Goal: Information Seeking & Learning: Compare options

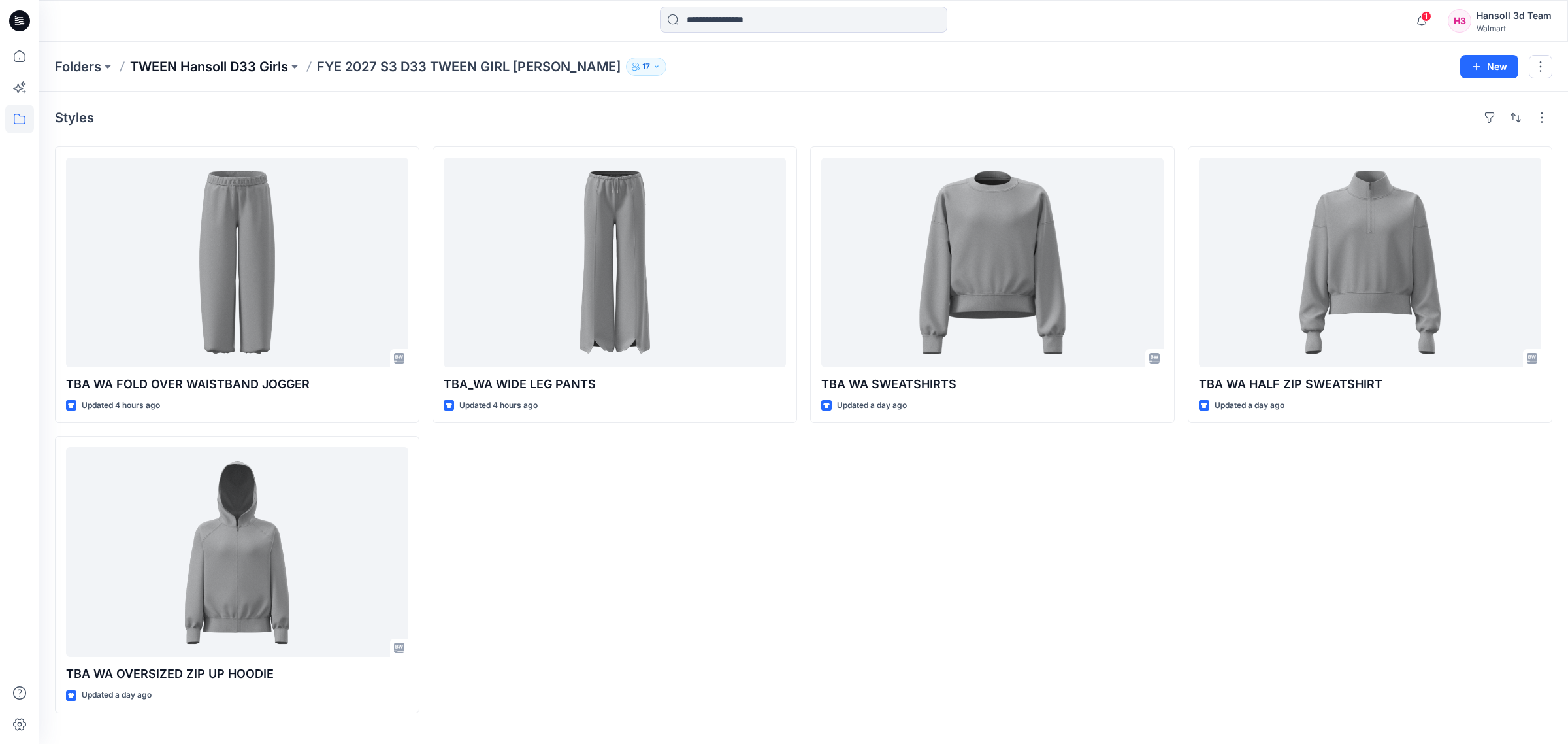
click at [252, 57] on p "TWEEN Hansoll D33 Girls" at bounding box center [209, 67] width 158 height 18
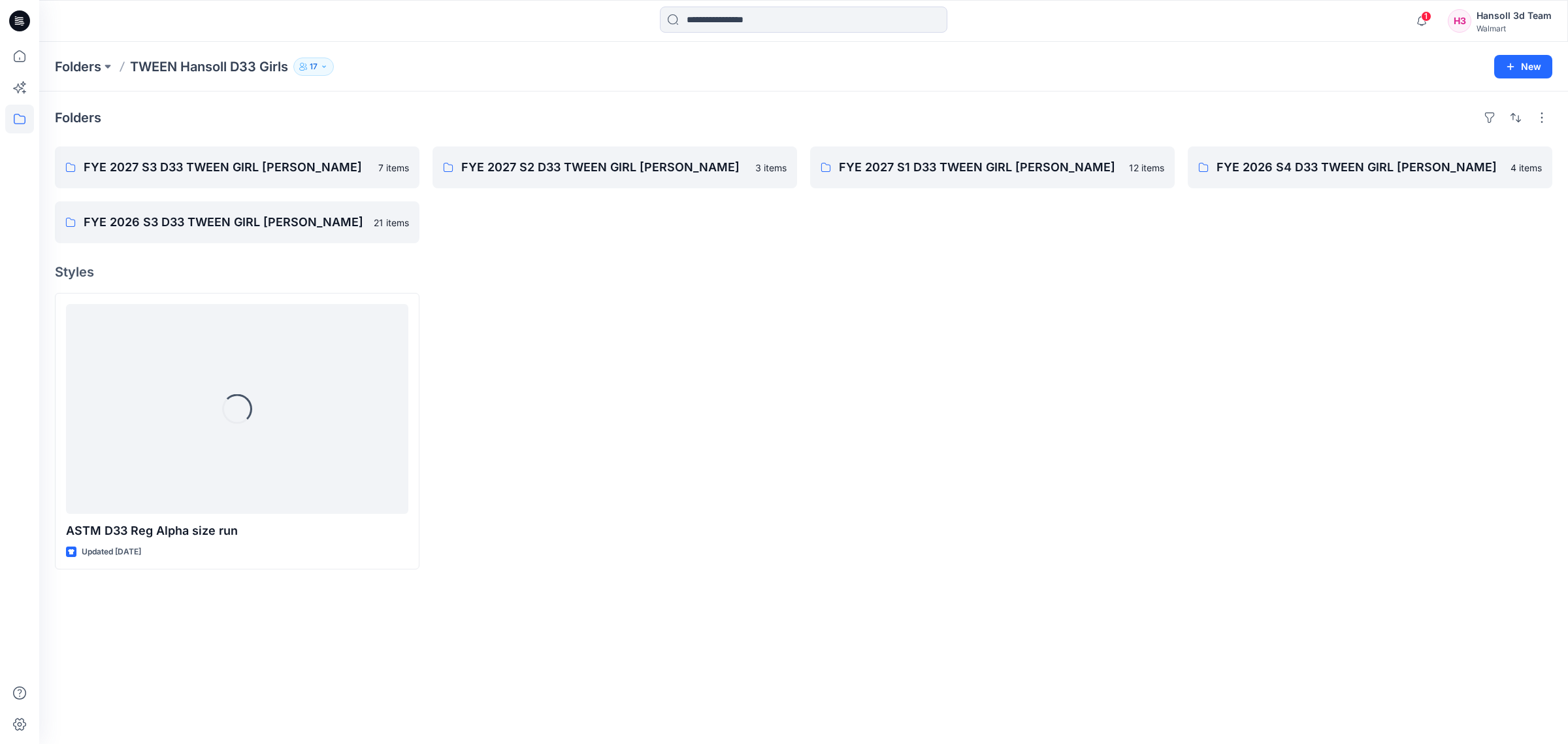
click at [714, 443] on div at bounding box center [615, 431] width 365 height 276
click at [688, 494] on div at bounding box center [615, 431] width 365 height 276
click at [292, 168] on p "FYE 2027 S3 D33 TWEEN GIRL [PERSON_NAME]" at bounding box center [236, 167] width 305 height 18
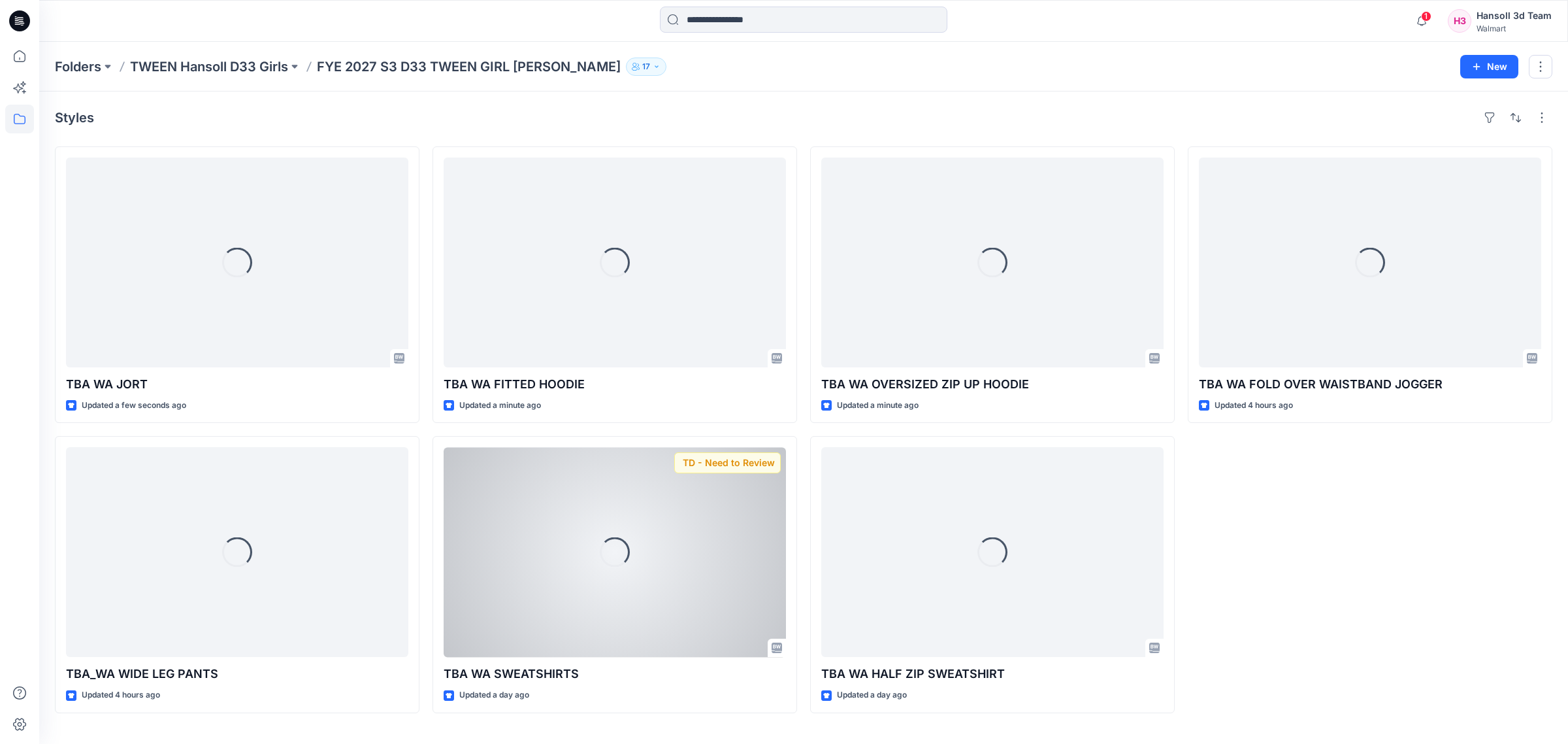
click at [634, 492] on div "Loading..." at bounding box center [614, 552] width 342 height 210
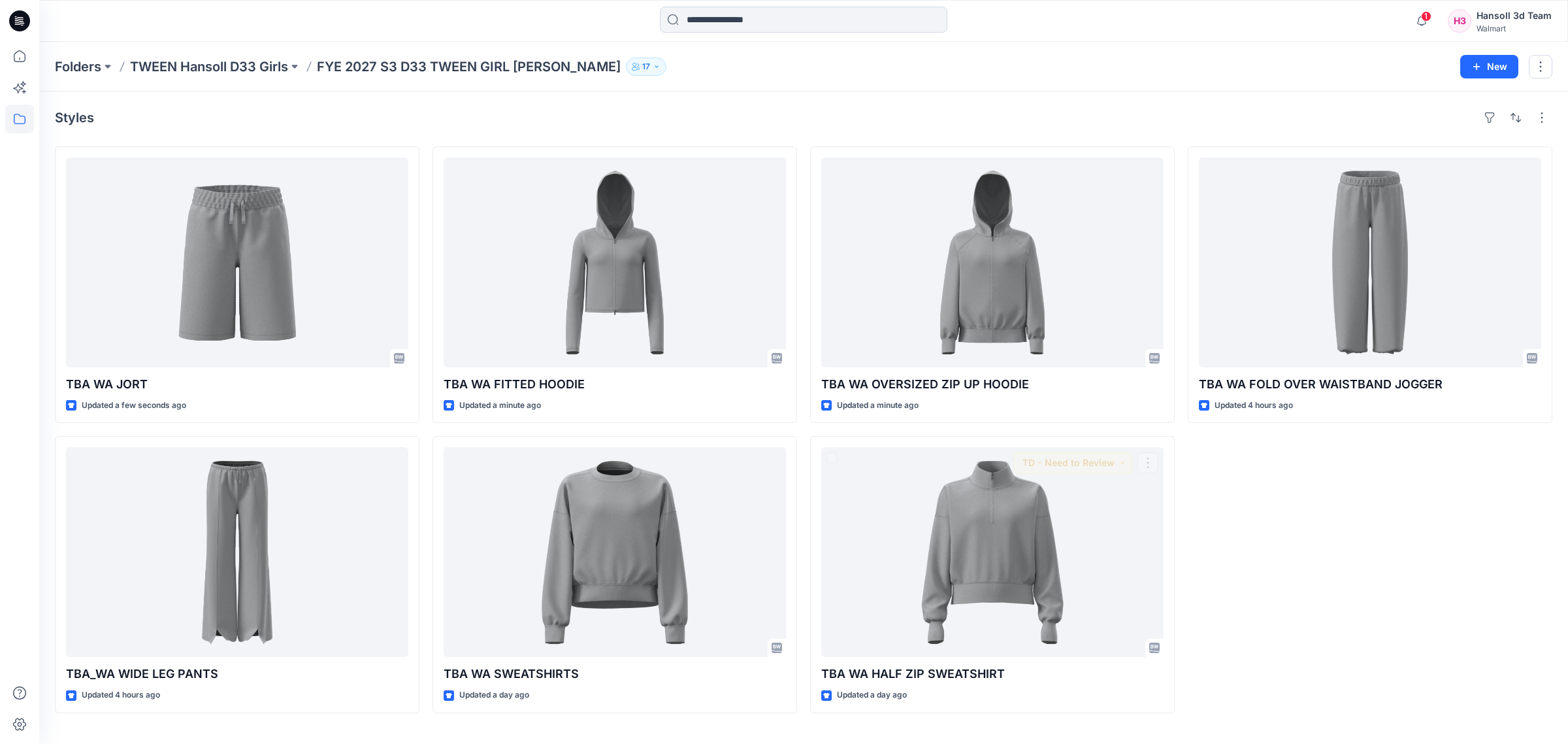
click at [1262, 613] on div "TBA WA FOLD OVER WAISTBAND JOGGER Updated 4 hours ago" at bounding box center [1370, 430] width 365 height 567
click at [1349, 564] on div "TBA WA FOLD OVER WAISTBAND JOGGER Updated 4 hours ago" at bounding box center [1370, 430] width 365 height 567
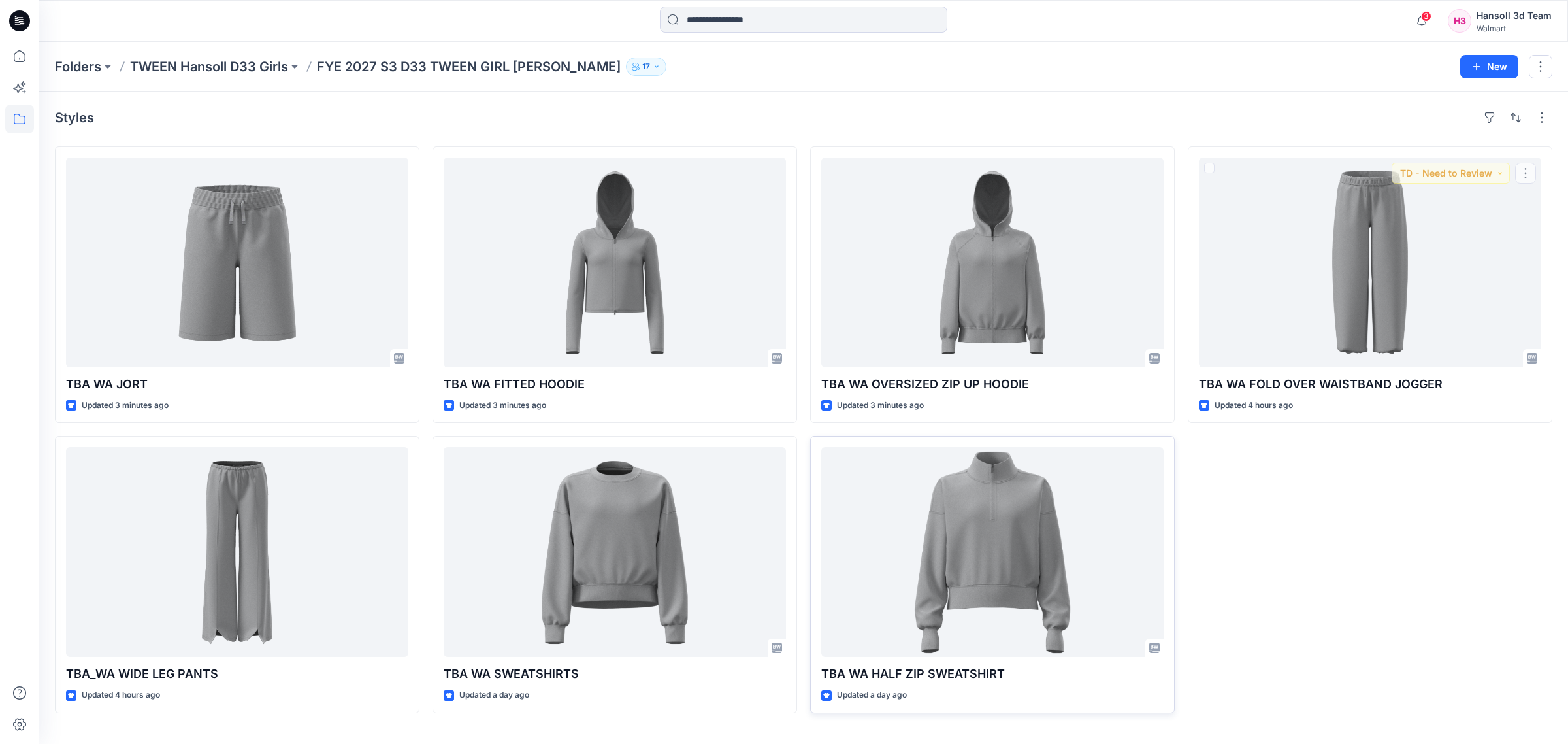
drag, startPoint x: 1314, startPoint y: 593, endPoint x: 1089, endPoint y: 564, distance: 226.9
click at [1312, 593] on div "TBA WA FOLD OVER WAISTBAND JOGGER Updated 4 hours ago TD - Need to Review" at bounding box center [1370, 430] width 365 height 567
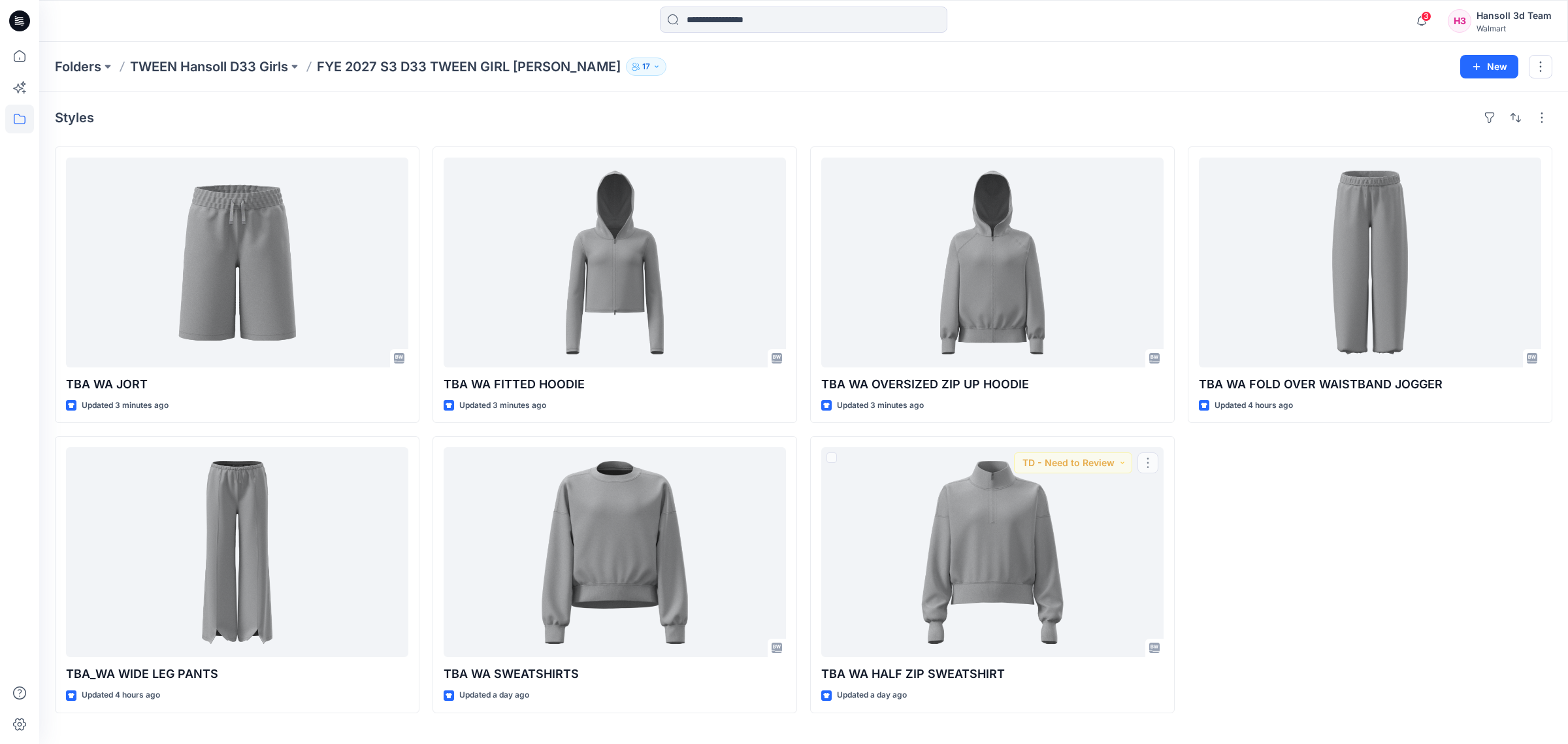
click at [1359, 613] on div "TBA WA FOLD OVER WAISTBAND JOGGER Updated 4 hours ago" at bounding box center [1370, 430] width 365 height 567
click at [1424, 25] on icon "button" at bounding box center [1422, 25] width 4 height 2
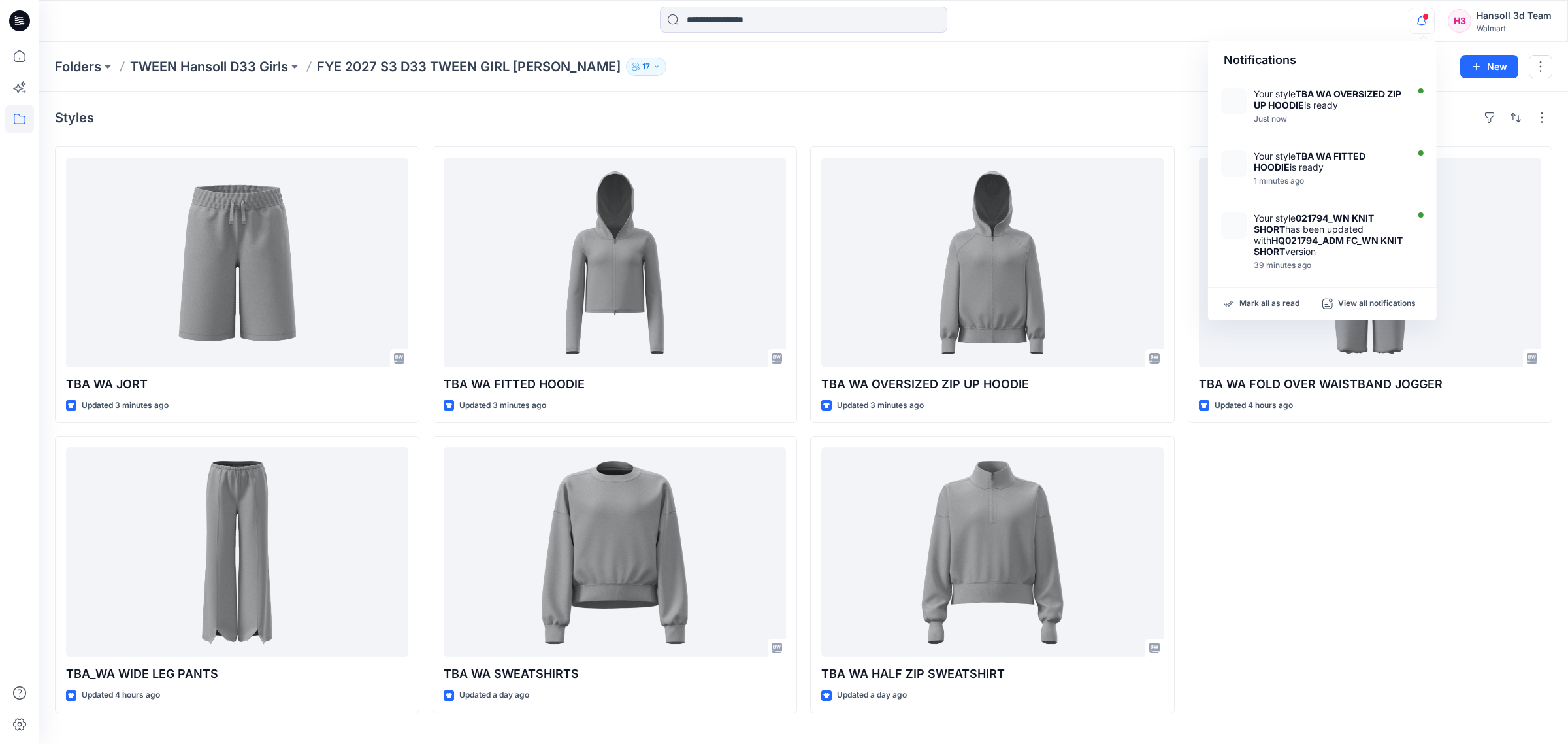
click at [1356, 626] on div "TBA WA FOLD OVER WAISTBAND JOGGER Updated 4 hours ago" at bounding box center [1370, 430] width 365 height 567
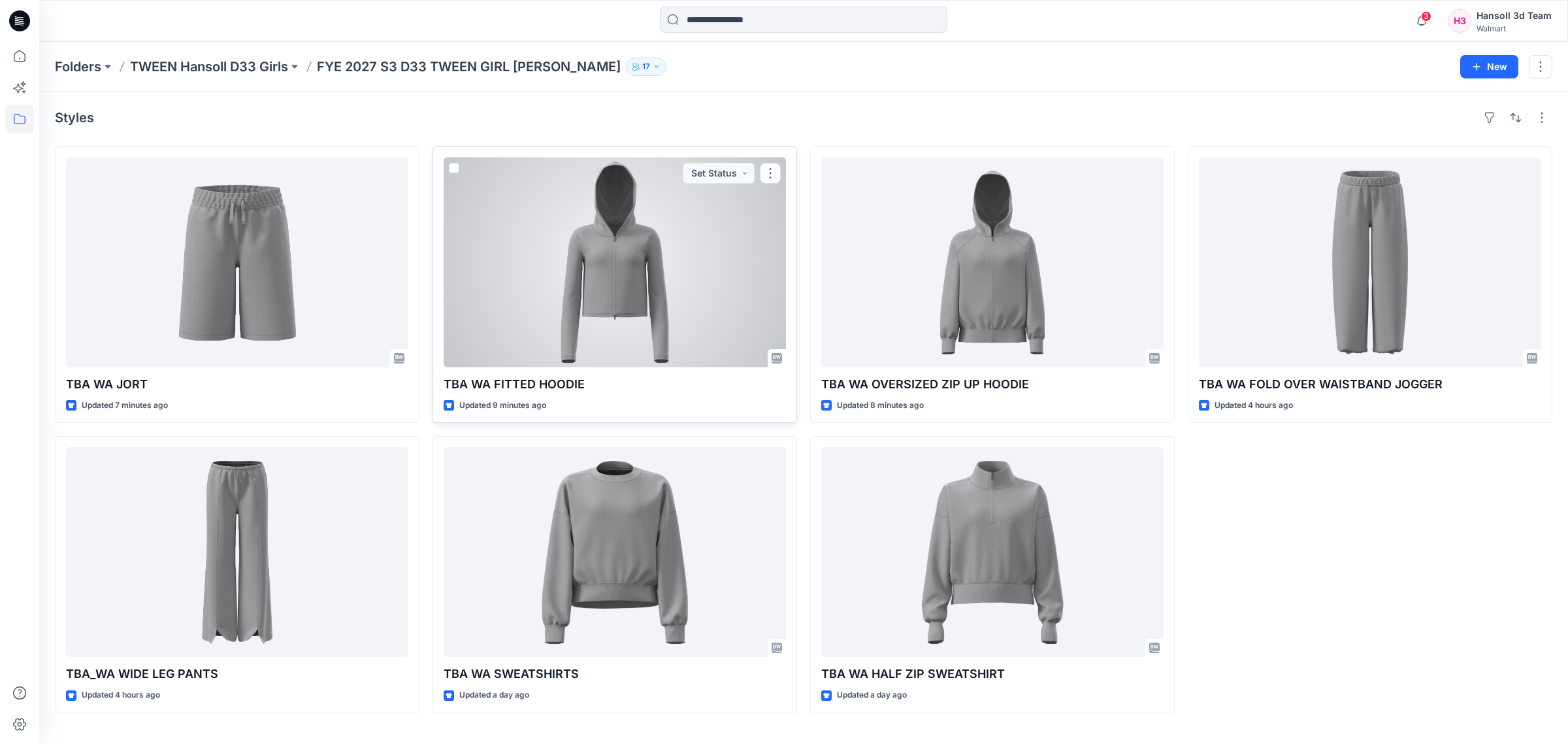
click at [648, 280] on div at bounding box center [614, 262] width 342 height 210
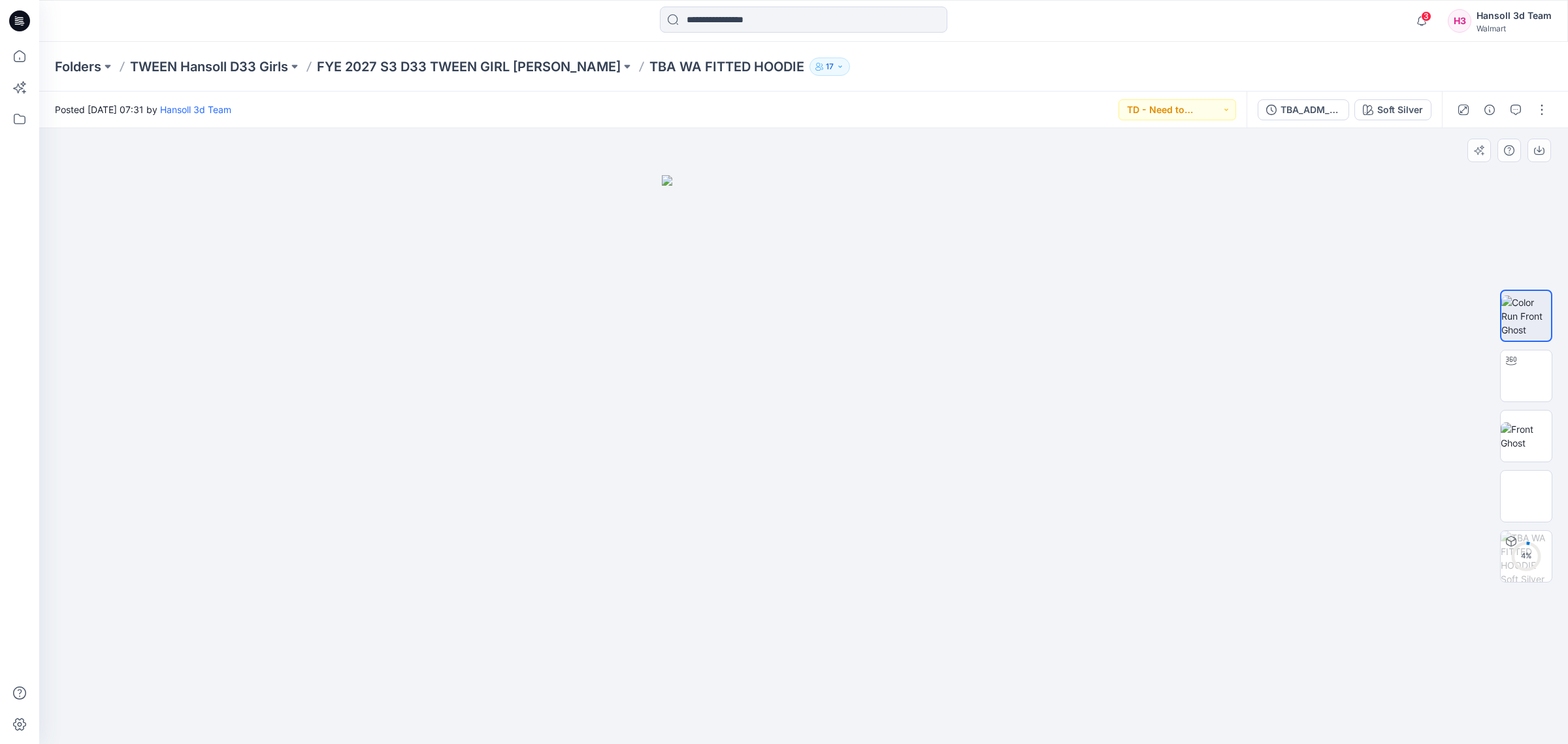
click at [812, 595] on img at bounding box center [804, 459] width 283 height 569
click at [772, 445] on img at bounding box center [804, 459] width 283 height 569
click at [1530, 383] on img at bounding box center [1526, 376] width 51 height 41
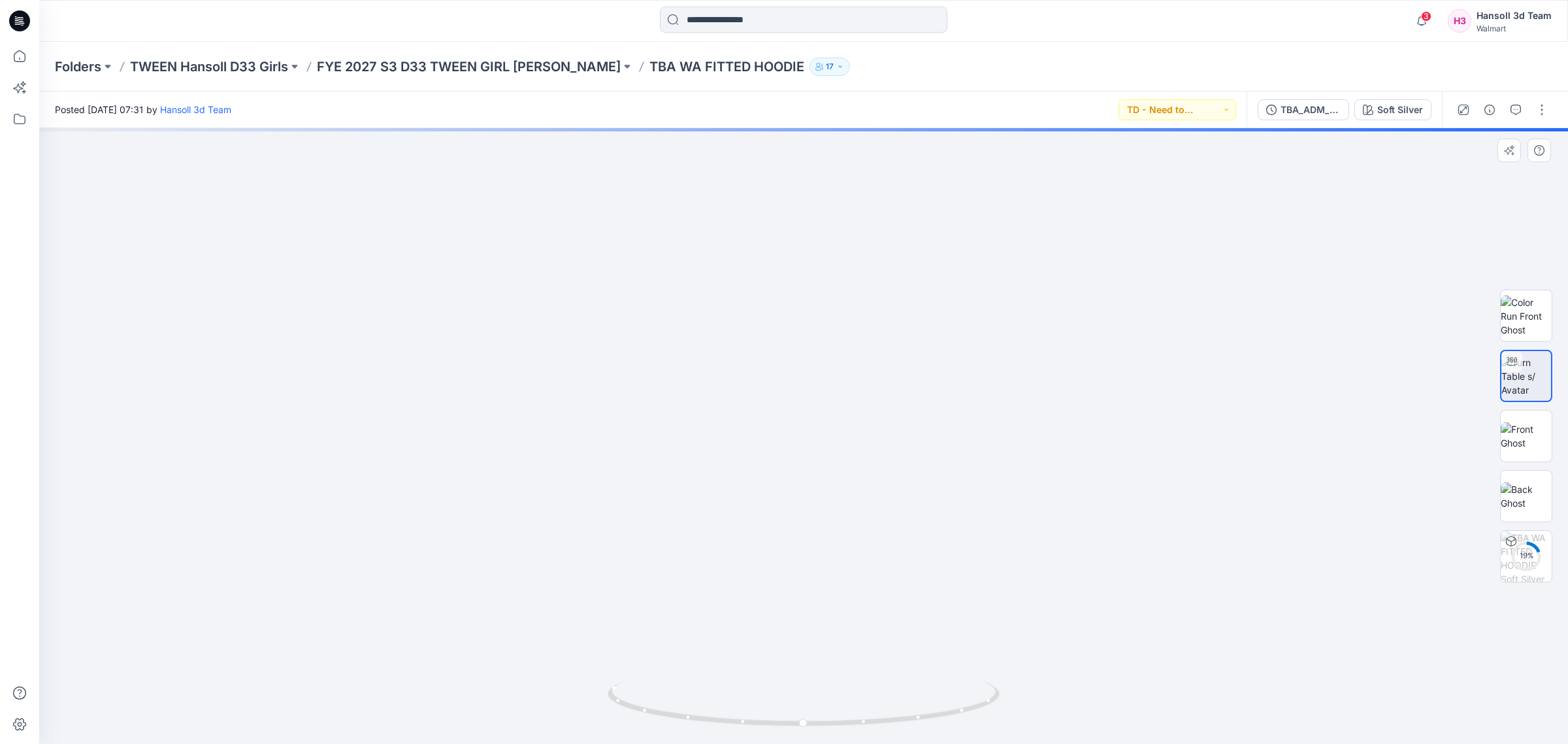
drag, startPoint x: 886, startPoint y: 350, endPoint x: 899, endPoint y: 578, distance: 228.4
drag, startPoint x: 881, startPoint y: 503, endPoint x: 883, endPoint y: 575, distance: 72.0
click at [883, 575] on img at bounding box center [812, 210] width 2004 height 1068
drag, startPoint x: 861, startPoint y: 648, endPoint x: 840, endPoint y: 607, distance: 46.1
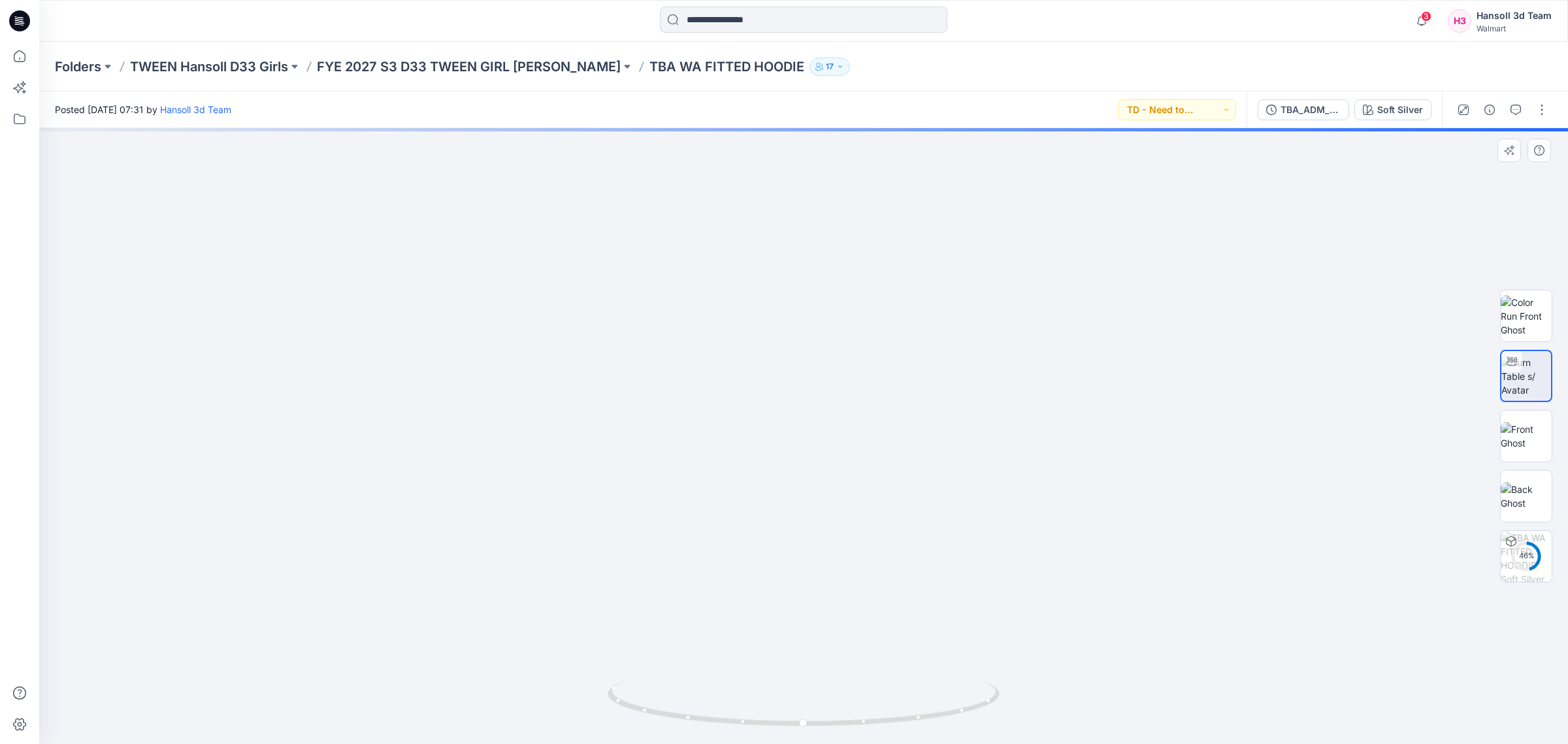
click at [840, 607] on img at bounding box center [807, 672] width 2004 height 2005
drag, startPoint x: 934, startPoint y: 721, endPoint x: 649, endPoint y: 738, distance: 285.5
click at [649, 738] on div at bounding box center [803, 436] width 1529 height 616
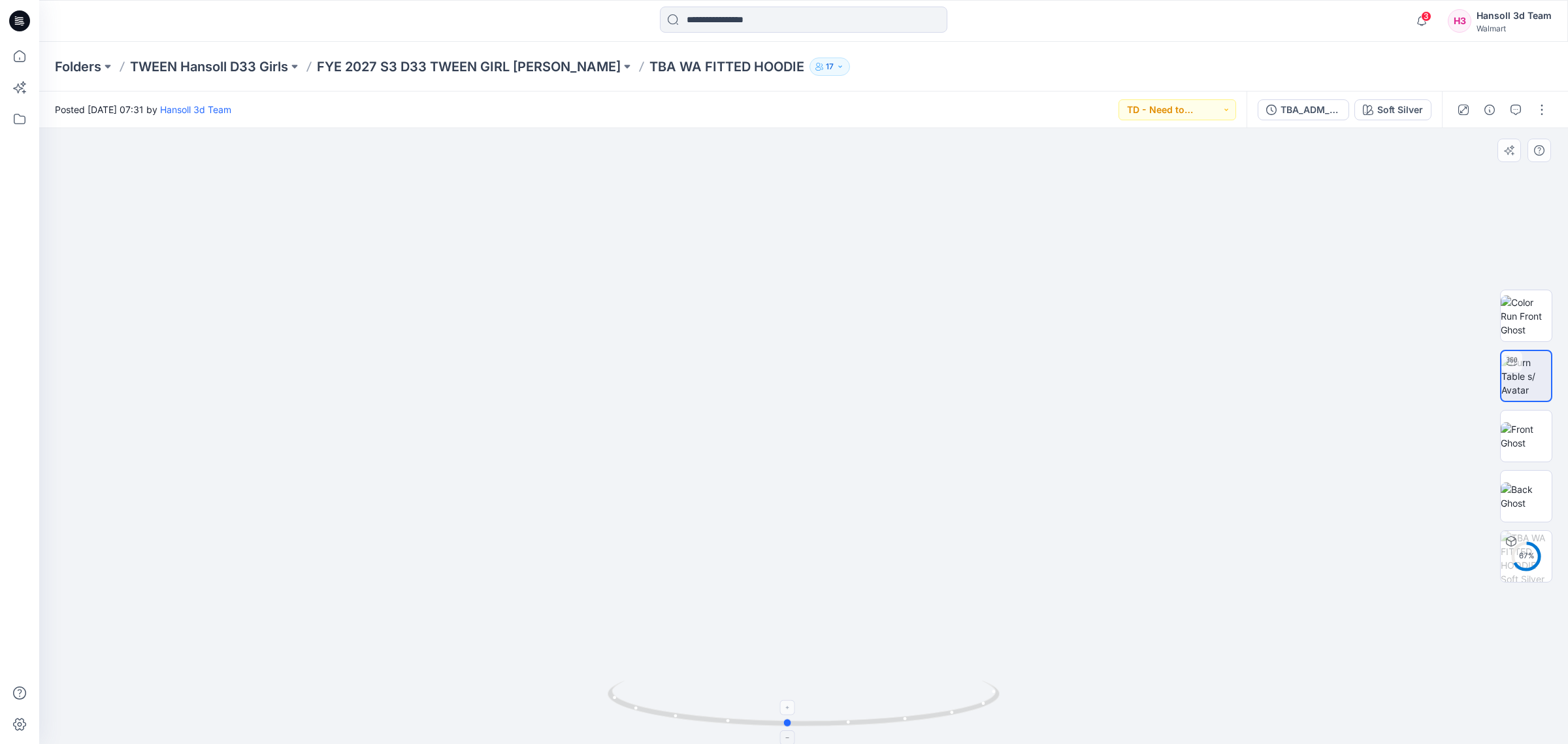
drag, startPoint x: 677, startPoint y: 734, endPoint x: 661, endPoint y: 708, distance: 30.5
click at [661, 708] on div at bounding box center [804, 711] width 392 height 65
drag, startPoint x: 547, startPoint y: 609, endPoint x: 740, endPoint y: 600, distance: 193.2
click at [740, 600] on img at bounding box center [760, 194] width 2004 height 1100
drag, startPoint x: 652, startPoint y: 563, endPoint x: 477, endPoint y: 433, distance: 218.0
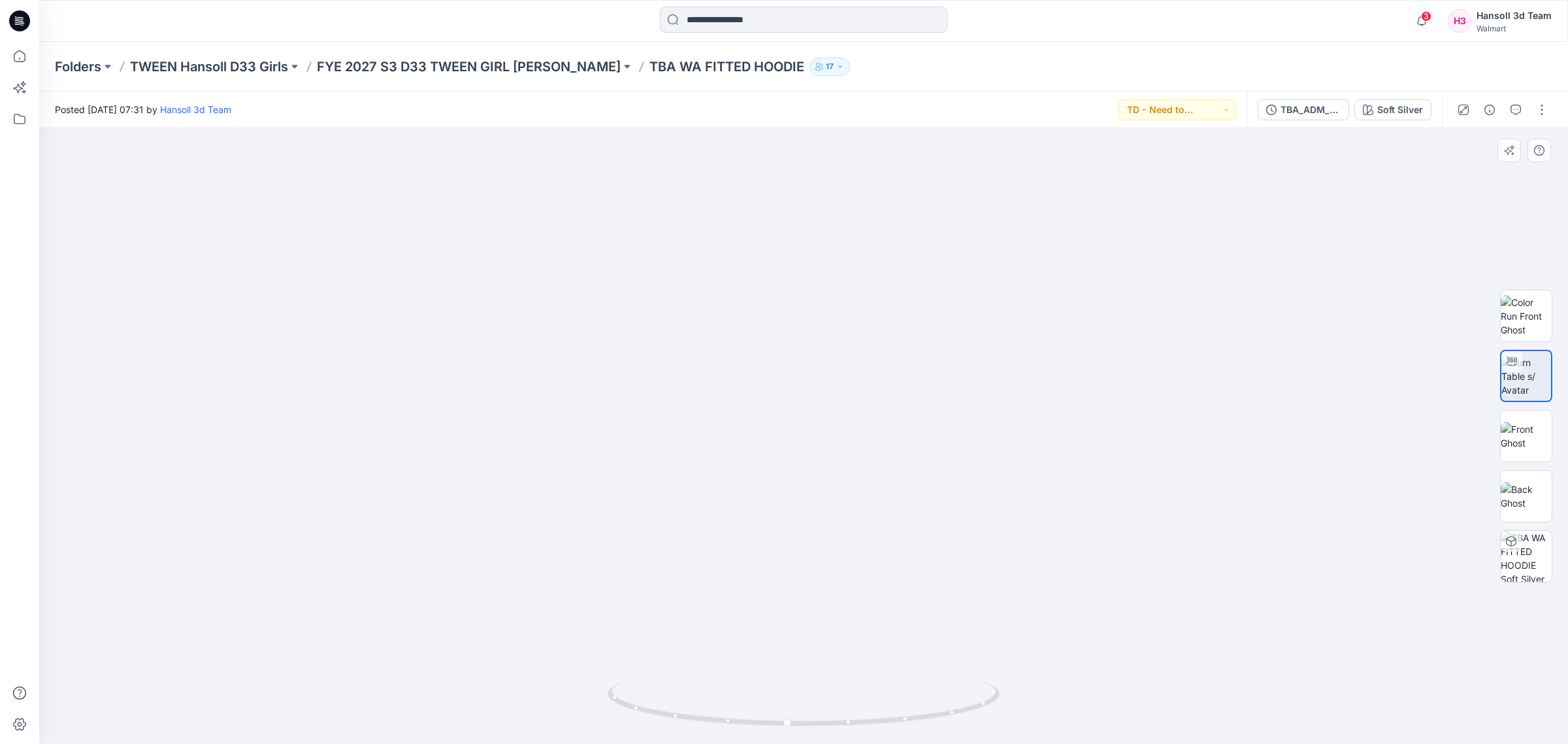
click at [477, 433] on img at bounding box center [640, 227] width 2004 height 1034
drag, startPoint x: 655, startPoint y: 719, endPoint x: 625, endPoint y: 709, distance: 31.6
click at [625, 709] on icon at bounding box center [805, 704] width 395 height 49
drag, startPoint x: 593, startPoint y: 349, endPoint x: 647, endPoint y: 453, distance: 117.2
click at [647, 453] on img at bounding box center [567, 152] width 2004 height 1184
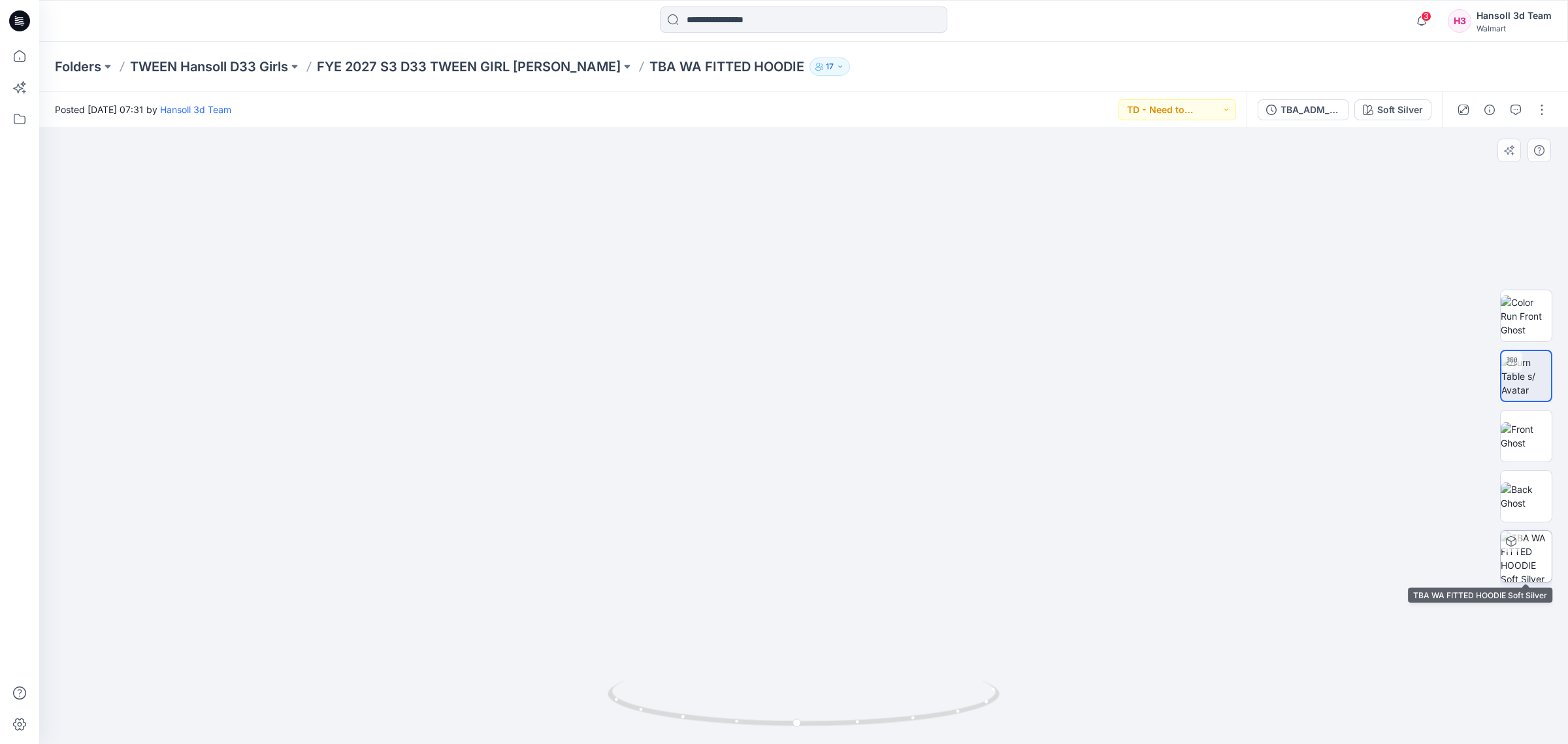
click at [1518, 550] on div at bounding box center [1511, 541] width 21 height 21
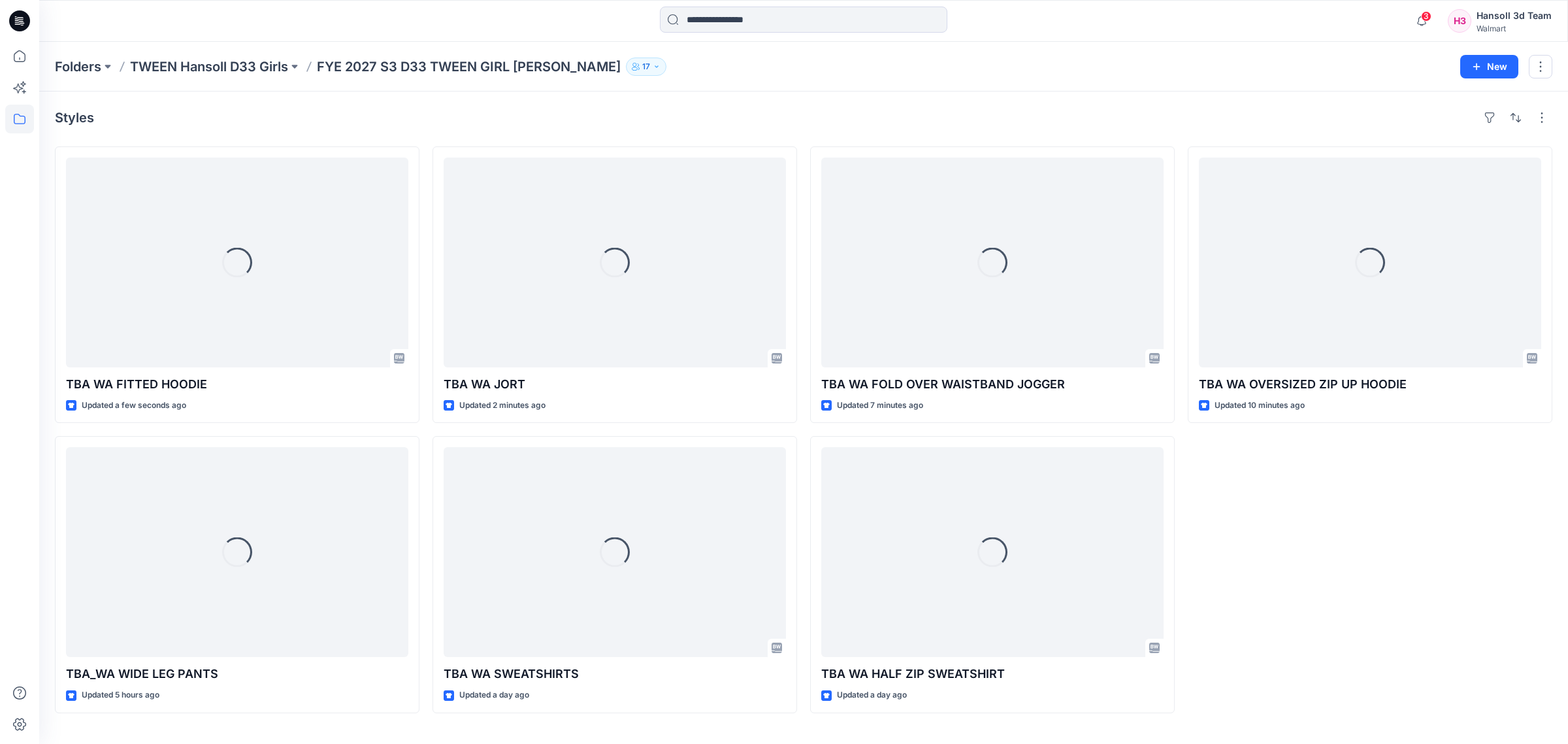
click at [1357, 595] on div "Loading... TBA WA OVERSIZED ZIP UP HOODIE Updated 10 minutes ago" at bounding box center [1370, 430] width 365 height 567
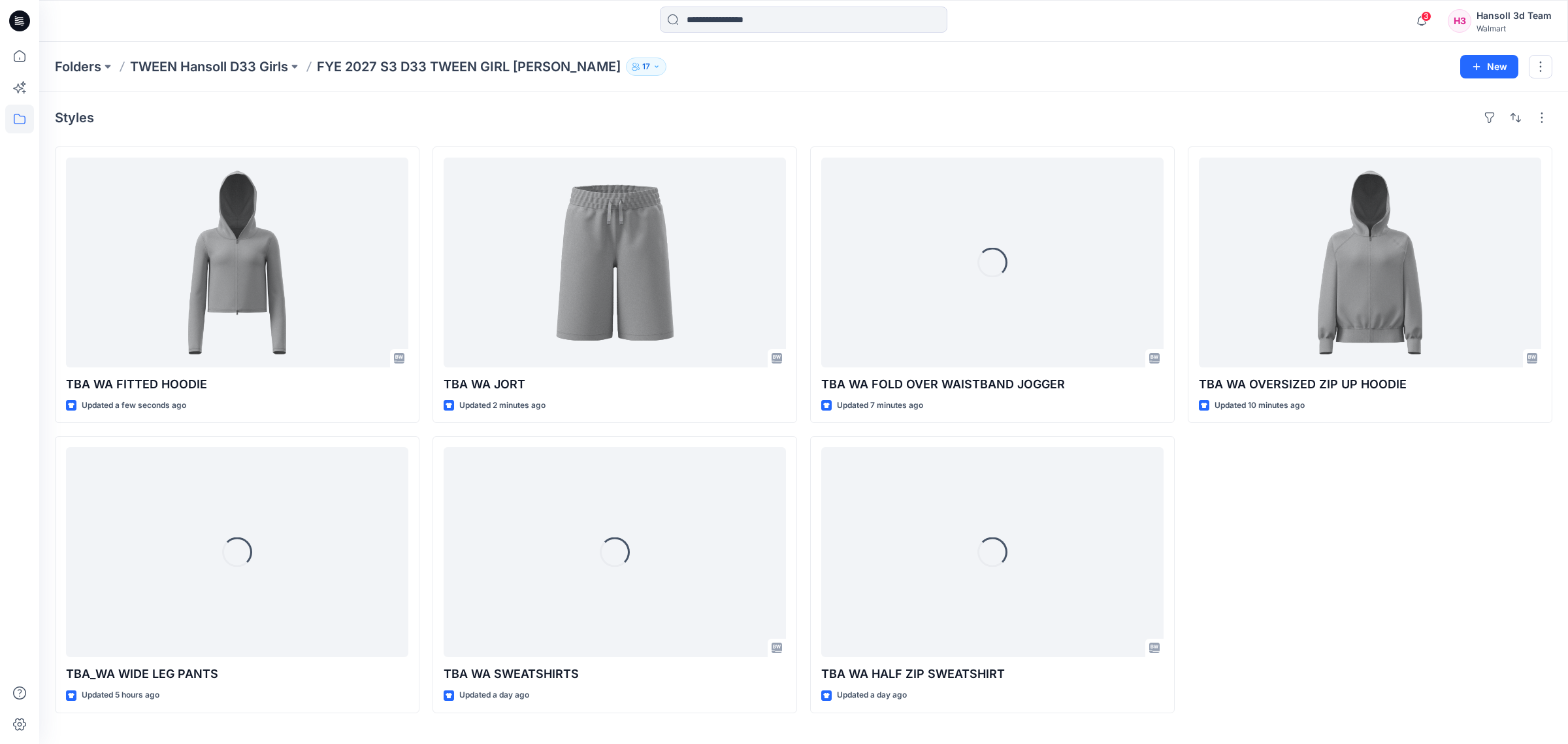
click at [1416, 609] on div "TBA WA OVERSIZED ZIP UP HOODIE Updated 10 minutes ago" at bounding box center [1370, 430] width 365 height 567
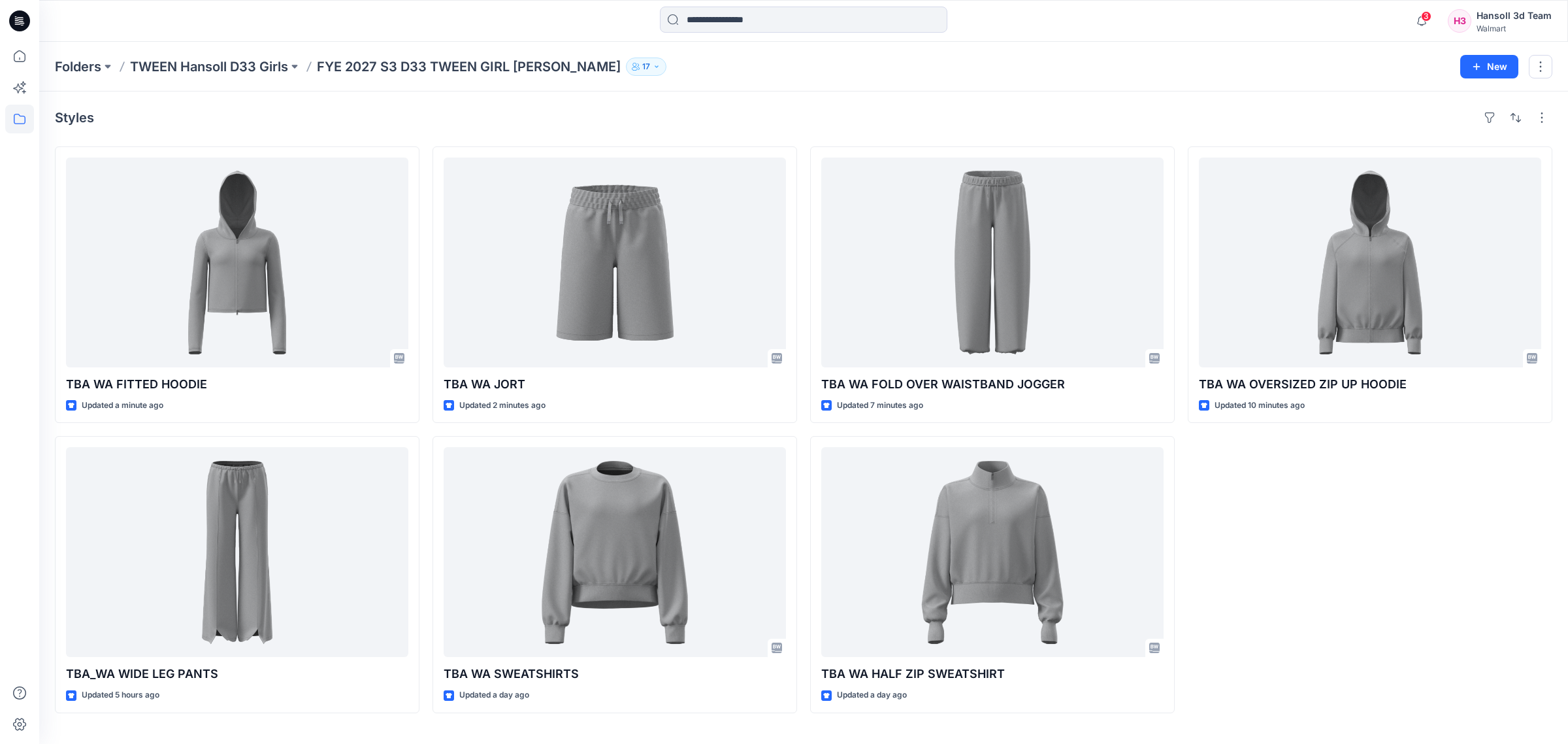
click at [1361, 577] on div "TBA WA OVERSIZED ZIP UP HOODIE Updated 10 minutes ago" at bounding box center [1370, 430] width 365 height 567
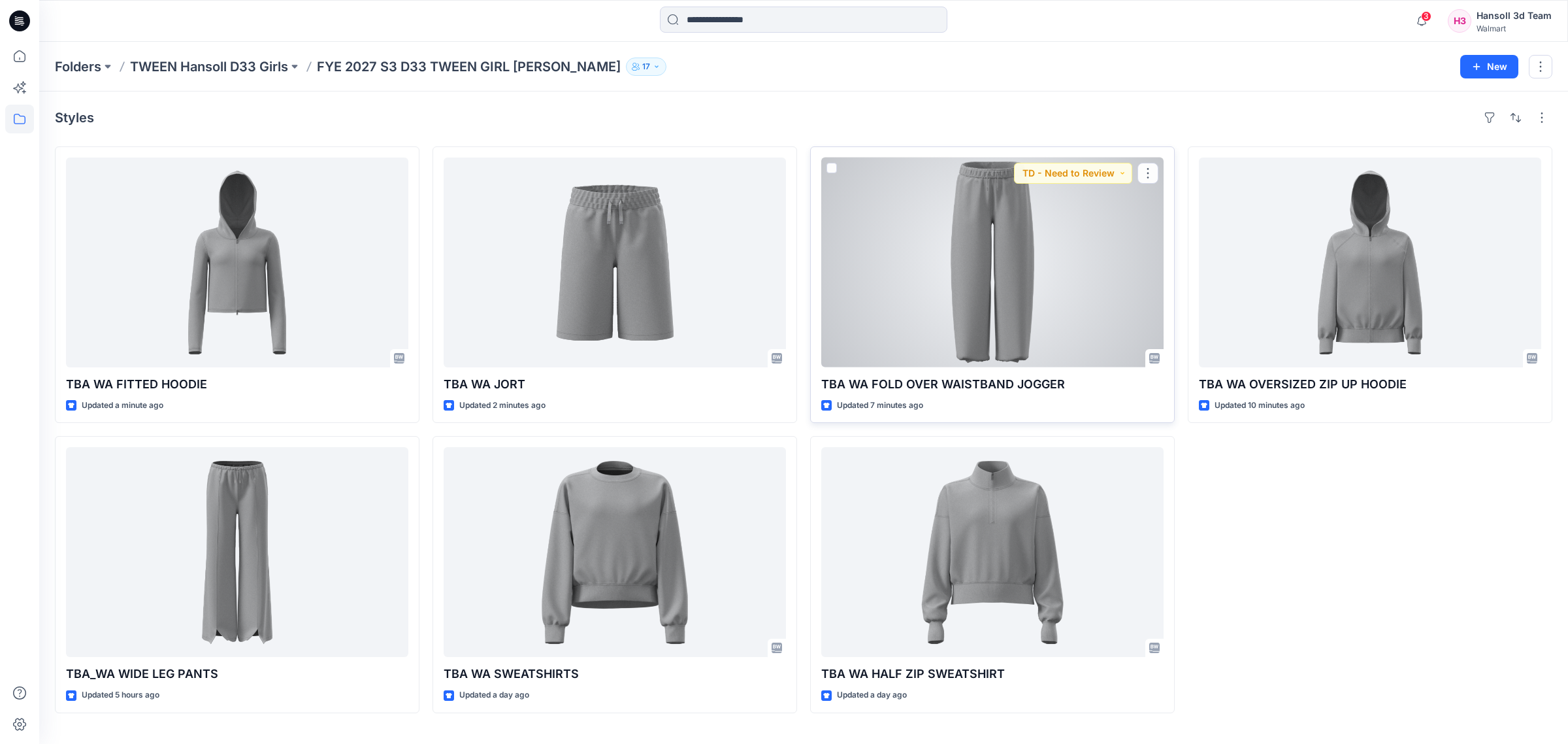
click at [1067, 343] on div at bounding box center [992, 262] width 342 height 210
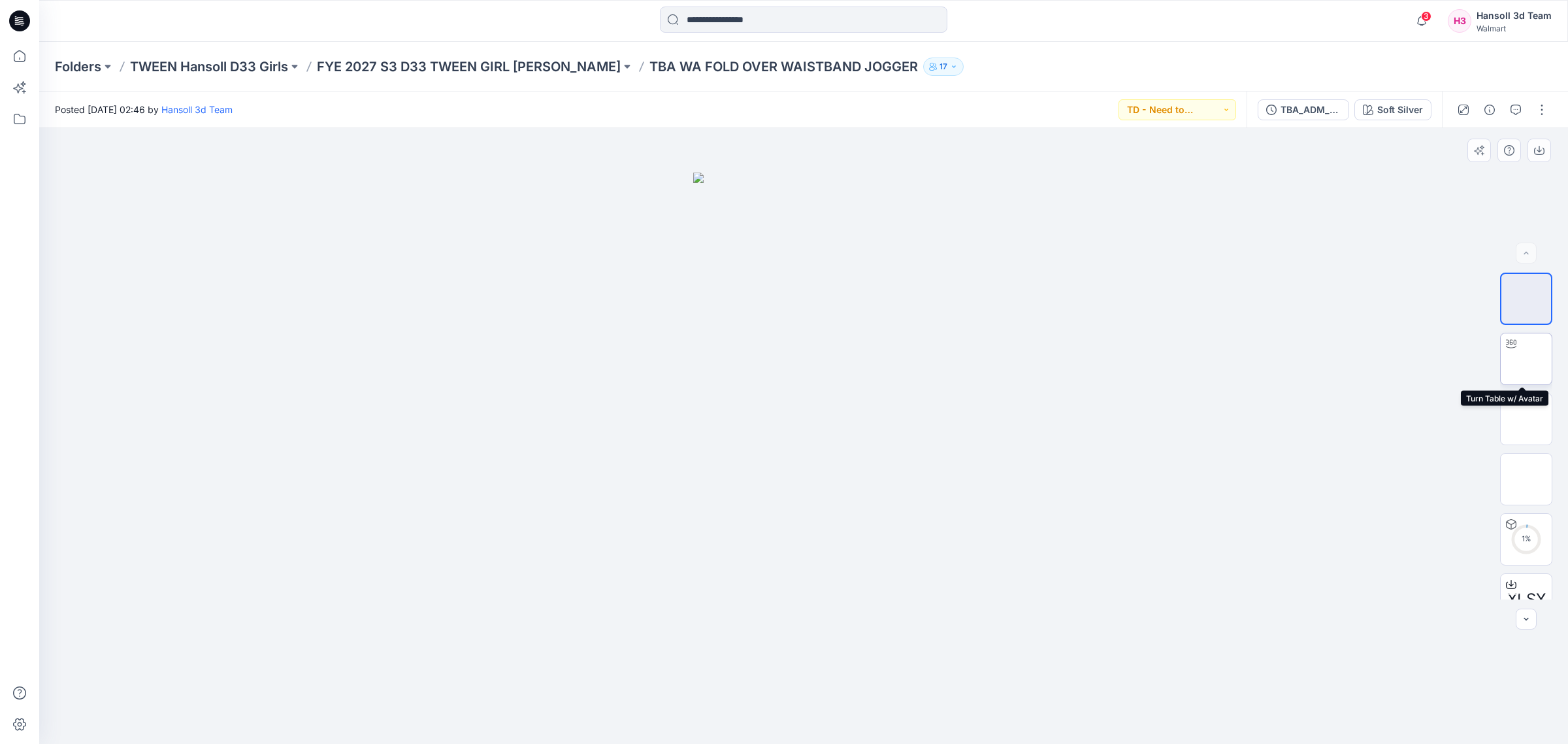
click at [1537, 351] on img at bounding box center [1526, 359] width 51 height 41
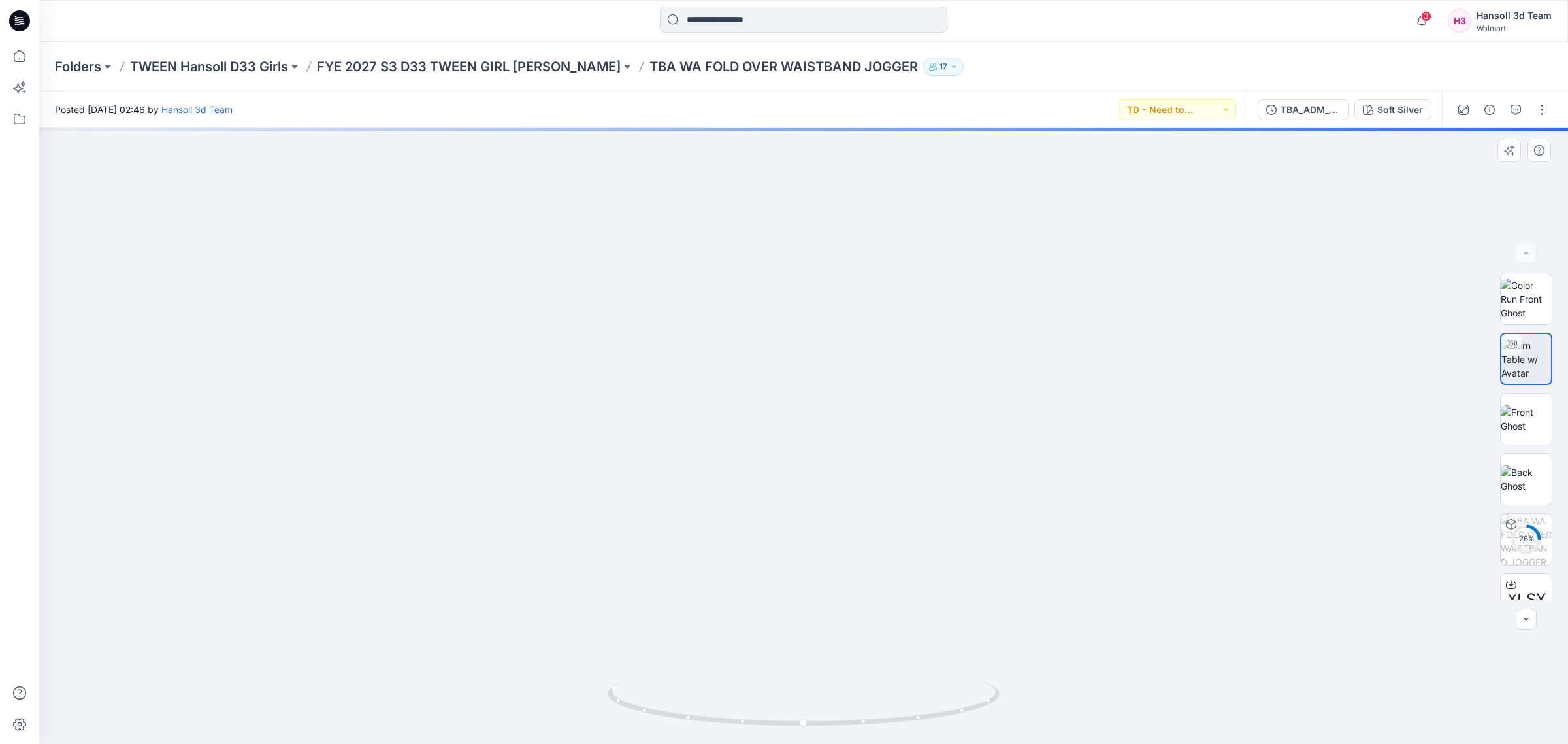
drag, startPoint x: 903, startPoint y: 603, endPoint x: 744, endPoint y: 587, distance: 159.8
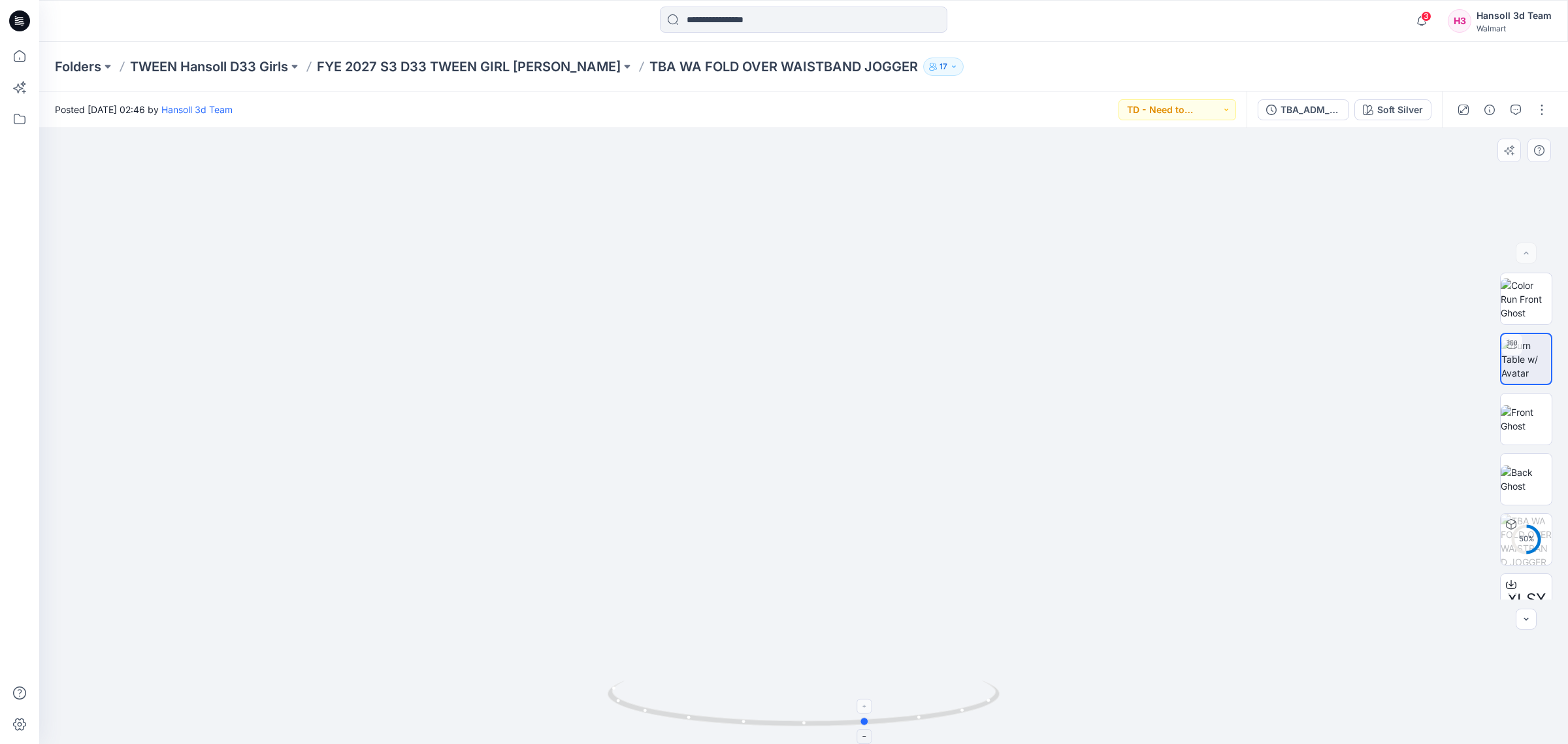
drag, startPoint x: 749, startPoint y: 723, endPoint x: 812, endPoint y: 704, distance: 65.8
click at [812, 704] on icon at bounding box center [805, 704] width 395 height 49
drag, startPoint x: 782, startPoint y: 556, endPoint x: 882, endPoint y: 585, distance: 104.1
drag, startPoint x: 858, startPoint y: 721, endPoint x: 828, endPoint y: 704, distance: 34.5
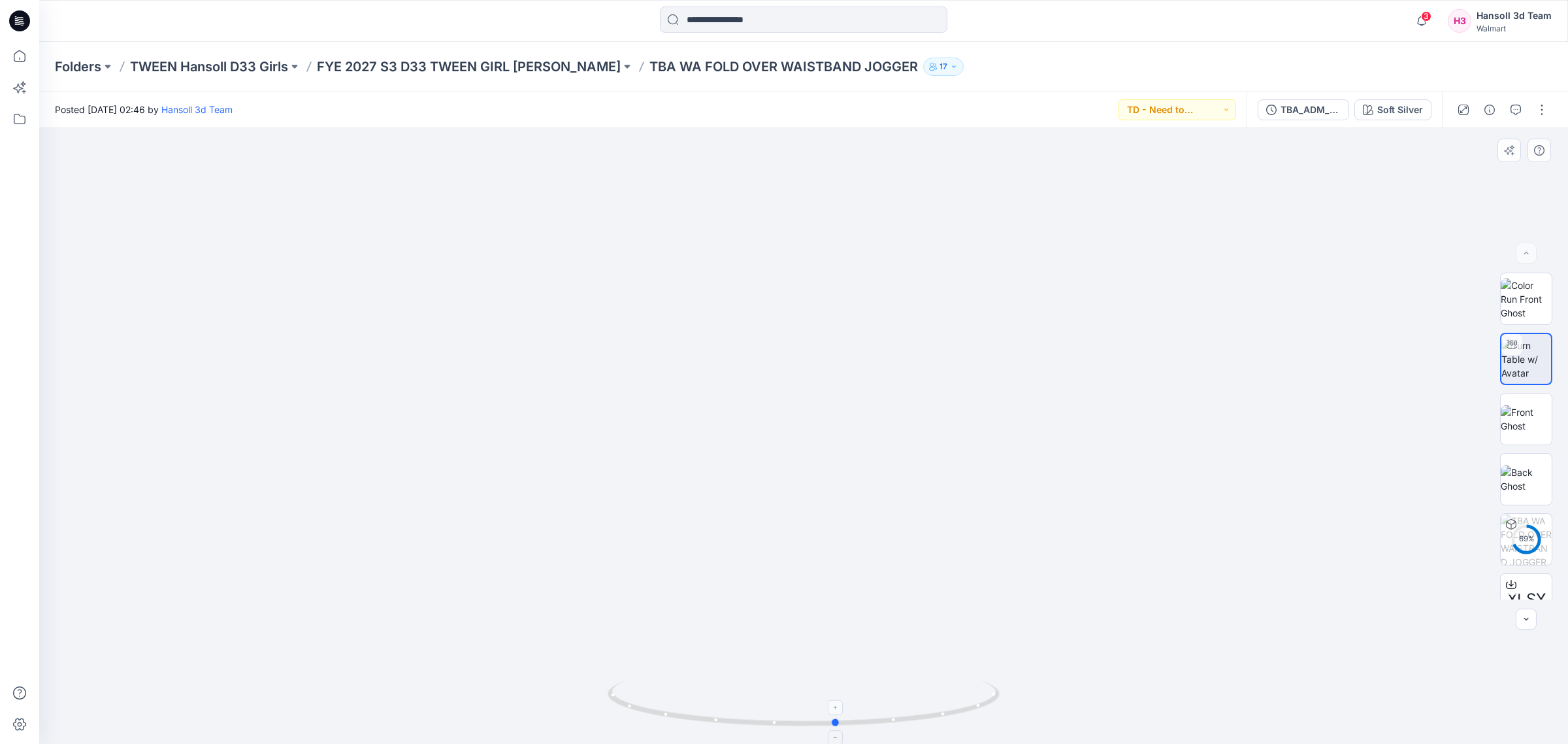
click at [828, 704] on icon at bounding box center [805, 704] width 395 height 49
drag, startPoint x: 843, startPoint y: 232, endPoint x: 820, endPoint y: 141, distance: 93.9
drag, startPoint x: 1024, startPoint y: 394, endPoint x: 989, endPoint y: 242, distance: 156.0
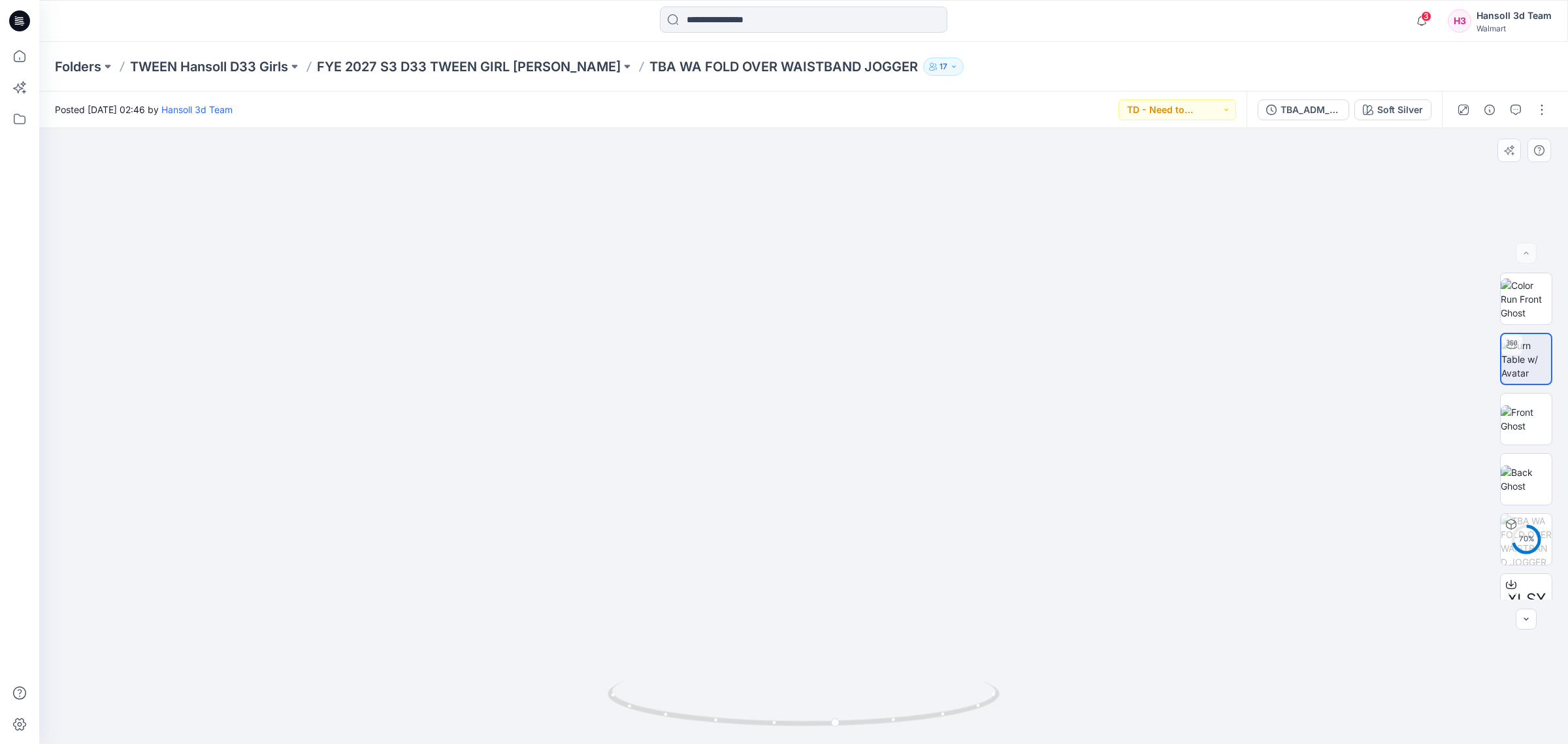
drag, startPoint x: 1066, startPoint y: 553, endPoint x: 1059, endPoint y: 209, distance: 344.1
drag, startPoint x: 1033, startPoint y: 279, endPoint x: 1101, endPoint y: 743, distance: 469.0
drag, startPoint x: 978, startPoint y: 449, endPoint x: 972, endPoint y: 657, distance: 208.1
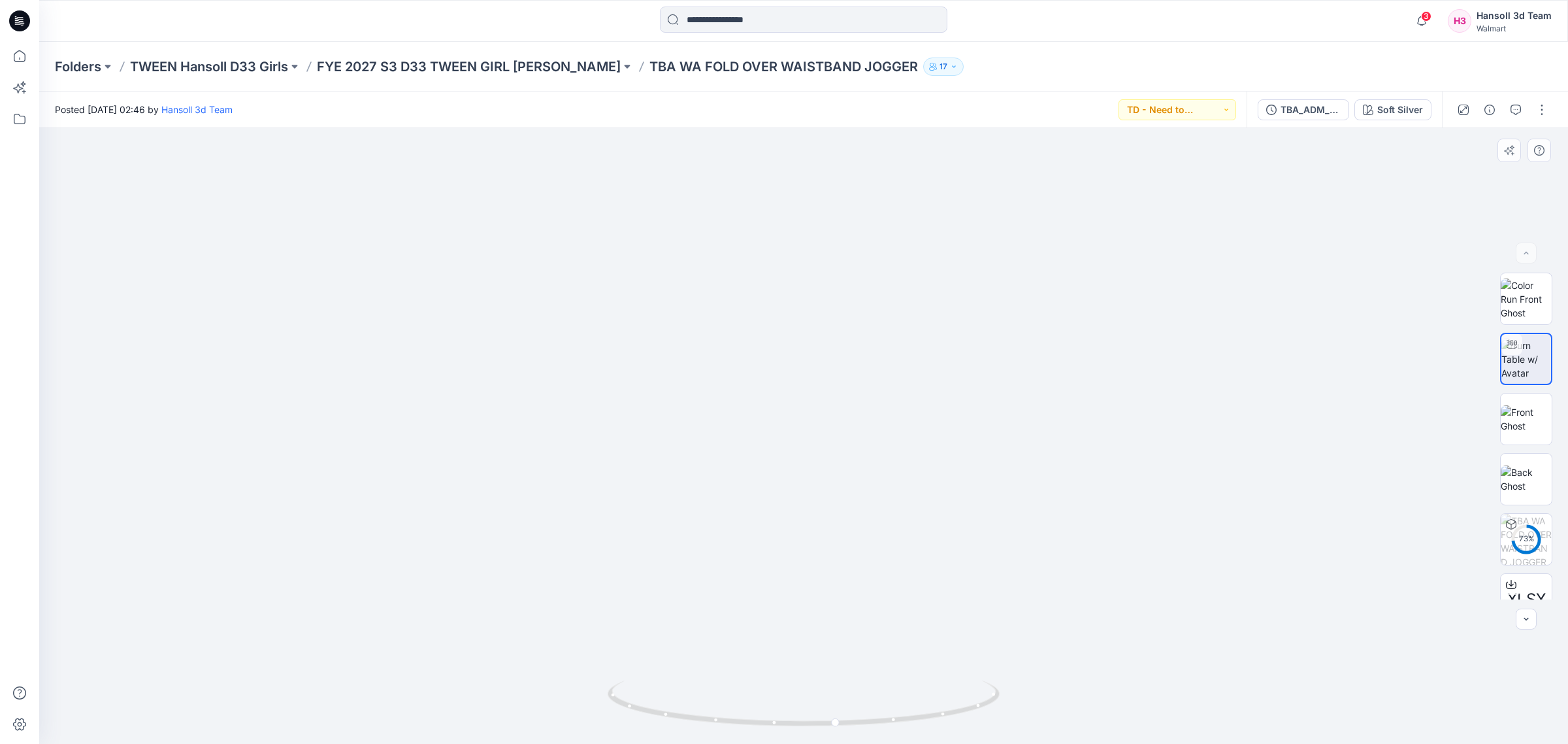
drag, startPoint x: 814, startPoint y: 327, endPoint x: 826, endPoint y: 443, distance: 116.6
click at [1530, 482] on img at bounding box center [1526, 479] width 51 height 28
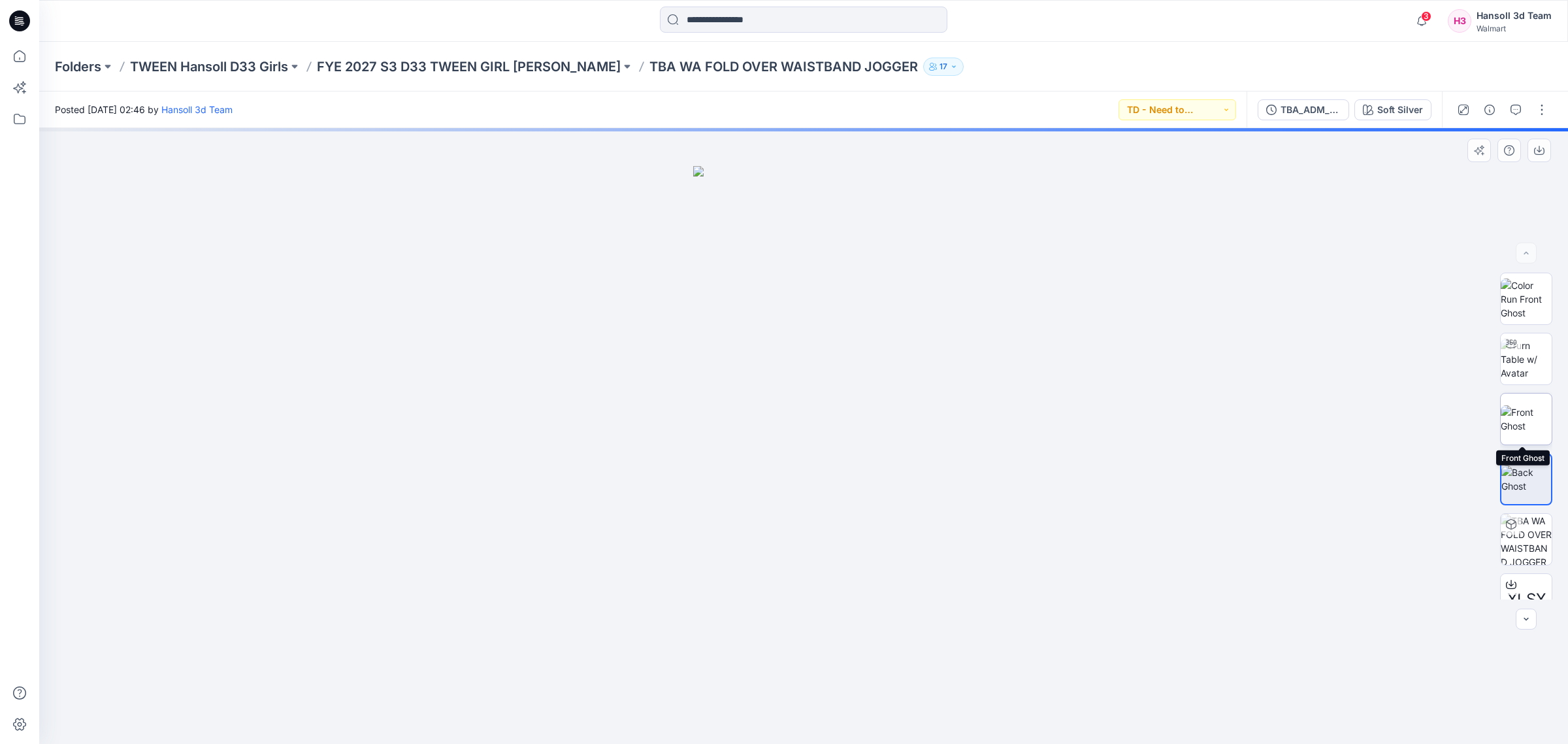
click at [1528, 422] on img at bounding box center [1526, 419] width 51 height 28
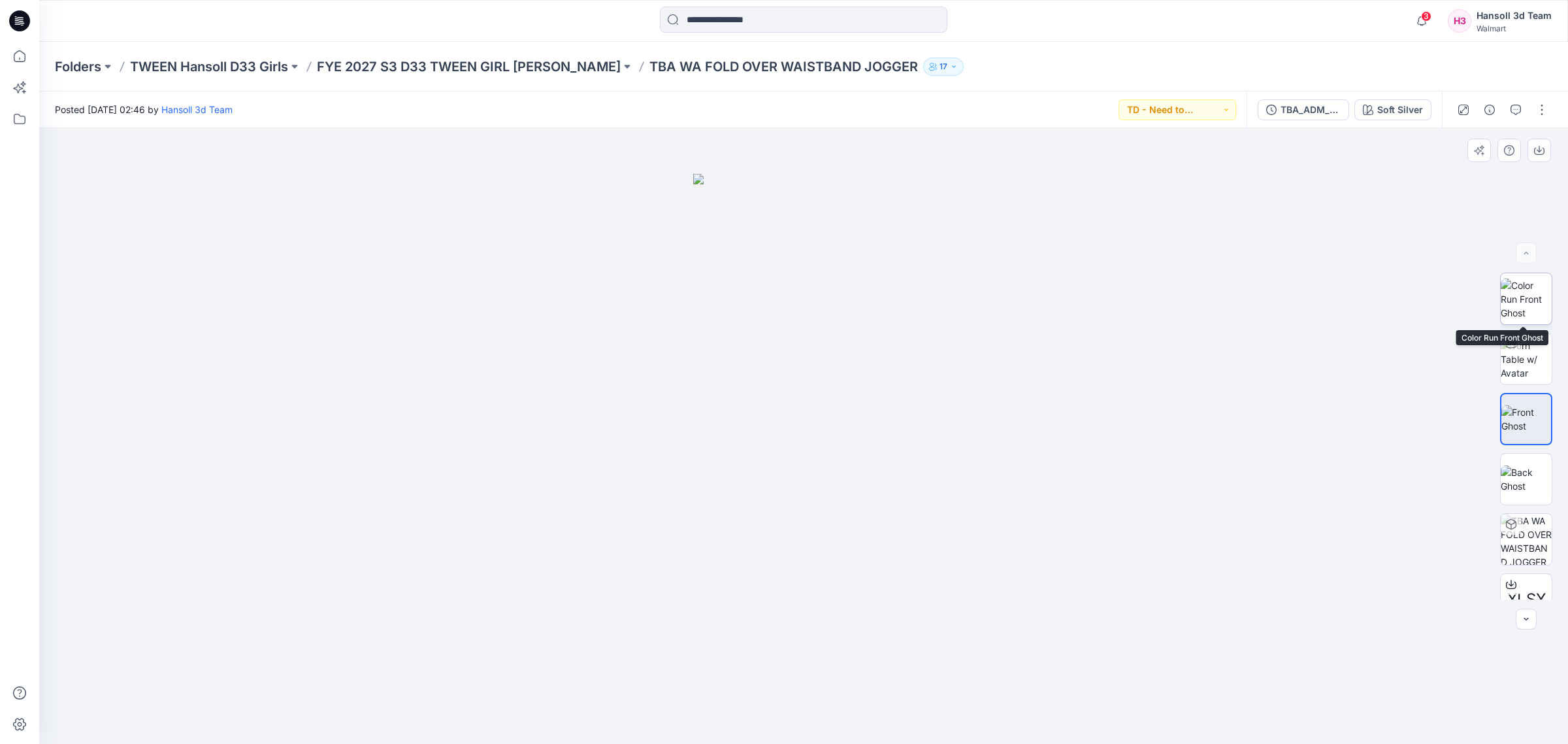
click at [1546, 306] on img at bounding box center [1526, 299] width 51 height 41
click at [1524, 363] on img at bounding box center [1526, 359] width 51 height 41
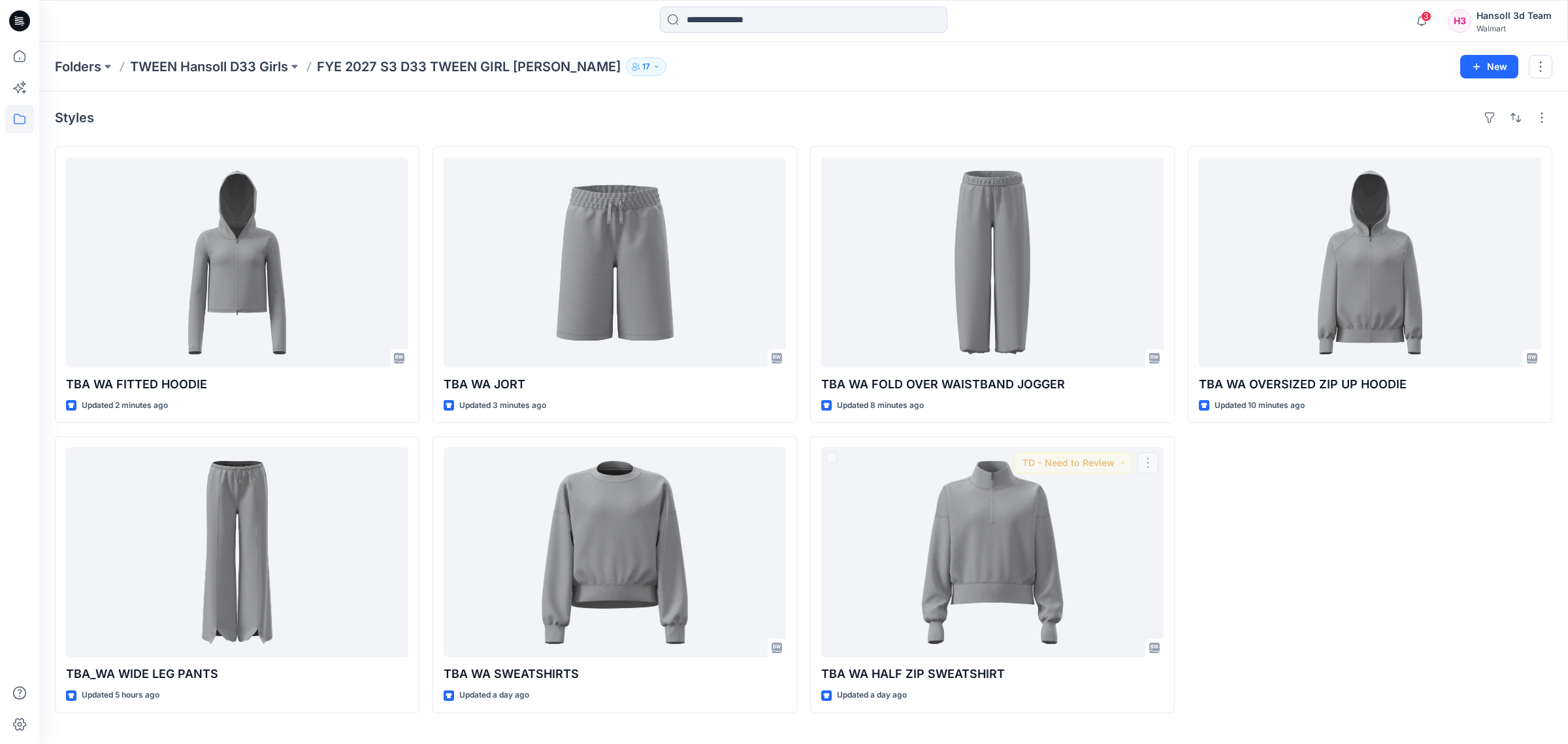
click at [1307, 568] on div "TBA WA OVERSIZED ZIP UP HOODIE Updated 10 minutes ago" at bounding box center [1370, 430] width 365 height 567
click at [1387, 541] on div "TBA WA OVERSIZED ZIP UP HOODIE Updated 10 minutes ago" at bounding box center [1370, 430] width 365 height 567
click at [1322, 547] on div "TBA WA OVERSIZED ZIP UP HOODIE Updated 10 minutes ago" at bounding box center [1370, 430] width 365 height 567
click at [1310, 312] on div at bounding box center [1370, 262] width 342 height 210
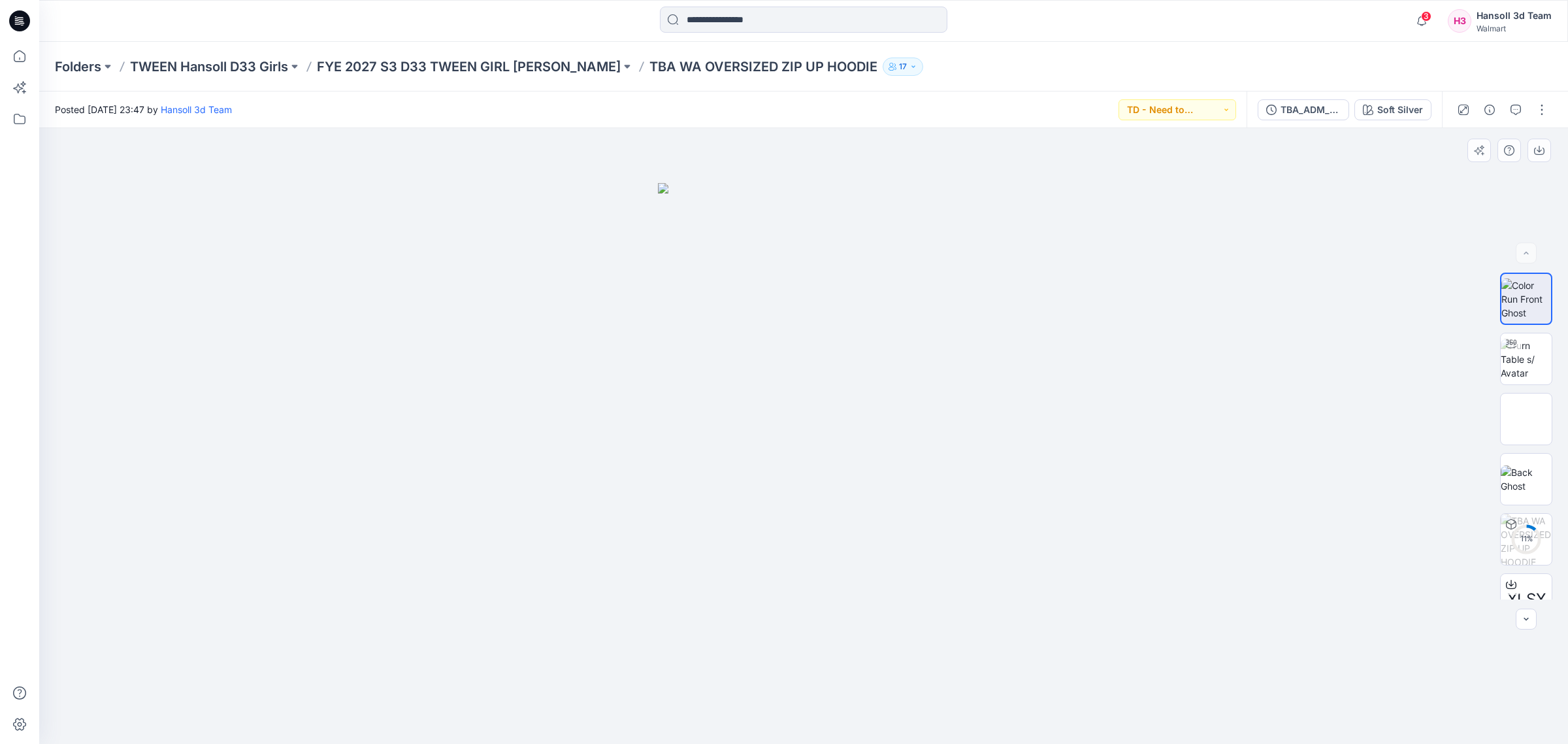
drag, startPoint x: 853, startPoint y: 607, endPoint x: 749, endPoint y: 636, distance: 108.0
click at [749, 636] on img at bounding box center [803, 463] width 291 height 561
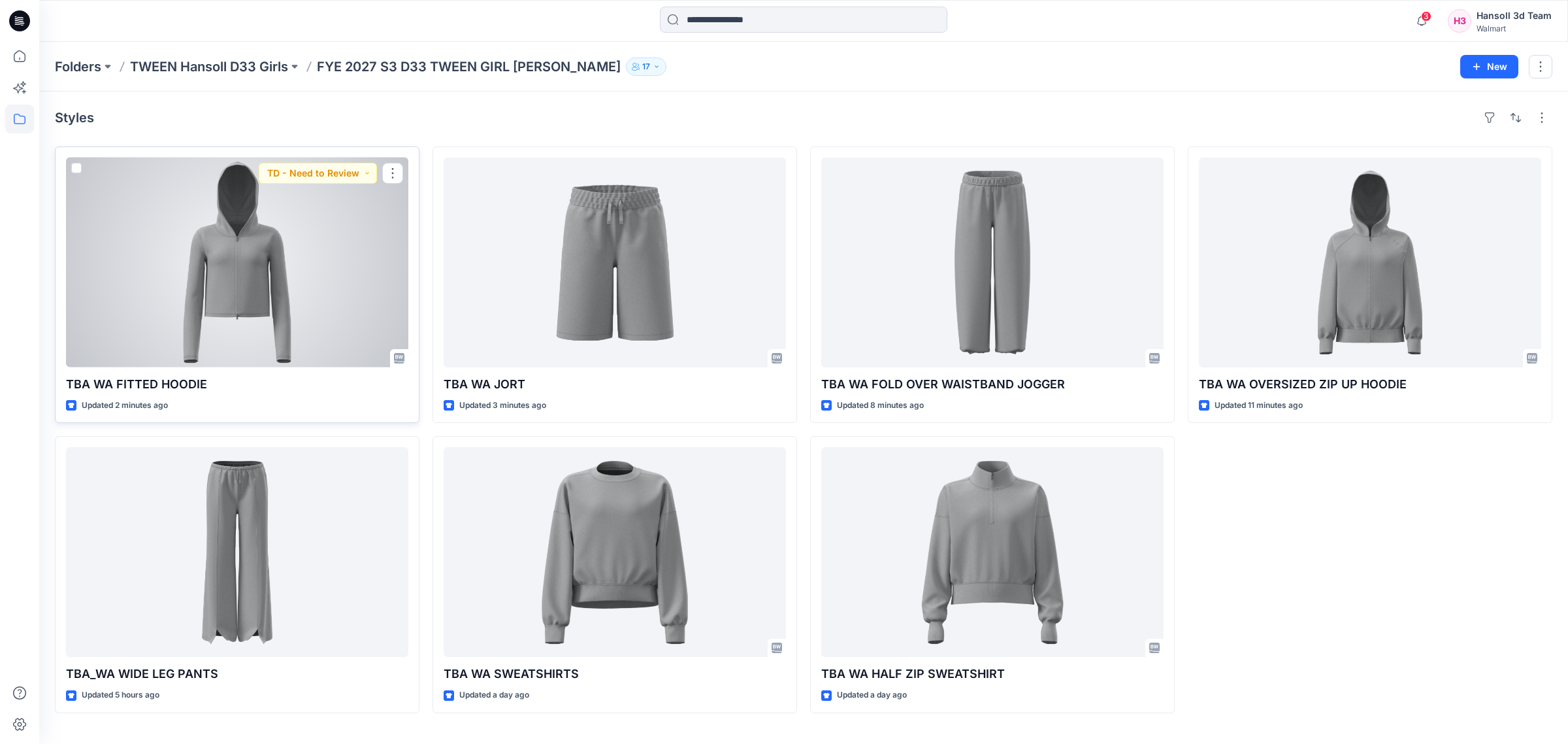
click at [294, 301] on div at bounding box center [237, 262] width 342 height 210
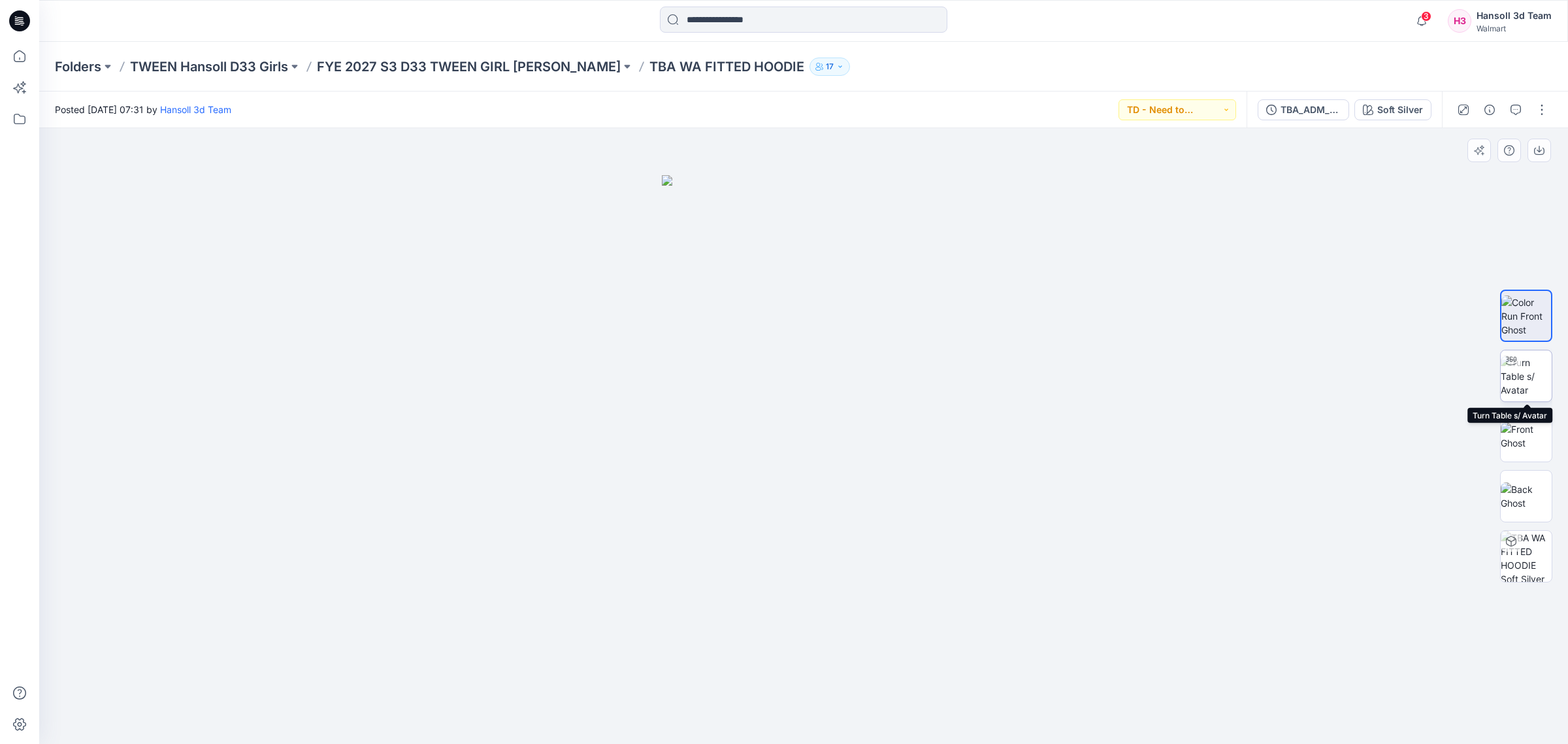
click at [1523, 397] on img at bounding box center [1526, 376] width 51 height 41
drag, startPoint x: 755, startPoint y: 360, endPoint x: 755, endPoint y: 674, distance: 314.0
click at [755, 674] on img at bounding box center [803, 89] width 2676 height 1309
drag, startPoint x: 817, startPoint y: 533, endPoint x: 809, endPoint y: 660, distance: 127.3
click at [809, 660] on img at bounding box center [795, 194] width 2676 height 1099
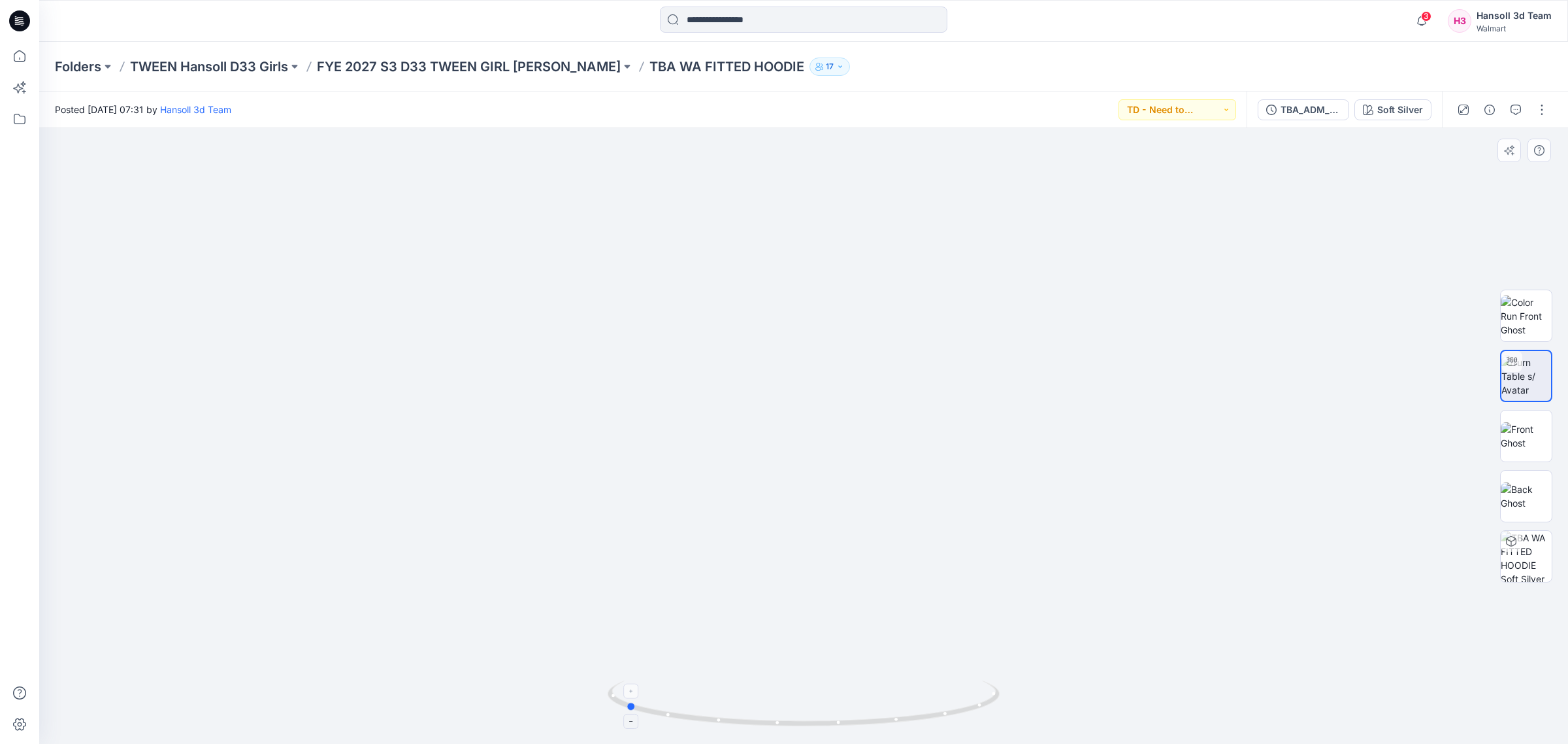
drag, startPoint x: 814, startPoint y: 732, endPoint x: 640, endPoint y: 719, distance: 174.5
click at [640, 719] on div at bounding box center [804, 711] width 392 height 65
drag, startPoint x: 751, startPoint y: 730, endPoint x: 956, endPoint y: 711, distance: 205.9
click at [956, 711] on icon at bounding box center [805, 704] width 395 height 49
drag, startPoint x: 944, startPoint y: 659, endPoint x: 755, endPoint y: 436, distance: 292.3
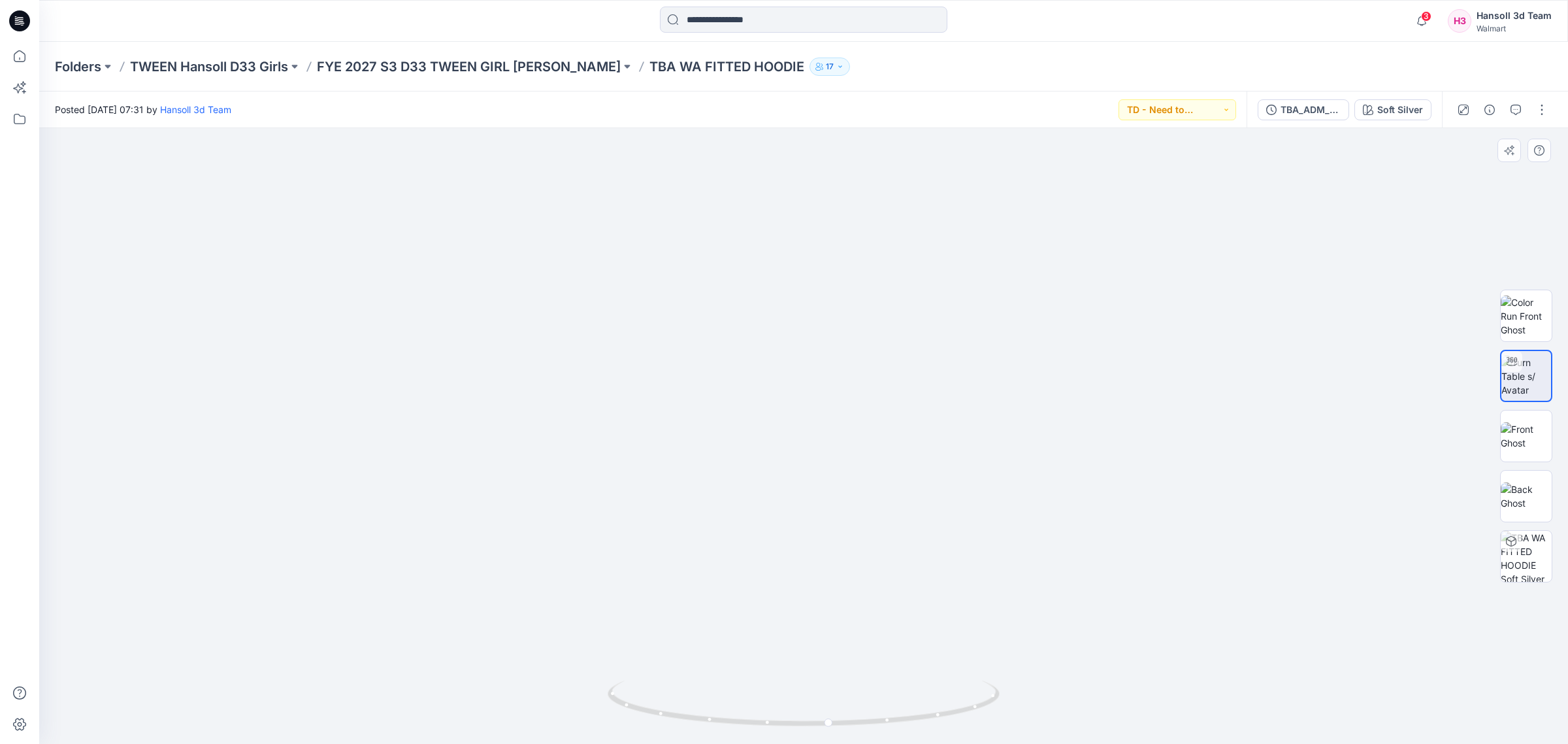
click at [755, 436] on img at bounding box center [607, 83] width 2676 height 1321
drag, startPoint x: 920, startPoint y: 609, endPoint x: 913, endPoint y: 414, distance: 195.1
drag, startPoint x: 945, startPoint y: 618, endPoint x: 948, endPoint y: 638, distance: 20.2
click at [948, 638] on img at bounding box center [696, 116] width 2676 height 1253
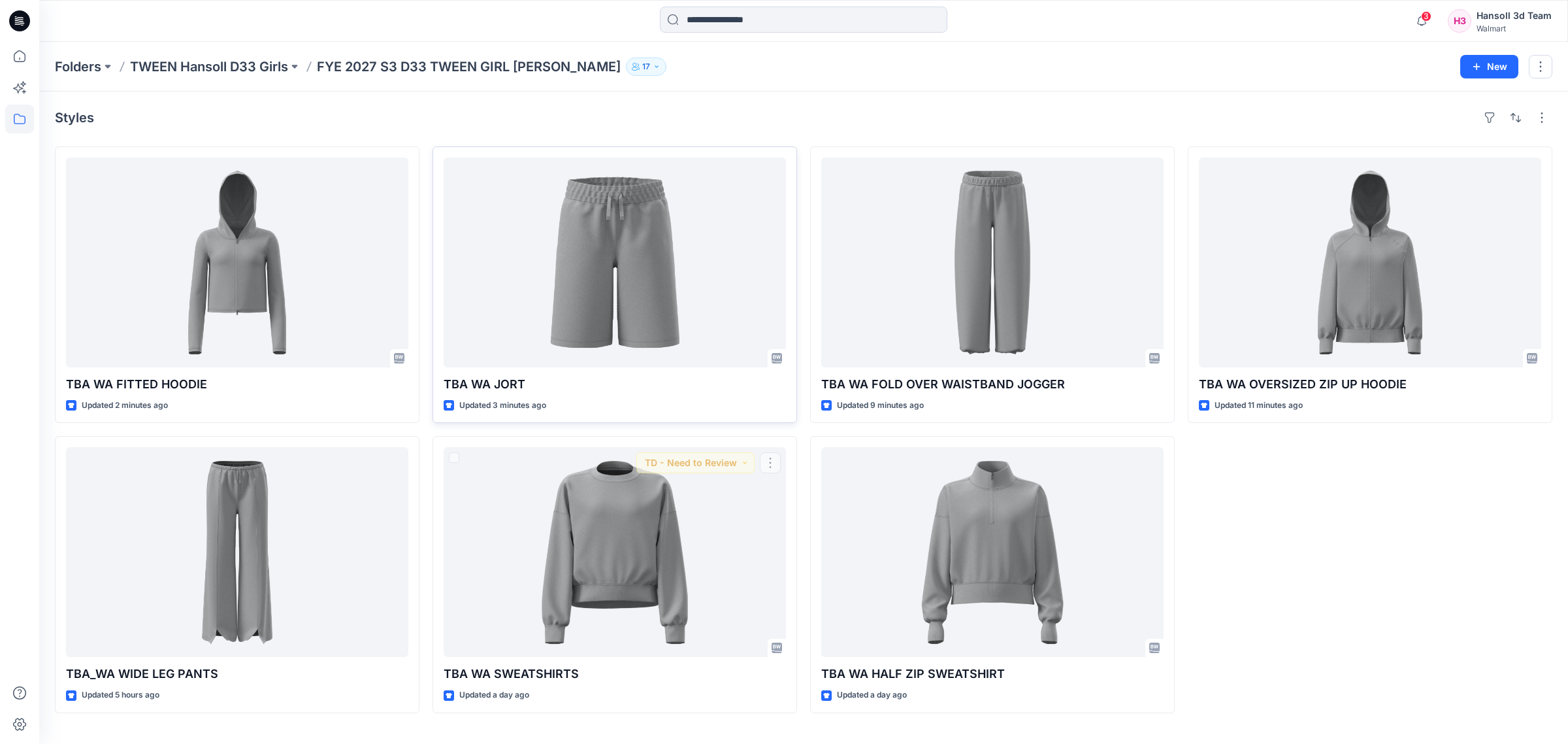
drag, startPoint x: 426, startPoint y: 434, endPoint x: 458, endPoint y: 423, distance: 33.8
click at [426, 434] on div "TBA WA FITTED HOODIE Updated 2 minutes ago TBA_WA WIDE LEG PANTS Updated 5 hour…" at bounding box center [803, 430] width 1497 height 567
click at [1340, 563] on div "TBA WA OVERSIZED ZIP UP HOODIE Updated 11 minutes ago" at bounding box center [1370, 430] width 365 height 567
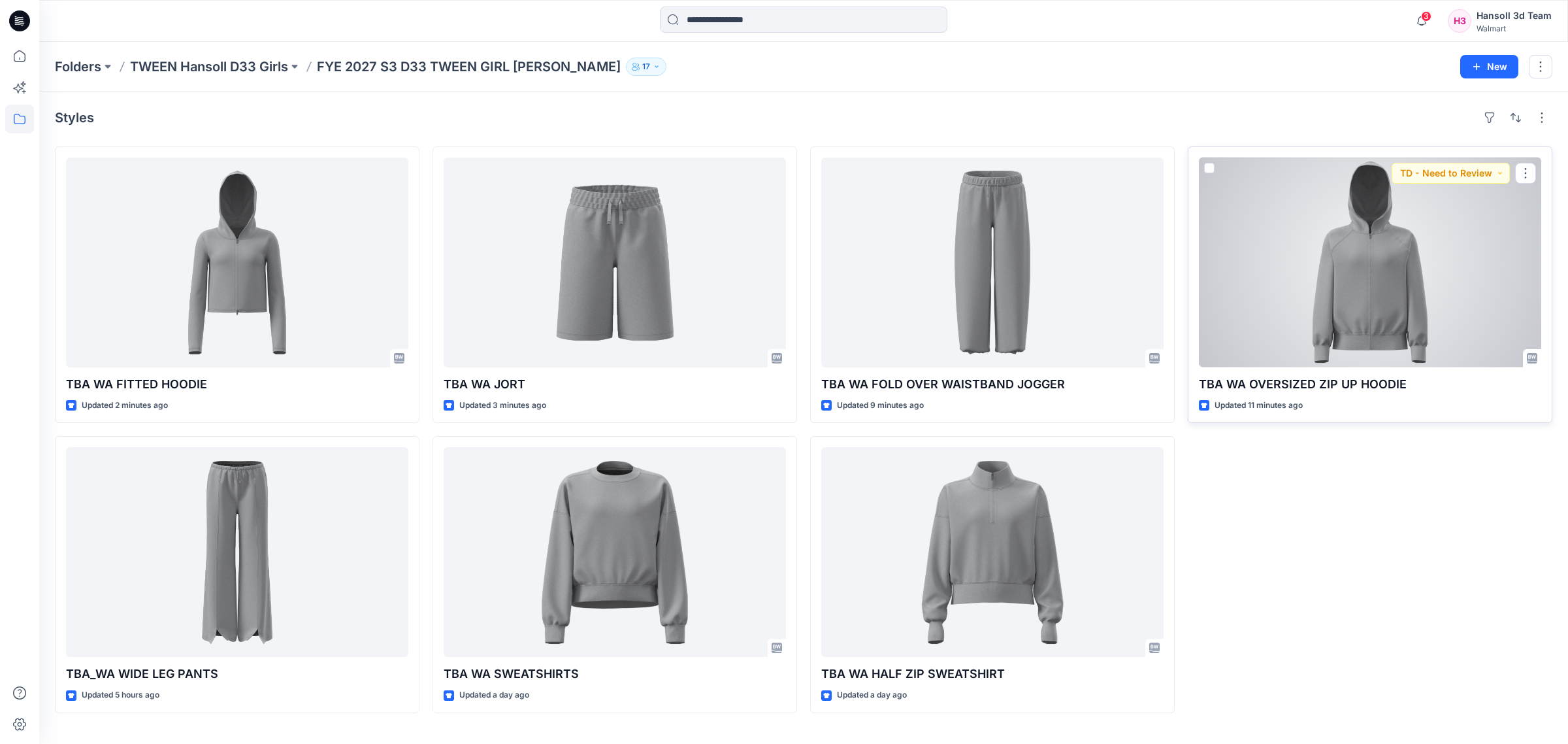
click at [1375, 286] on div at bounding box center [1370, 262] width 342 height 210
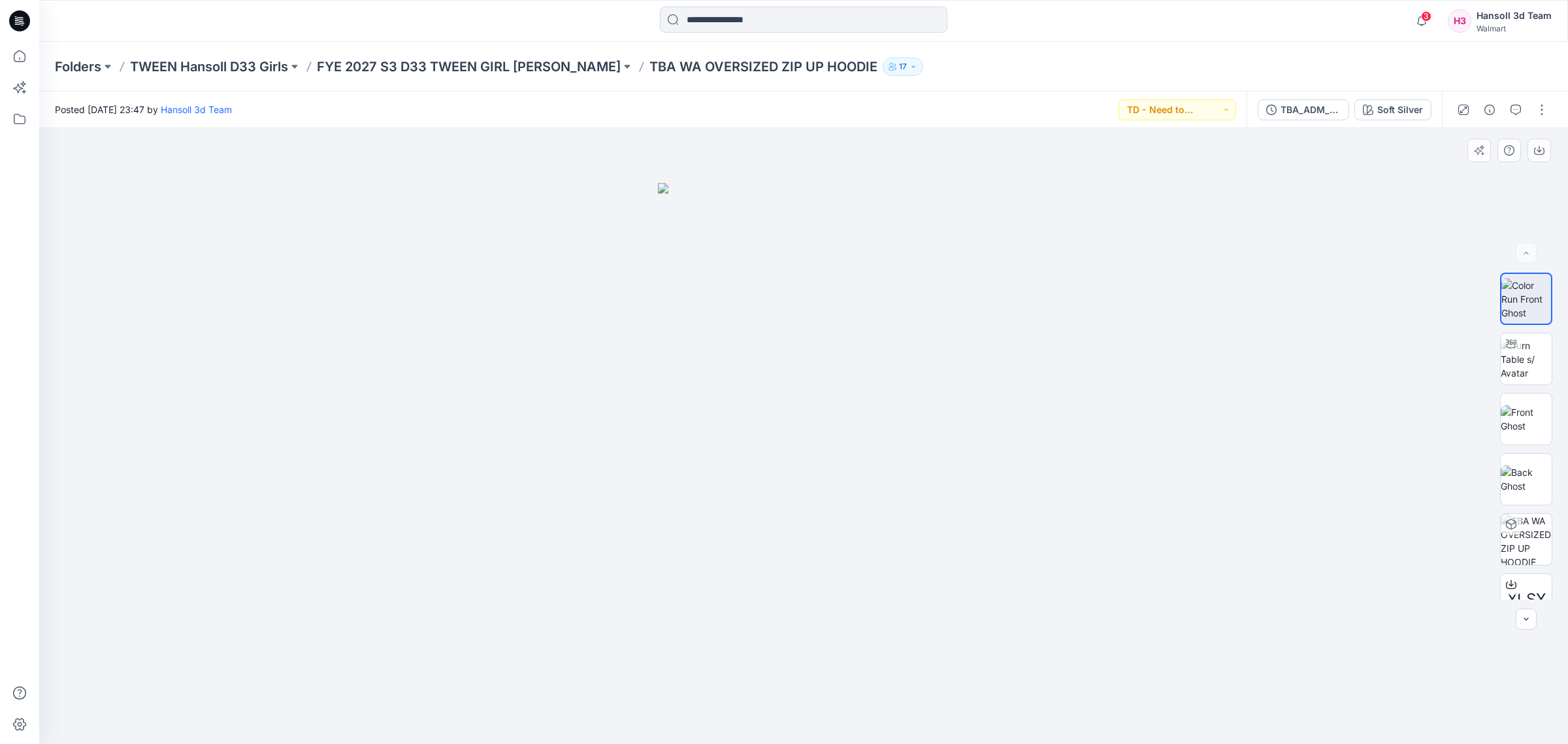
click at [870, 494] on img at bounding box center [803, 463] width 291 height 561
click at [1531, 350] on img at bounding box center [1526, 359] width 51 height 41
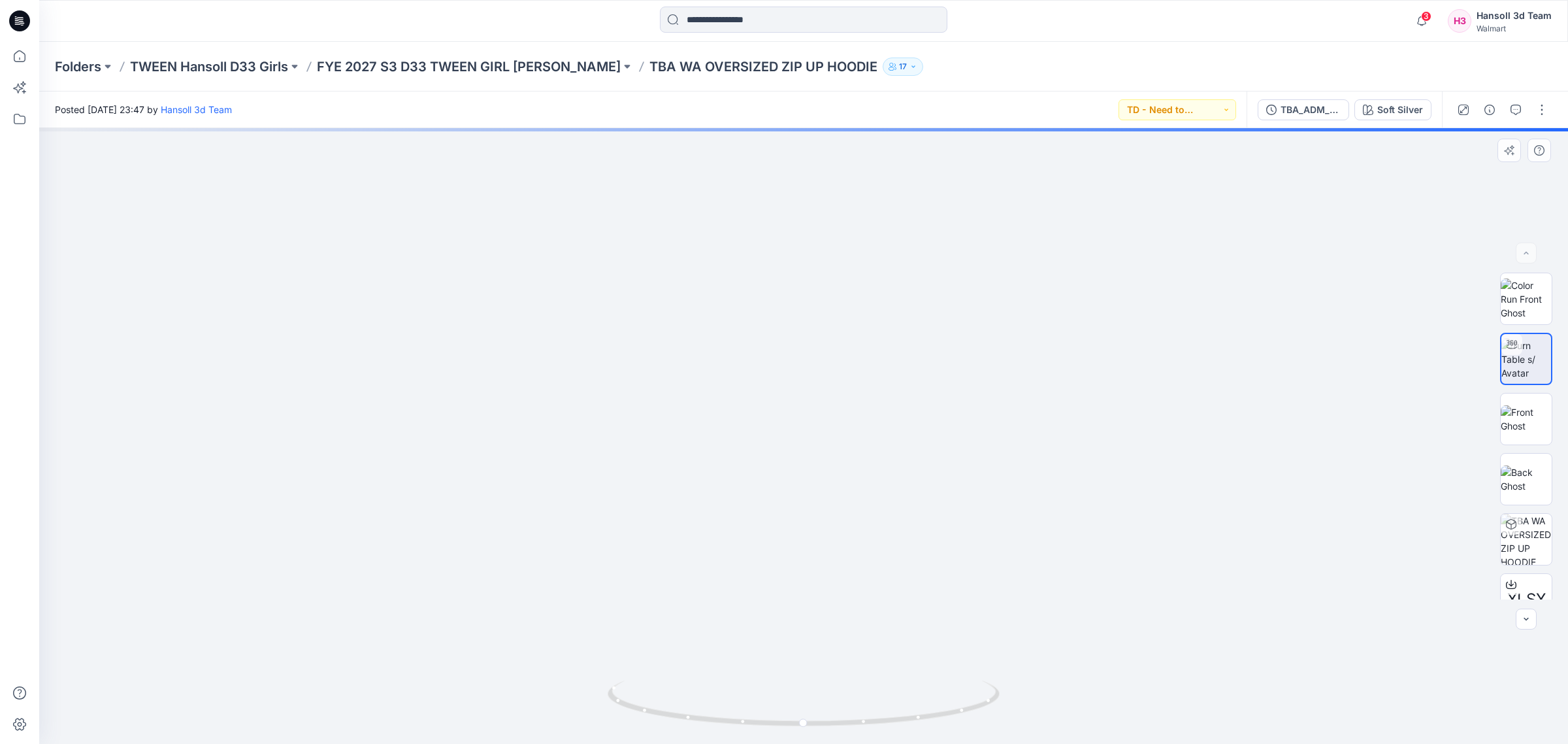
drag, startPoint x: 883, startPoint y: 606, endPoint x: 879, endPoint y: 679, distance: 73.1
click at [879, 679] on div at bounding box center [803, 436] width 1529 height 616
drag, startPoint x: 879, startPoint y: 482, endPoint x: 880, endPoint y: 558, distance: 76.0
click at [880, 558] on img at bounding box center [809, 140] width 2676 height 1208
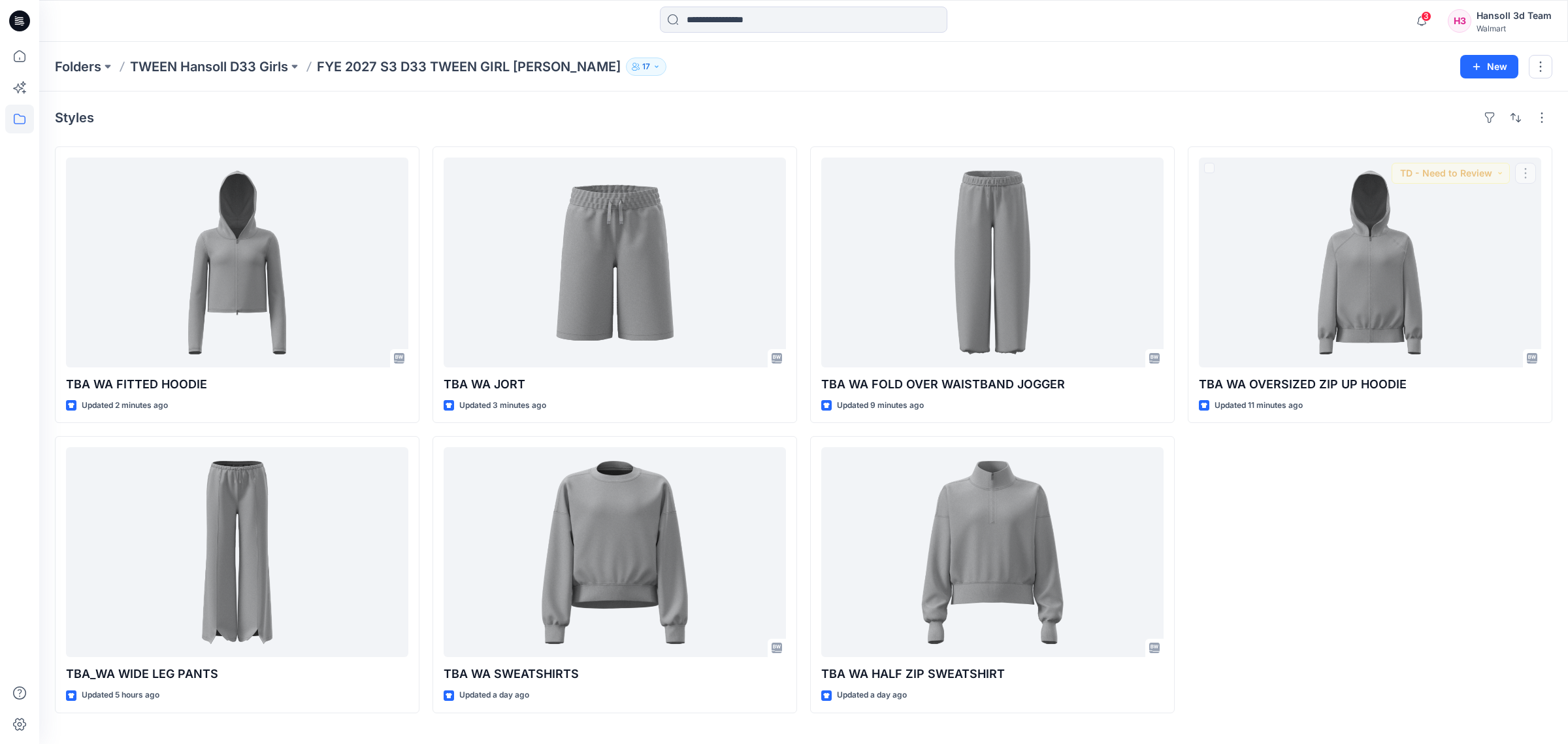
click at [1305, 575] on div "TBA WA OVERSIZED ZIP UP HOODIE Updated 11 minutes ago TD - Need to Review" at bounding box center [1370, 430] width 365 height 567
click at [654, 106] on div "Styles TBA WA FITTED HOODIE Updated 2 minutes ago TBA_WA WIDE LEG PANTS Updated…" at bounding box center [803, 417] width 1529 height 653
click at [1295, 547] on div "TBA WA OVERSIZED ZIP UP HOODIE Updated 11 minutes ago" at bounding box center [1370, 430] width 365 height 567
click at [1344, 667] on div "TBA WA OVERSIZED ZIP UP HOODIE Updated 11 minutes ago" at bounding box center [1370, 430] width 365 height 567
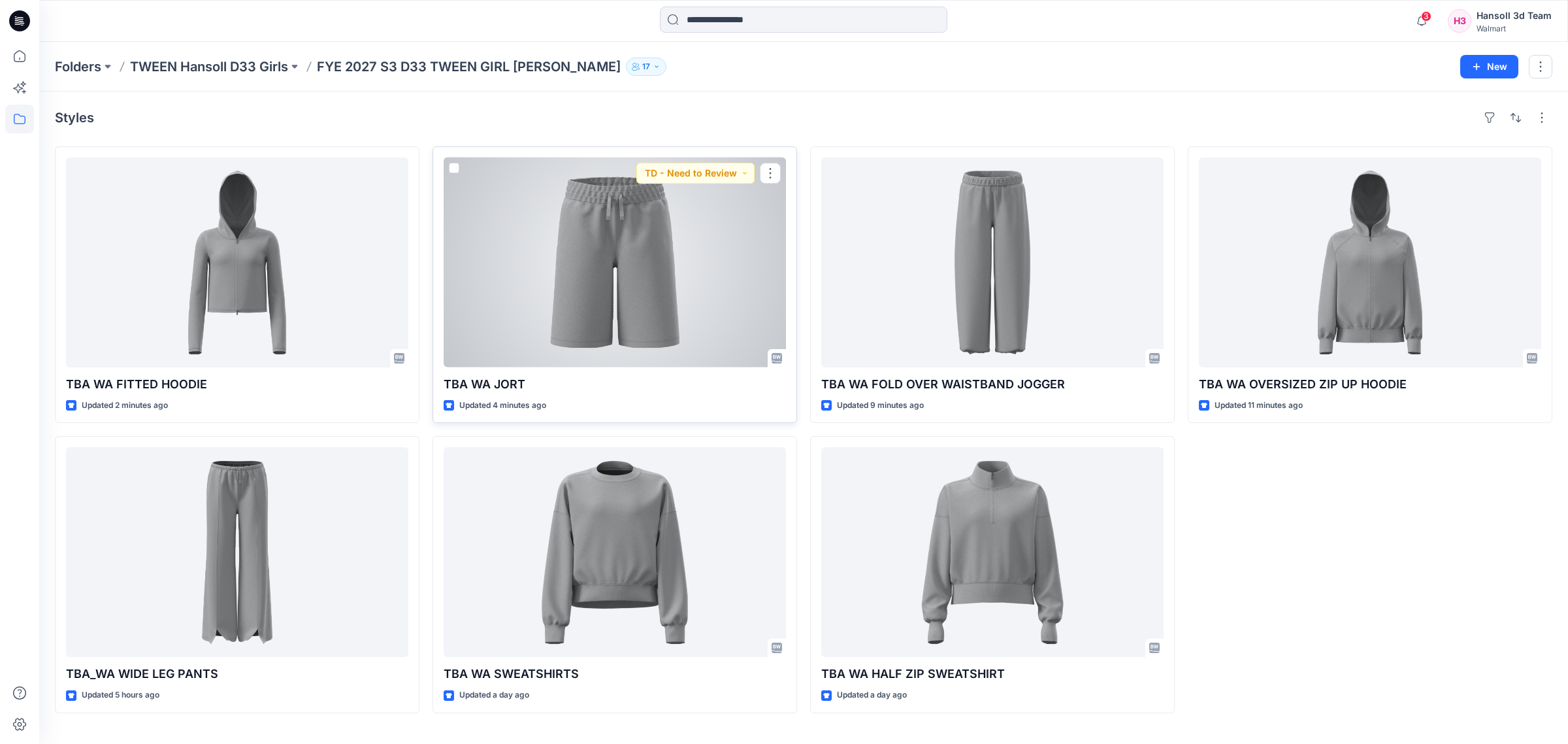
click at [613, 296] on div at bounding box center [614, 262] width 342 height 210
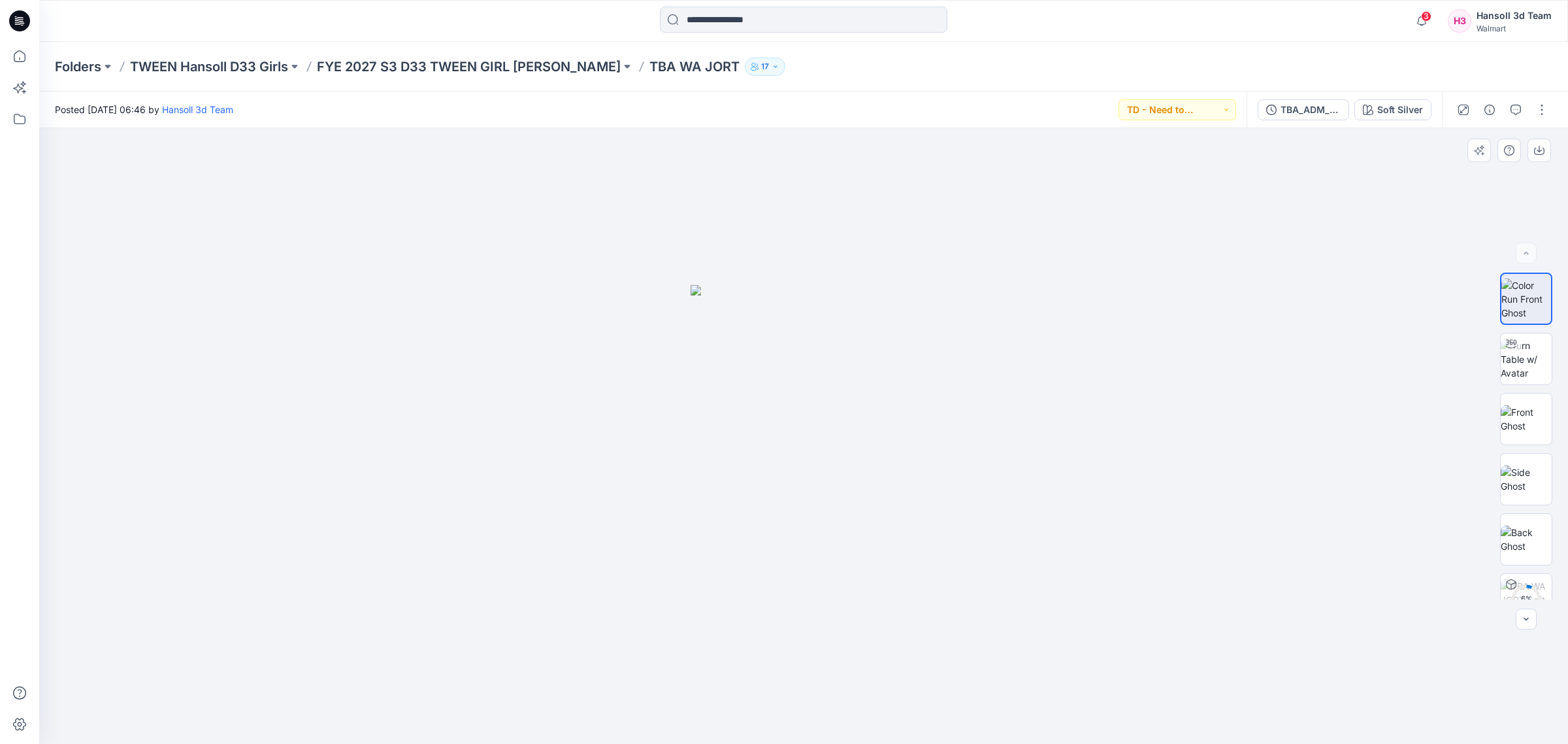
click at [922, 511] on div at bounding box center [803, 436] width 1529 height 616
click at [1529, 364] on img at bounding box center [1526, 359] width 51 height 41
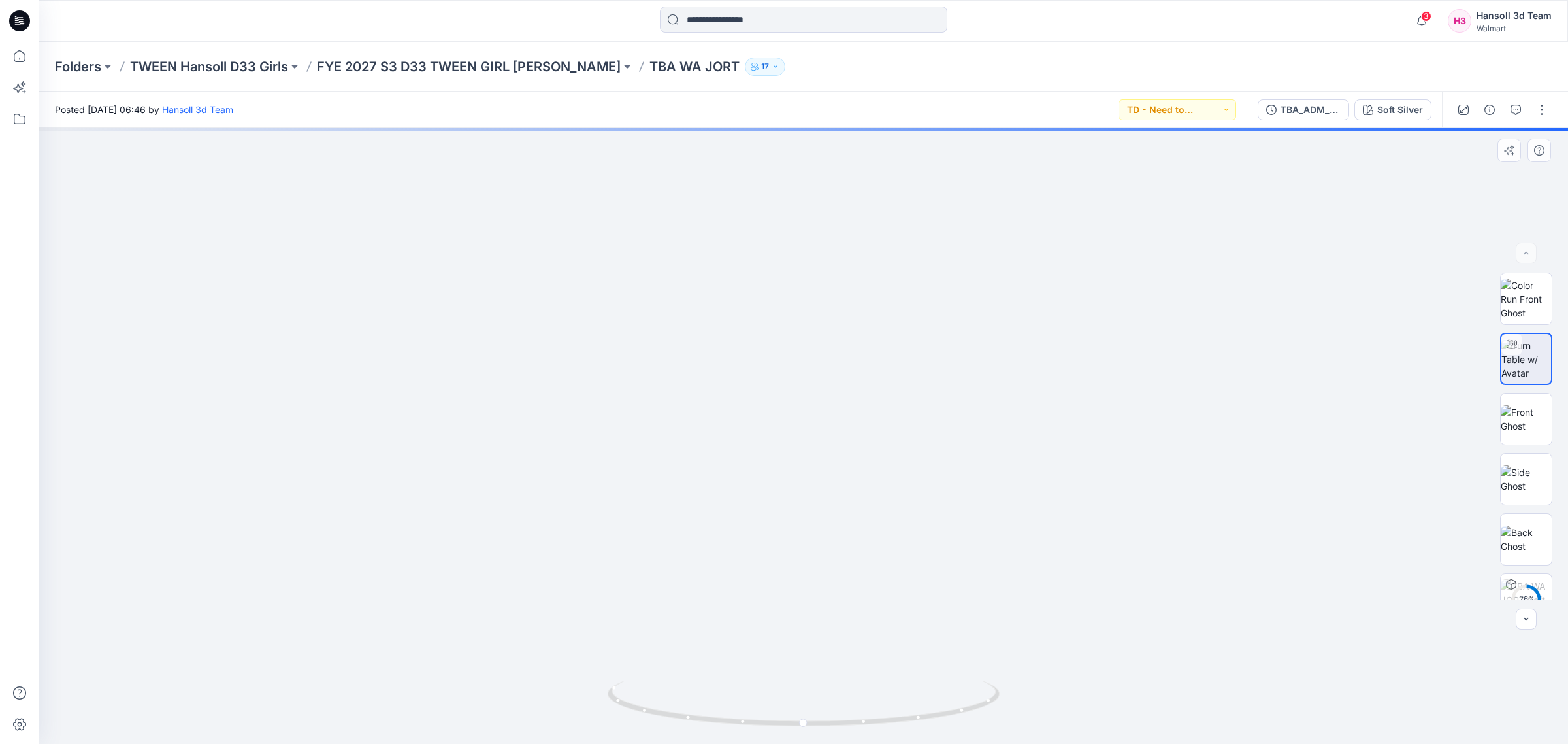
drag, startPoint x: 1003, startPoint y: 629, endPoint x: 1023, endPoint y: 443, distance: 187.1
drag, startPoint x: 1141, startPoint y: 455, endPoint x: 1147, endPoint y: 432, distance: 23.8
drag, startPoint x: 1137, startPoint y: 592, endPoint x: 1149, endPoint y: 515, distance: 77.9
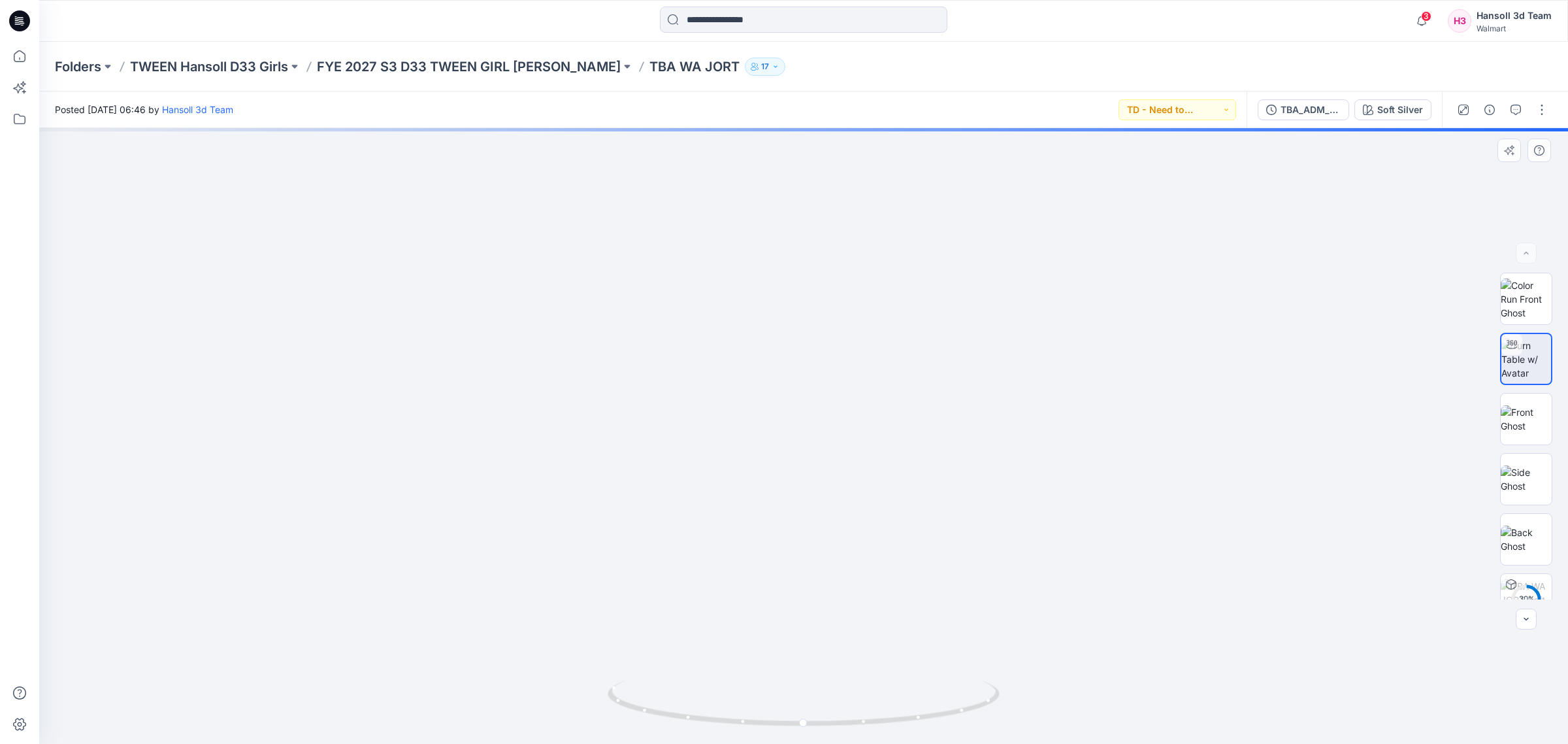
drag, startPoint x: 866, startPoint y: 284, endPoint x: 837, endPoint y: 658, distance: 375.1
drag, startPoint x: 839, startPoint y: 541, endPoint x: 873, endPoint y: 385, distance: 159.7
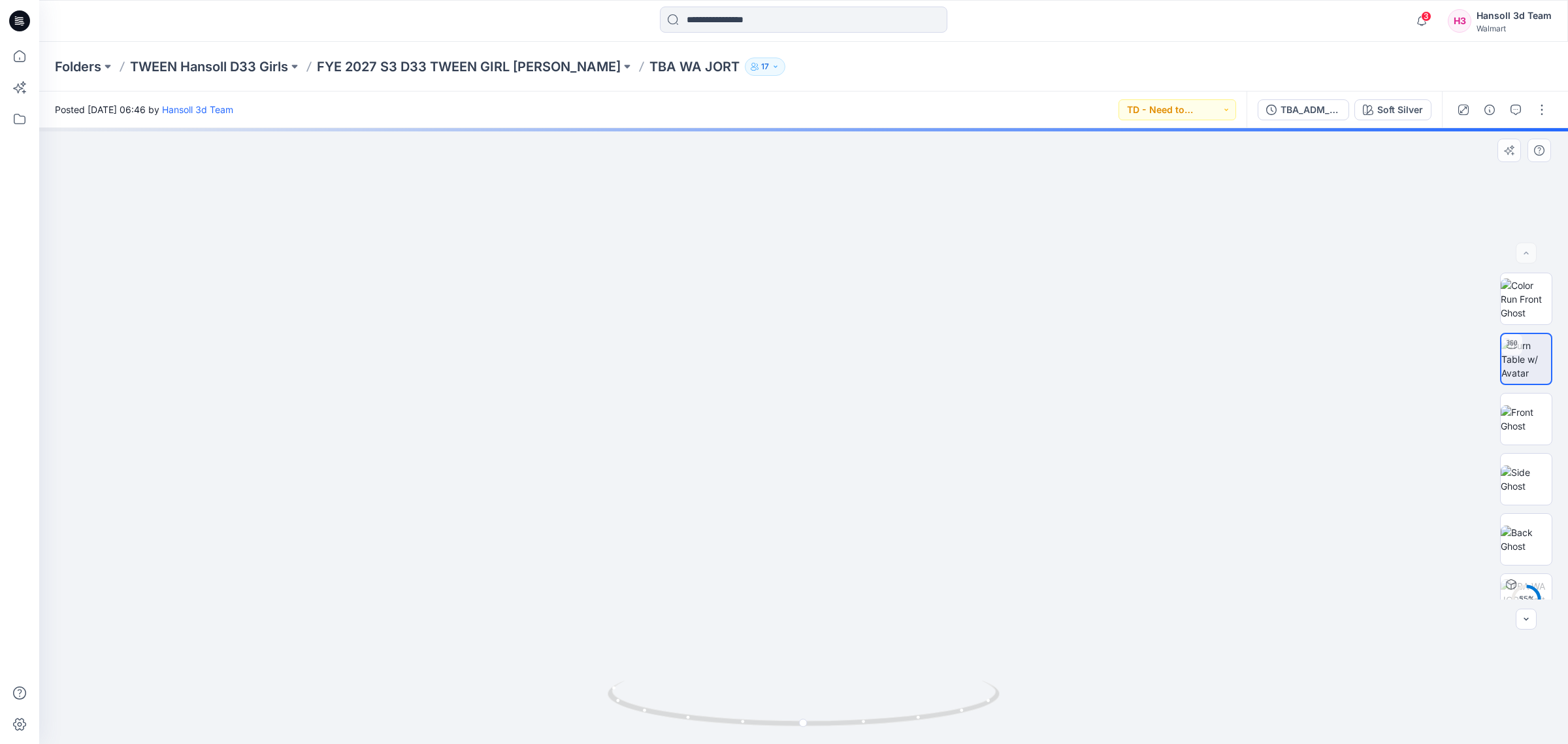
drag, startPoint x: 928, startPoint y: 485, endPoint x: 919, endPoint y: 294, distance: 191.2
drag, startPoint x: 912, startPoint y: 318, endPoint x: 892, endPoint y: 471, distance: 154.3
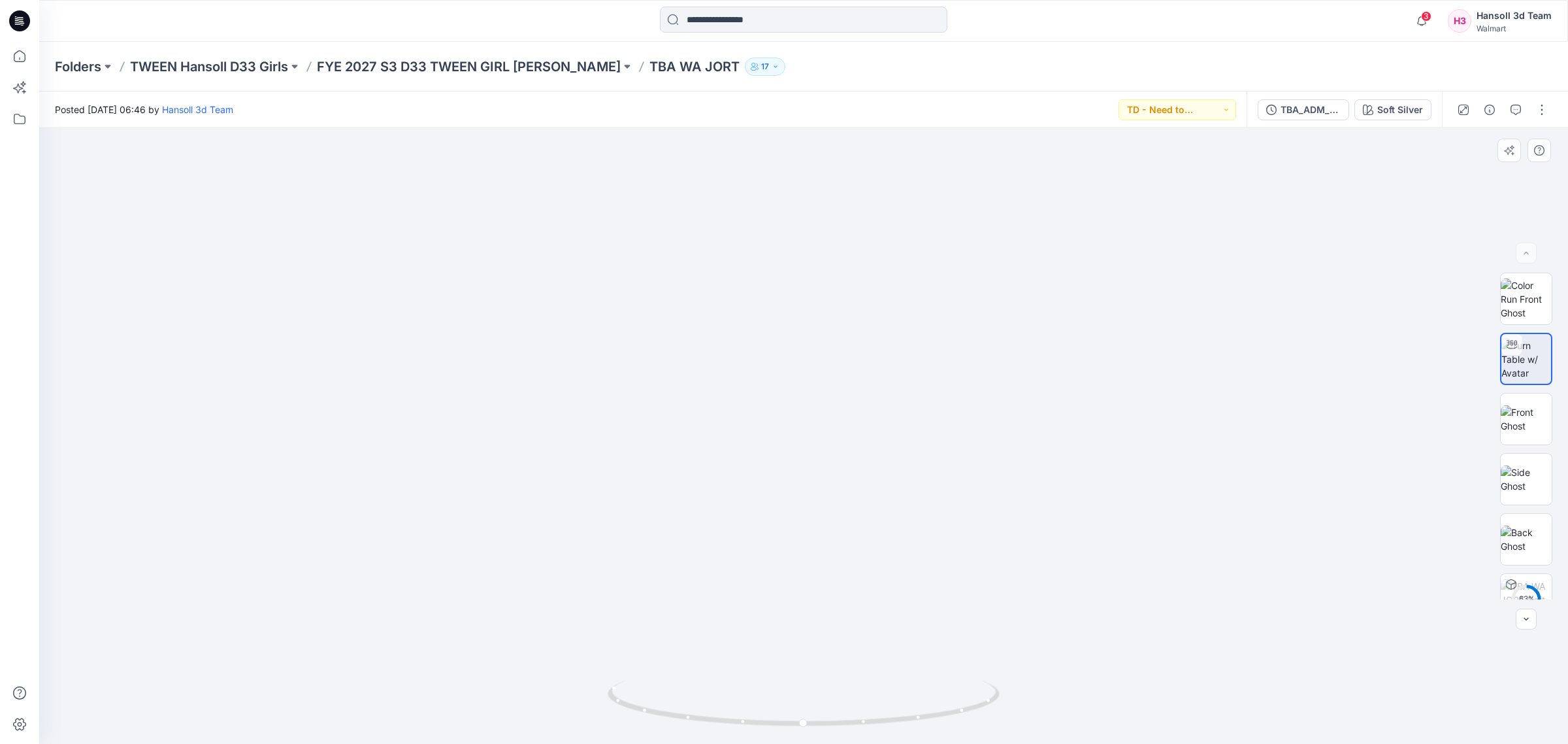
drag, startPoint x: 833, startPoint y: 530, endPoint x: 824, endPoint y: 227, distance: 303.1
drag, startPoint x: 942, startPoint y: 410, endPoint x: 977, endPoint y: 711, distance: 303.0
click at [985, 743] on html "3 Notifications Your style TBA WA OVERSIZED ZIP UP HOODIE is ready Just now You…" at bounding box center [784, 372] width 1568 height 744
drag, startPoint x: 903, startPoint y: 445, endPoint x: 894, endPoint y: 706, distance: 261.2
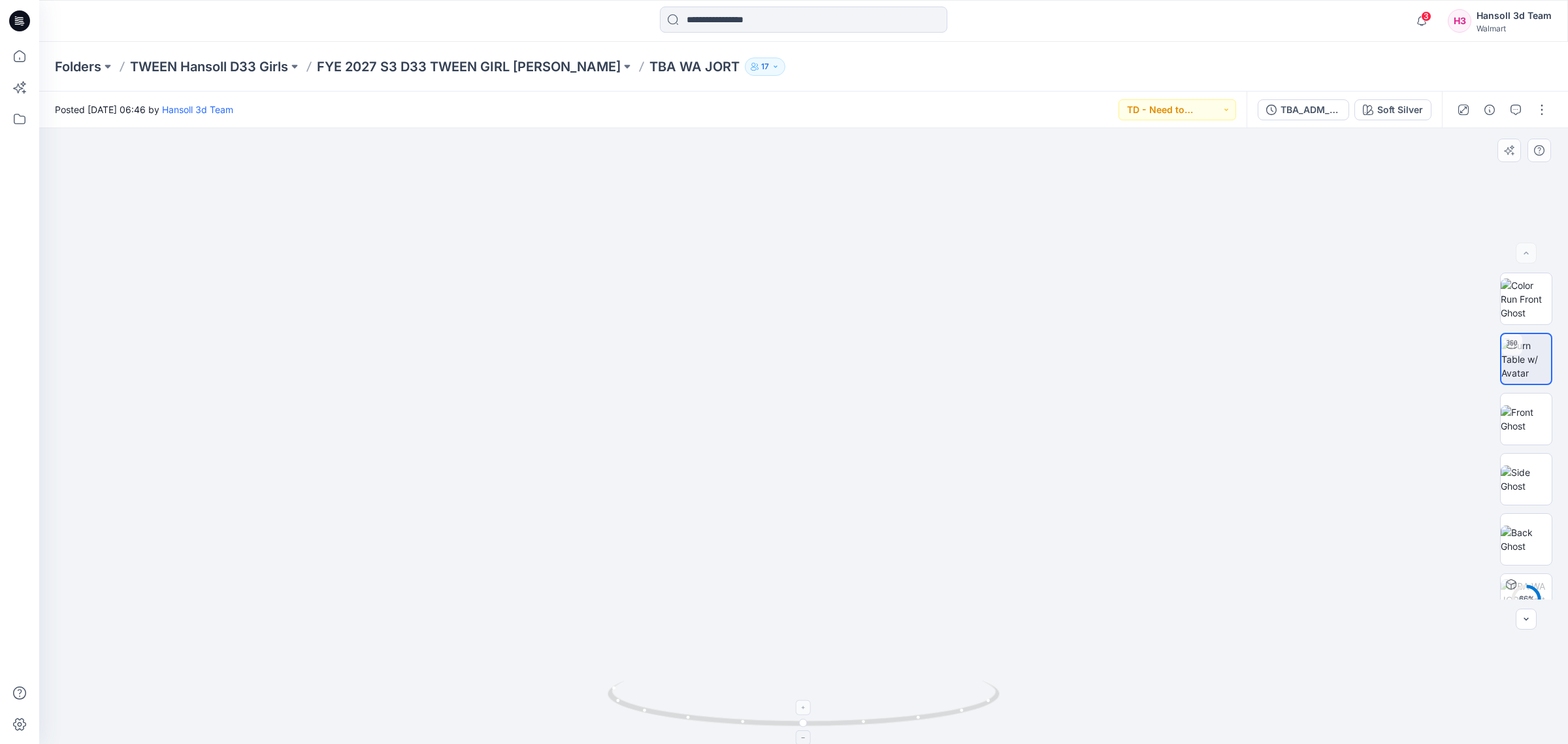
drag, startPoint x: 670, startPoint y: 744, endPoint x: 909, endPoint y: 714, distance: 240.9
click at [909, 714] on icon at bounding box center [805, 704] width 395 height 49
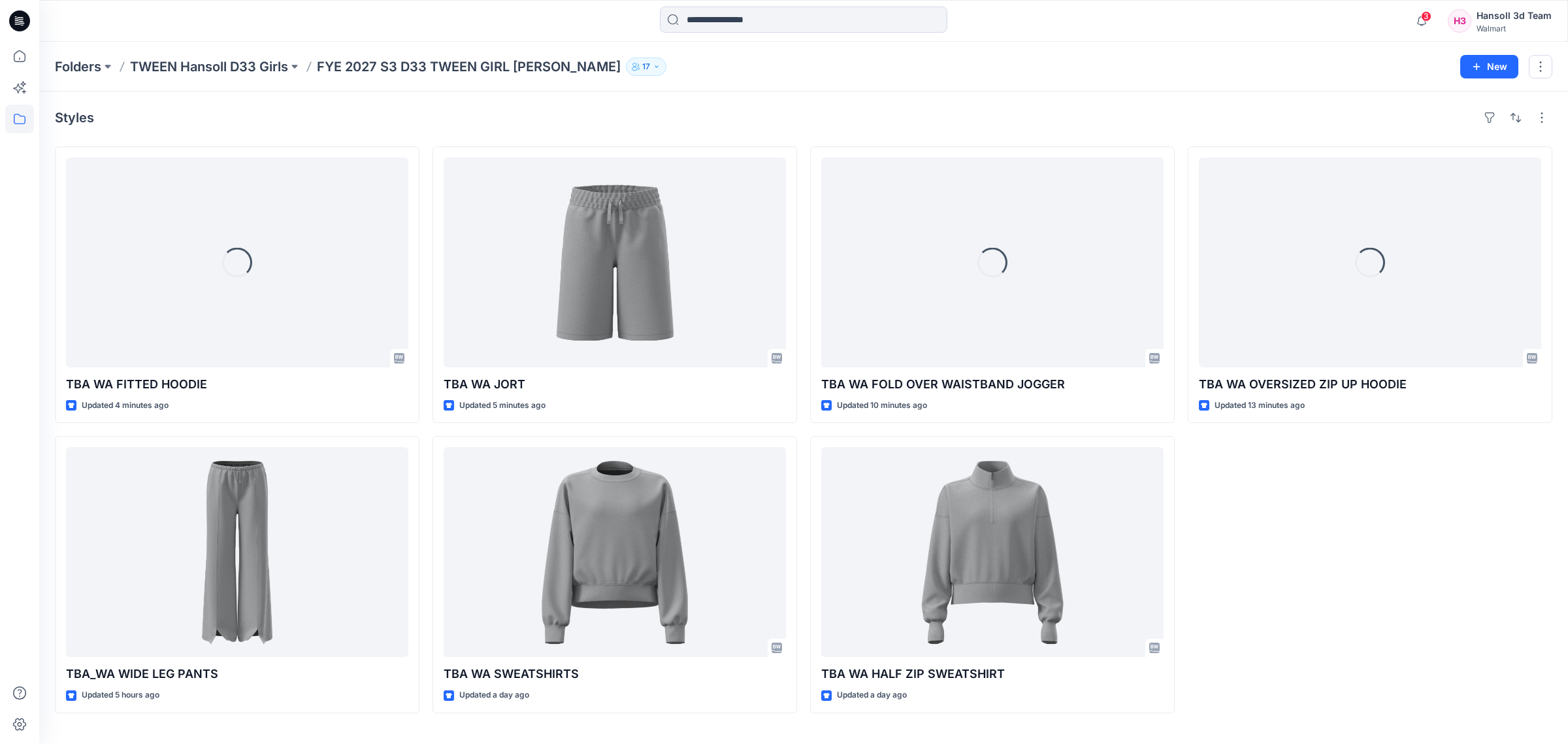
click at [1331, 599] on div "Loading... TBA WA OVERSIZED ZIP UP HOODIE Updated 13 minutes ago" at bounding box center [1370, 430] width 365 height 567
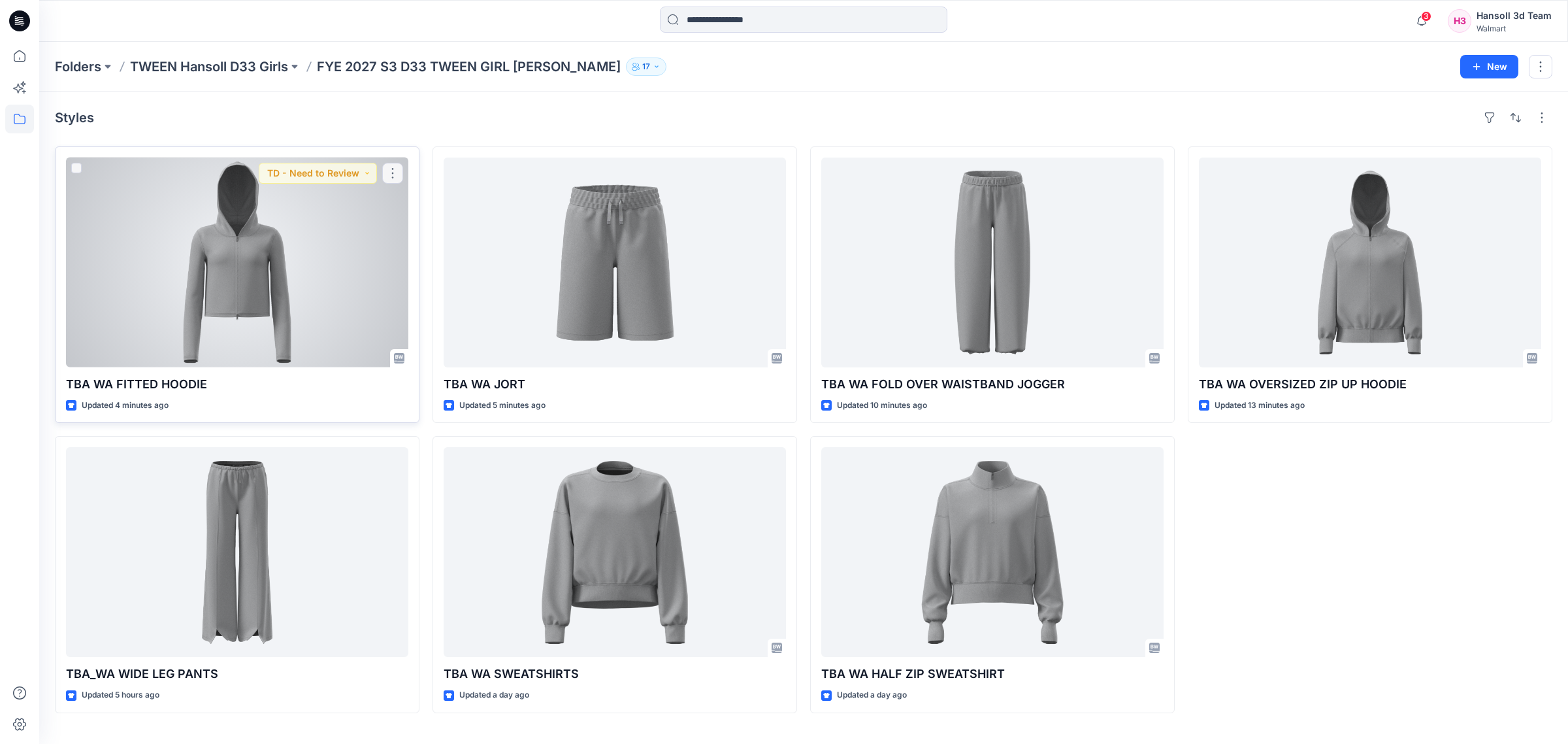
click at [285, 234] on div at bounding box center [237, 262] width 342 height 210
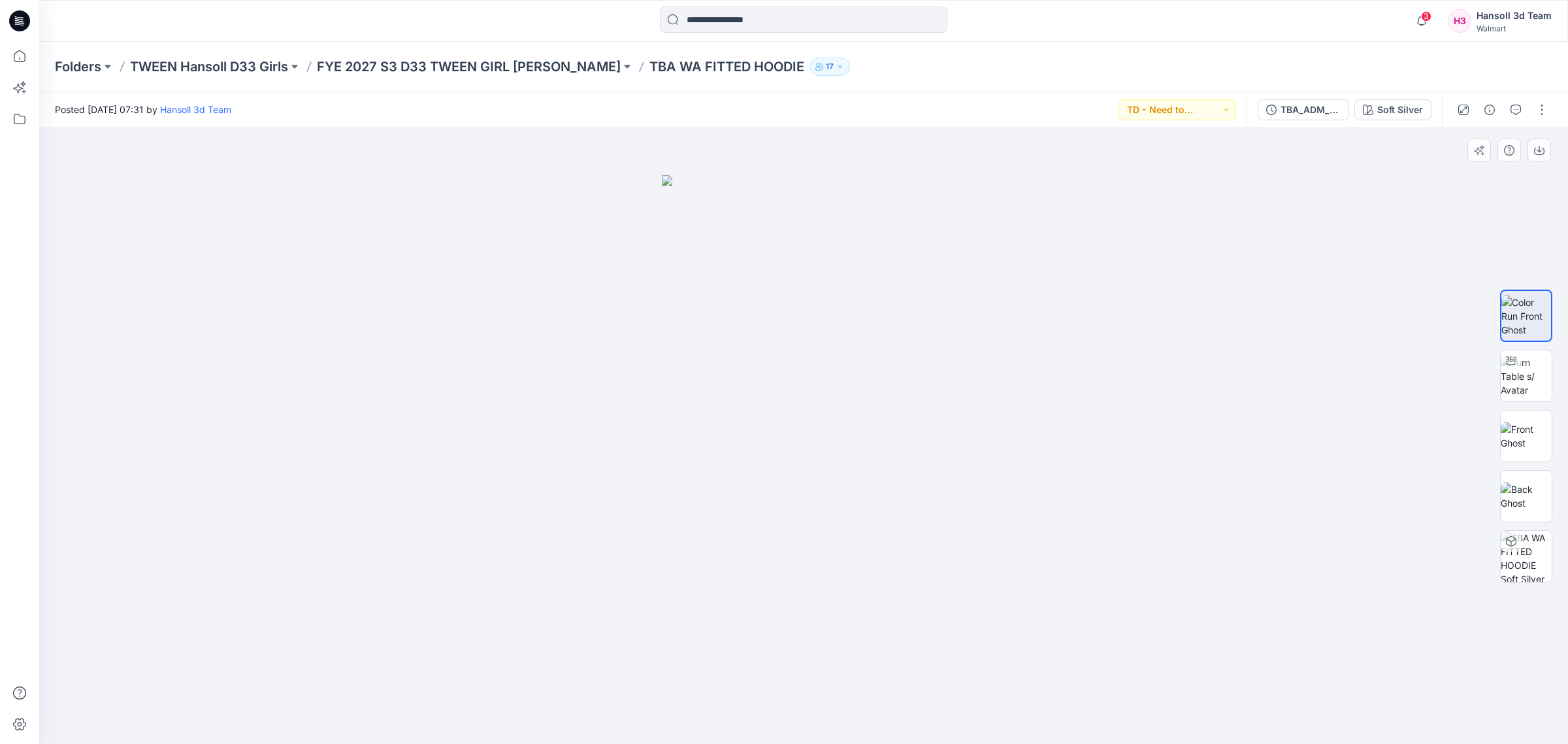
click at [821, 520] on img at bounding box center [804, 459] width 283 height 569
click at [1532, 370] on img at bounding box center [1526, 376] width 51 height 41
drag, startPoint x: 902, startPoint y: 318, endPoint x: 905, endPoint y: 473, distance: 155.0
drag, startPoint x: 980, startPoint y: 446, endPoint x: 981, endPoint y: 420, distance: 26.0
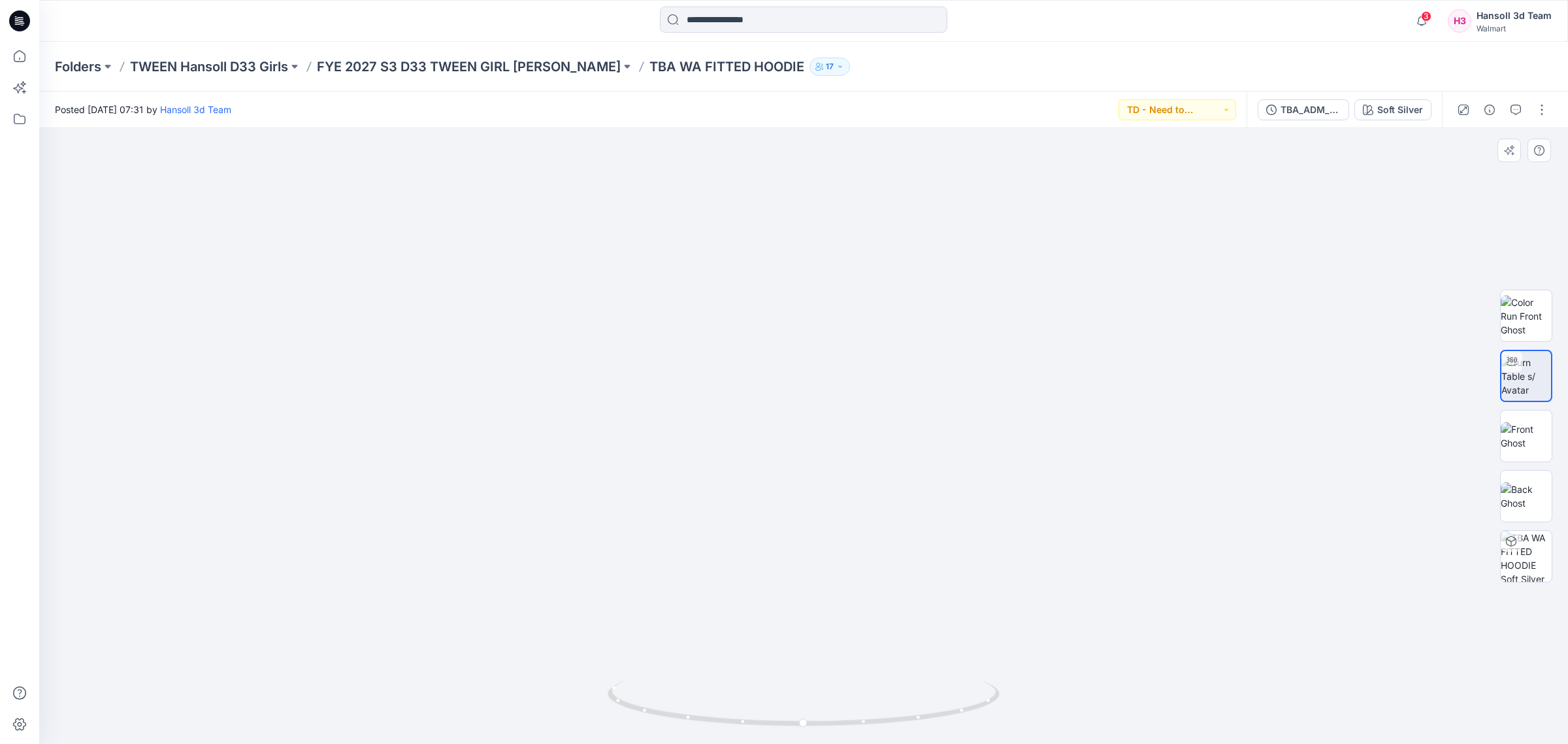
drag, startPoint x: 981, startPoint y: 420, endPoint x: 981, endPoint y: 559, distance: 139.0
click at [981, 559] on img at bounding box center [807, 31] width 2676 height 1426
drag, startPoint x: 1164, startPoint y: 460, endPoint x: 1126, endPoint y: 553, distance: 100.5
click at [1126, 553] on img at bounding box center [778, 96] width 2676 height 1297
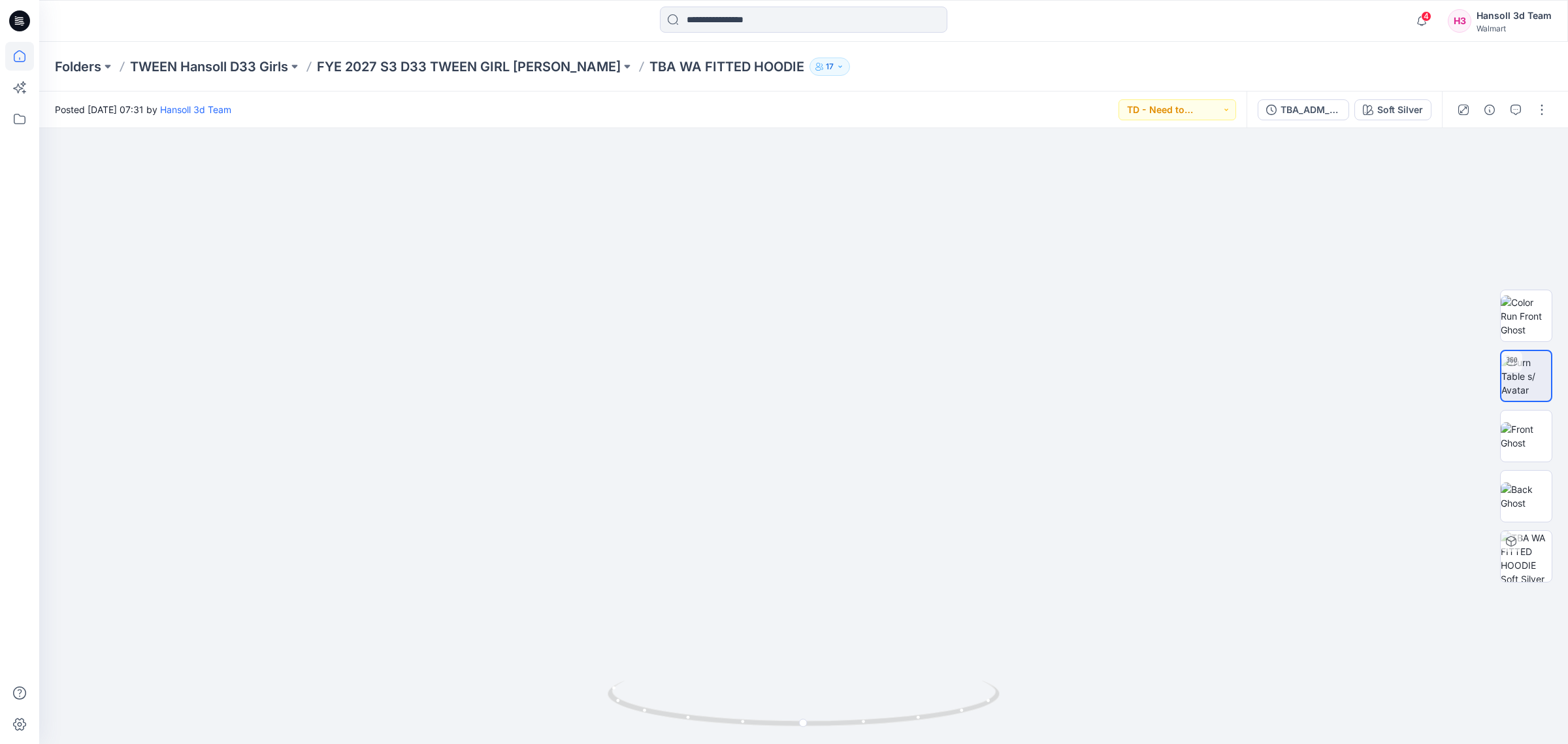
click at [25, 57] on icon at bounding box center [19, 56] width 12 height 12
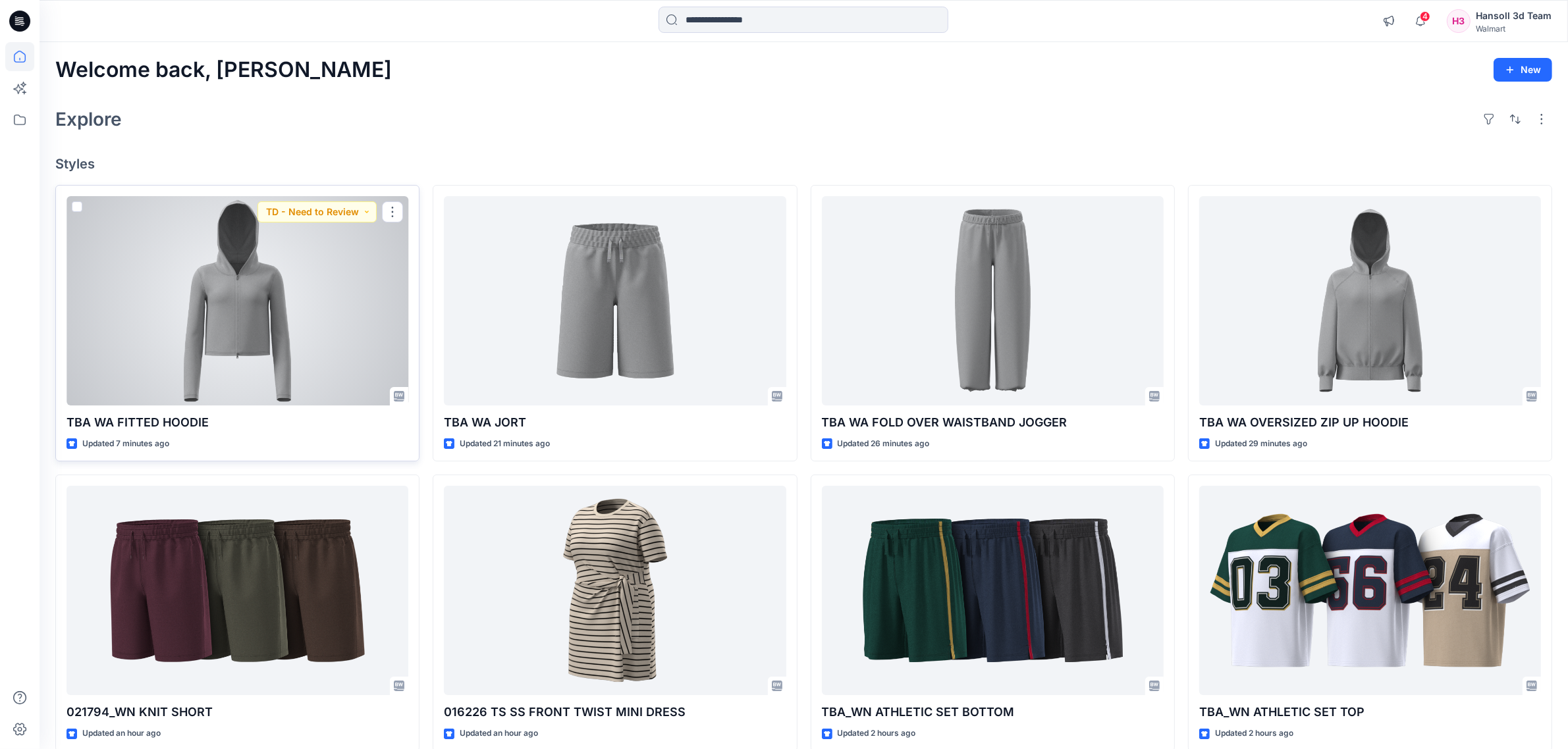
click at [278, 379] on div at bounding box center [237, 300] width 342 height 209
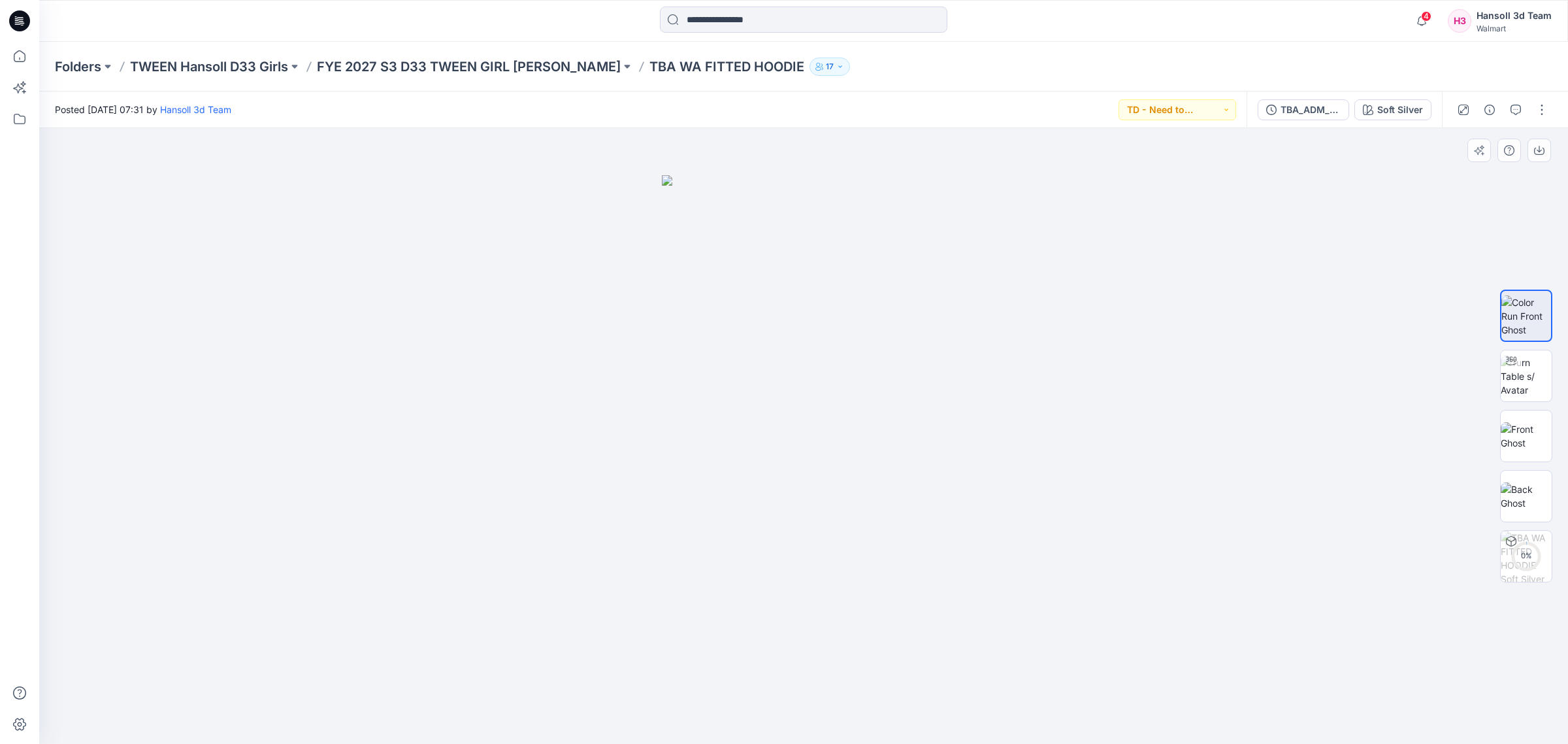
click at [794, 580] on img at bounding box center [804, 459] width 283 height 569
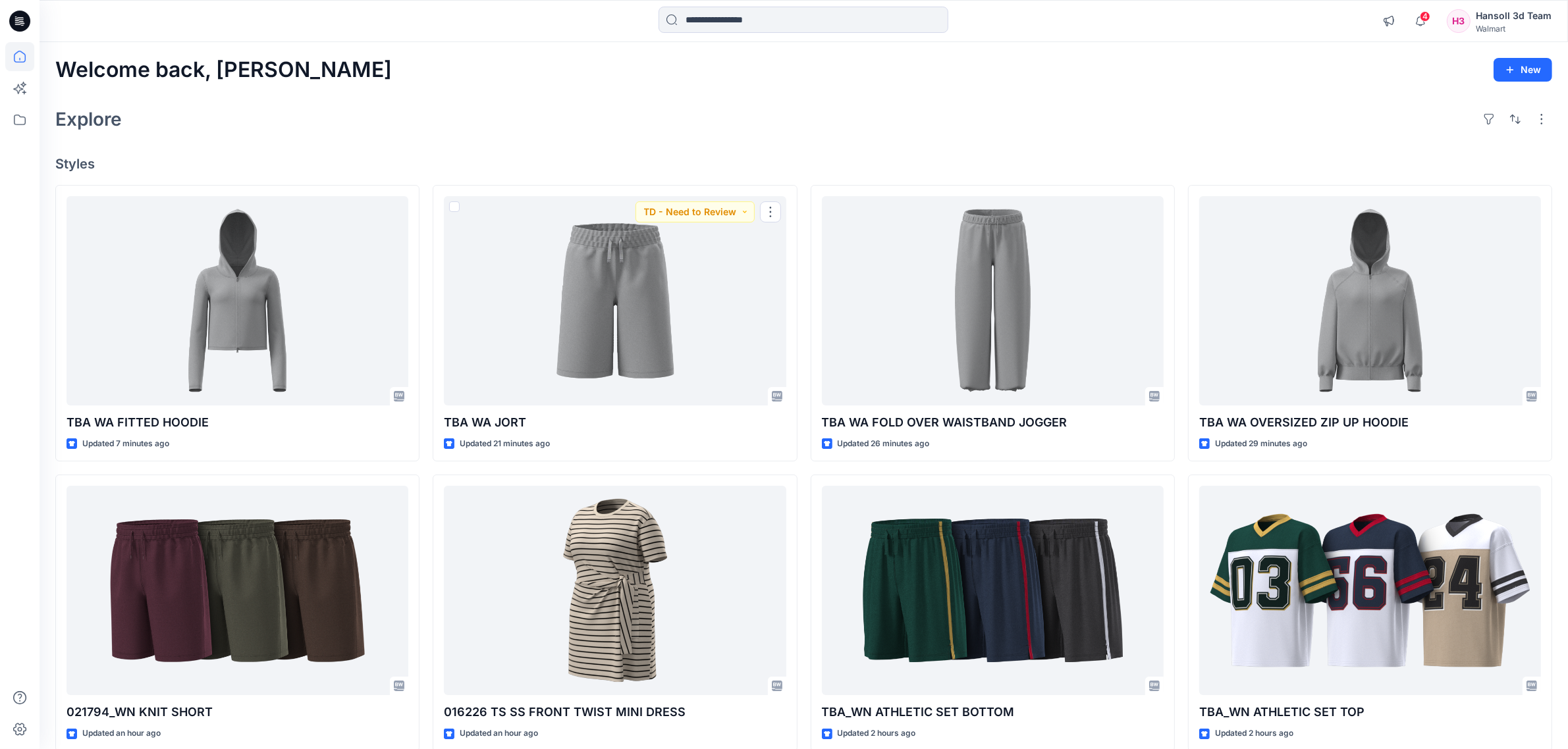
click at [634, 113] on div "Explore" at bounding box center [803, 119] width 1497 height 31
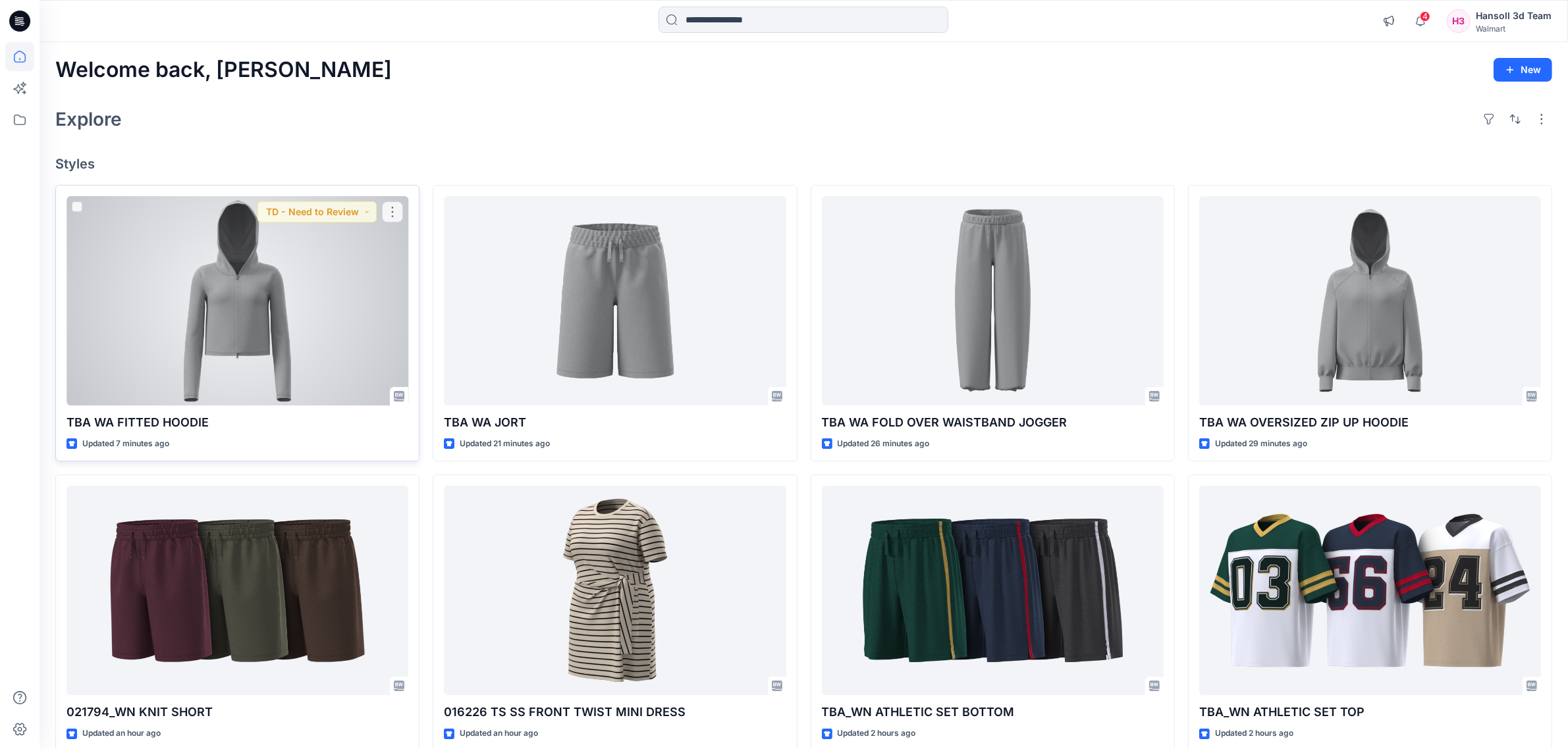
click at [366, 343] on div at bounding box center [237, 300] width 342 height 209
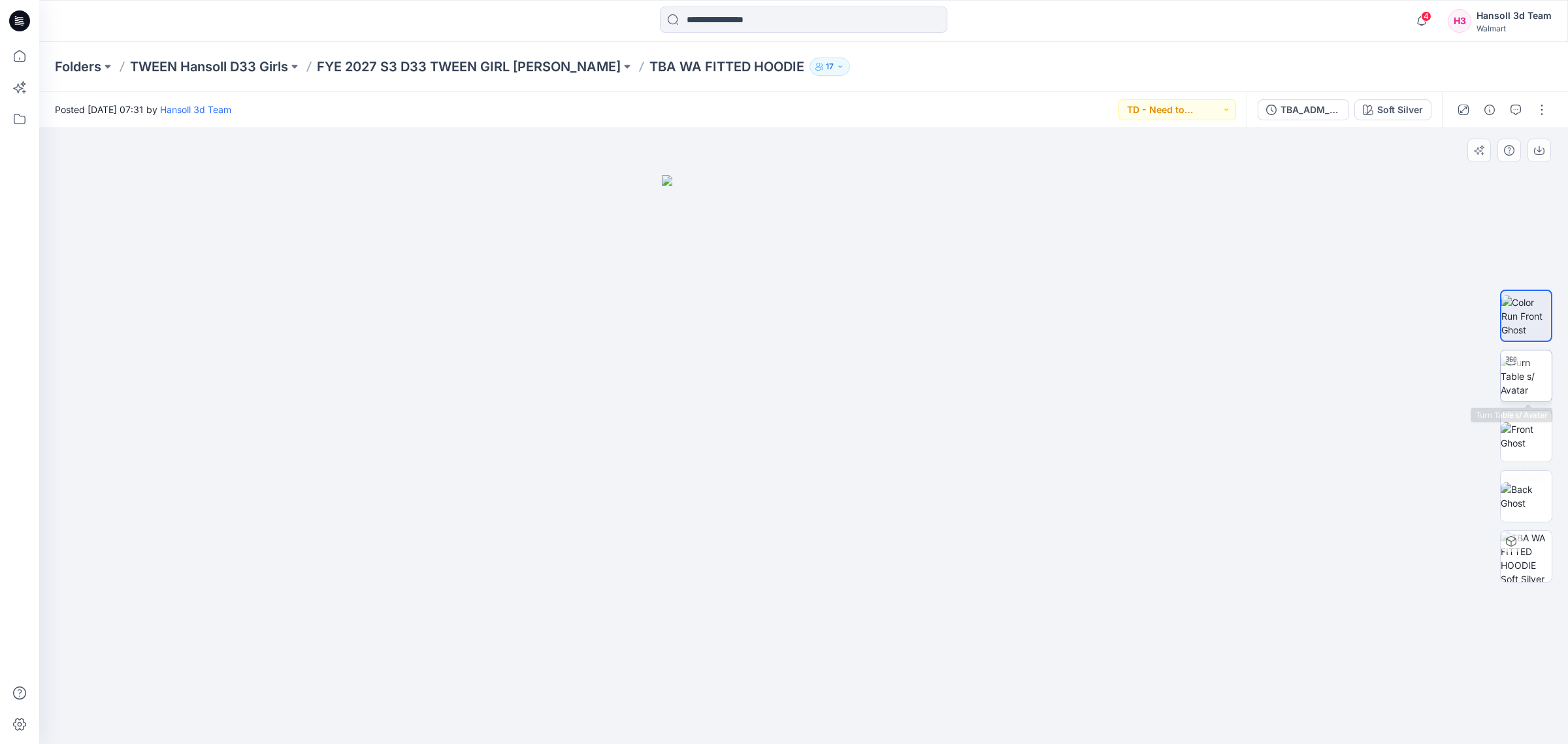
click at [1530, 385] on img at bounding box center [1526, 376] width 51 height 41
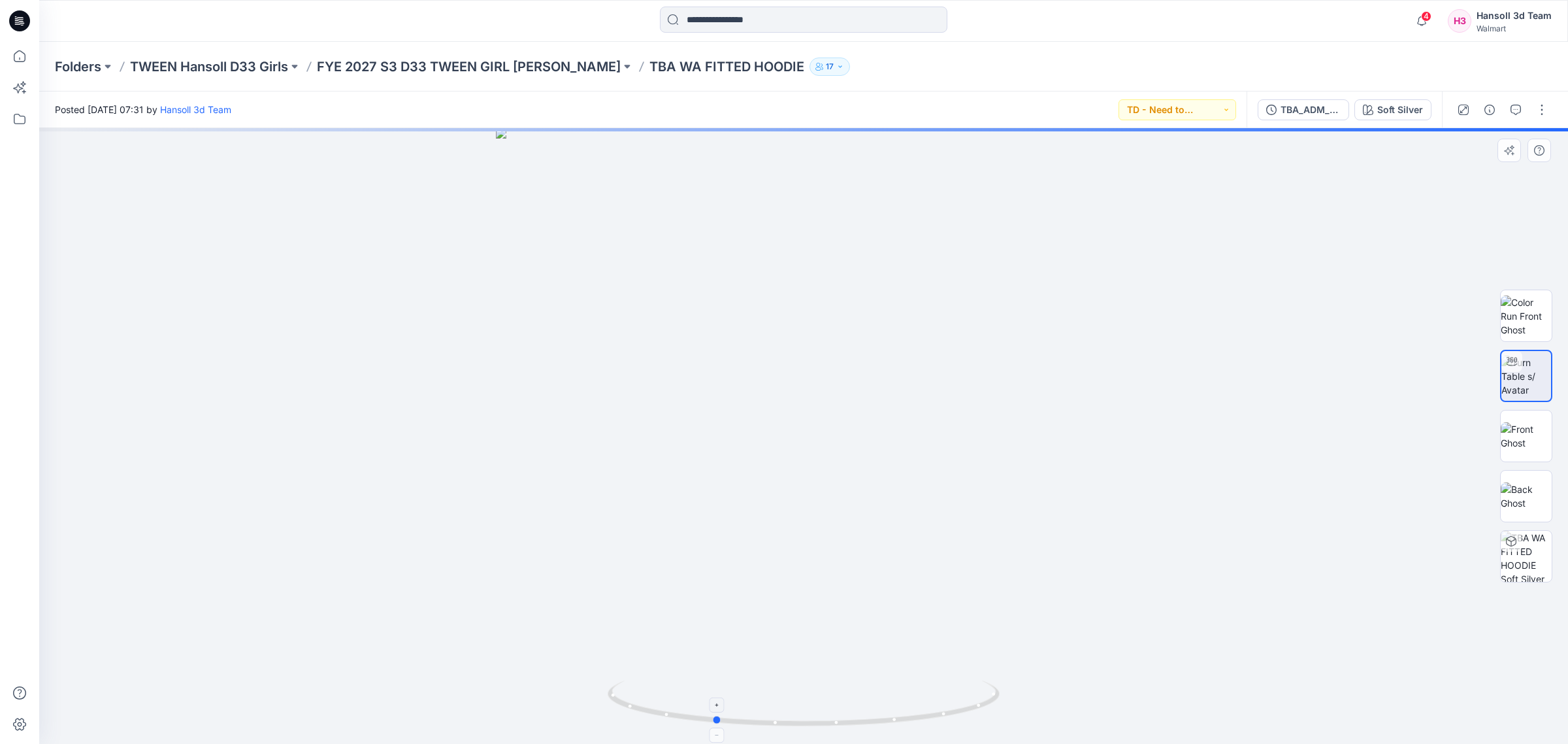
drag, startPoint x: 874, startPoint y: 730, endPoint x: 786, endPoint y: 723, distance: 88.3
click at [784, 735] on img at bounding box center [804, 711] width 392 height 63
drag, startPoint x: 831, startPoint y: 230, endPoint x: 788, endPoint y: 631, distance: 403.3
click at [788, 631] on img at bounding box center [768, 164] width 2466 height 1161
drag, startPoint x: 812, startPoint y: 543, endPoint x: 812, endPoint y: 570, distance: 27.0
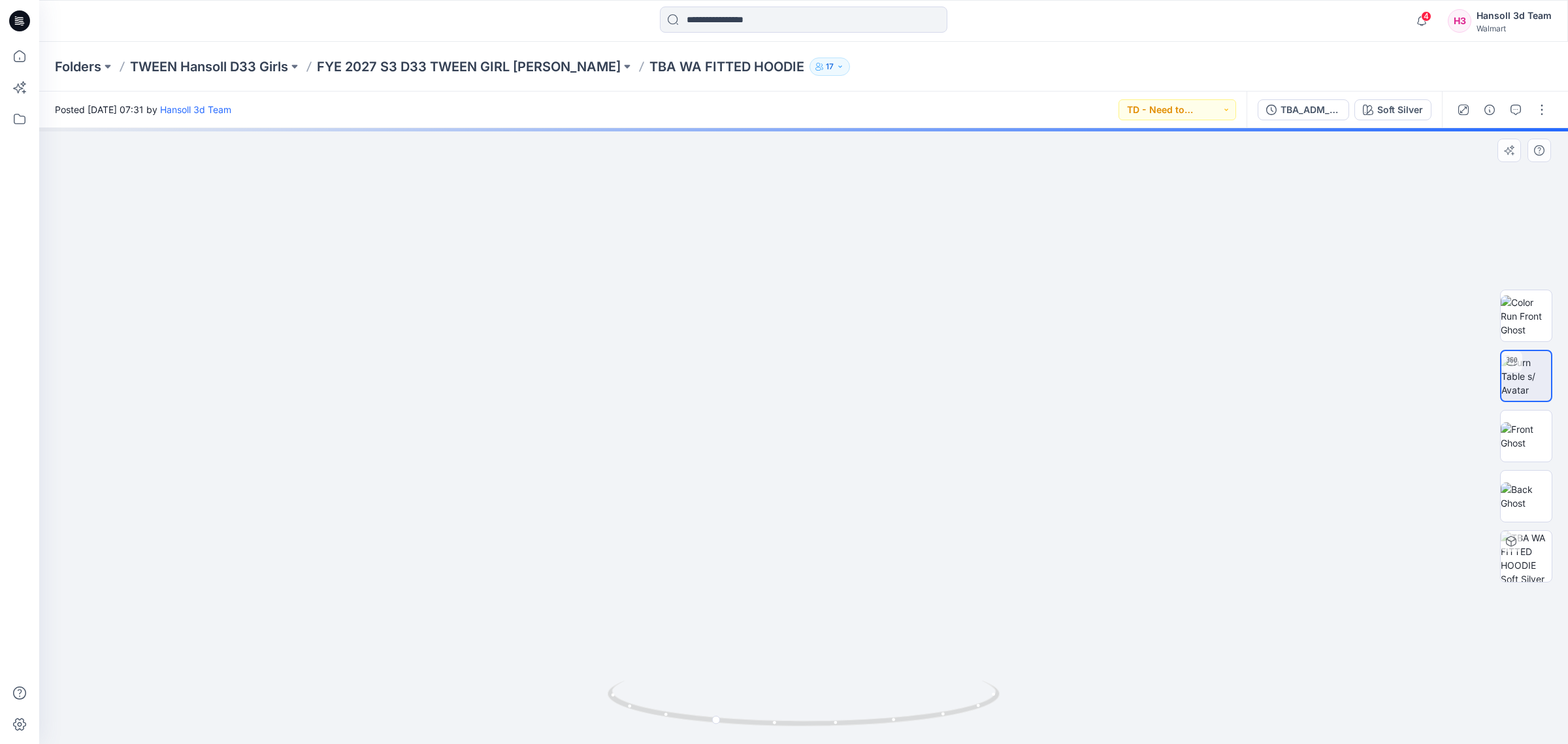
click at [812, 570] on img at bounding box center [761, 186] width 2466 height 1116
drag, startPoint x: 851, startPoint y: 720, endPoint x: 586, endPoint y: 724, distance: 265.0
click at [586, 724] on div at bounding box center [803, 436] width 1529 height 616
drag, startPoint x: 967, startPoint y: 587, endPoint x: 971, endPoint y: 278, distance: 309.0
click at [971, 278] on img at bounding box center [776, 114] width 2466 height 1259
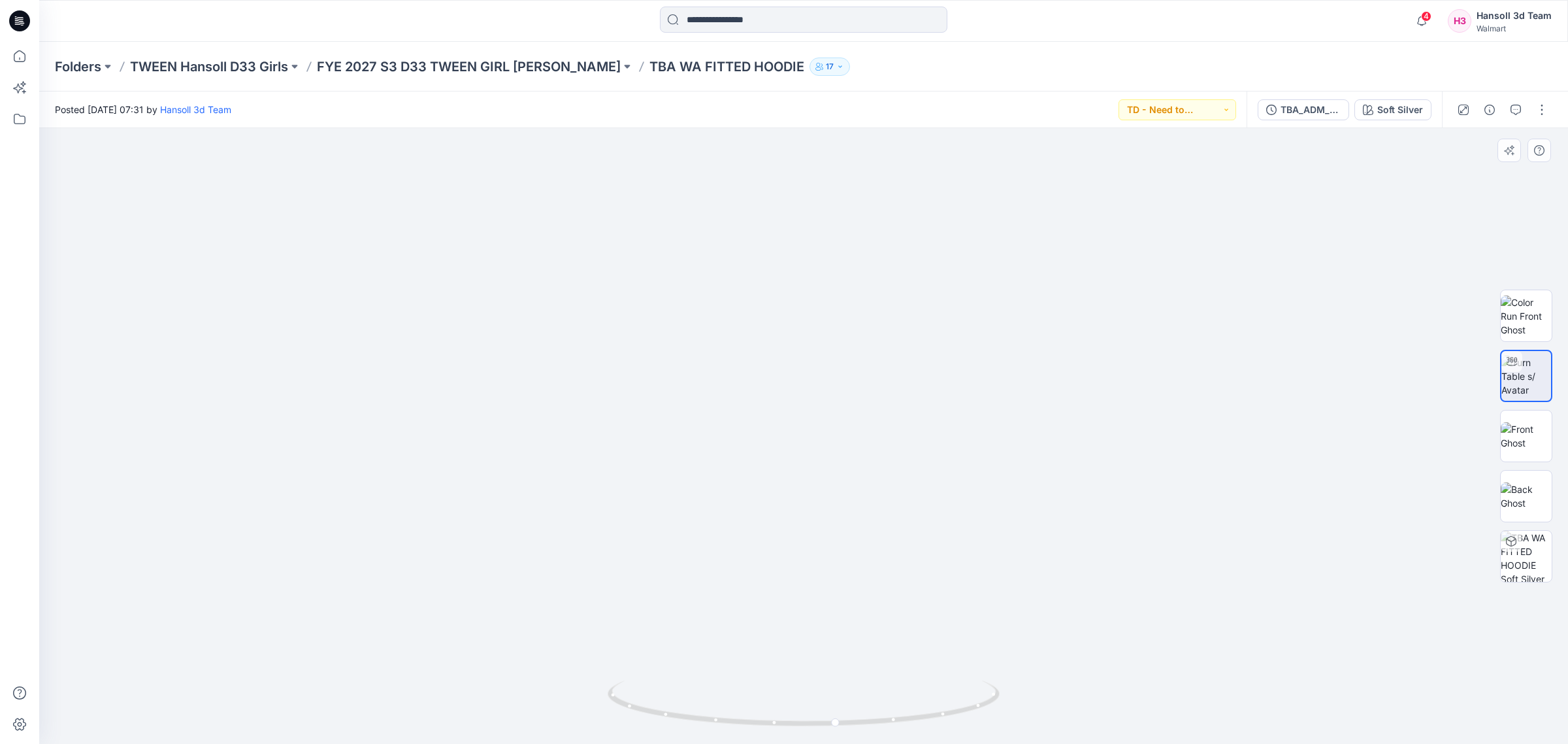
drag, startPoint x: 860, startPoint y: 400, endPoint x: 859, endPoint y: 466, distance: 66.0
click at [859, 466] on img at bounding box center [777, 116] width 2466 height 1253
drag, startPoint x: 771, startPoint y: 363, endPoint x: 708, endPoint y: 271, distance: 111.5
click at [708, 271] on img at bounding box center [615, 81] width 1961 height 1326
drag, startPoint x: 701, startPoint y: 286, endPoint x: 739, endPoint y: 383, distance: 104.2
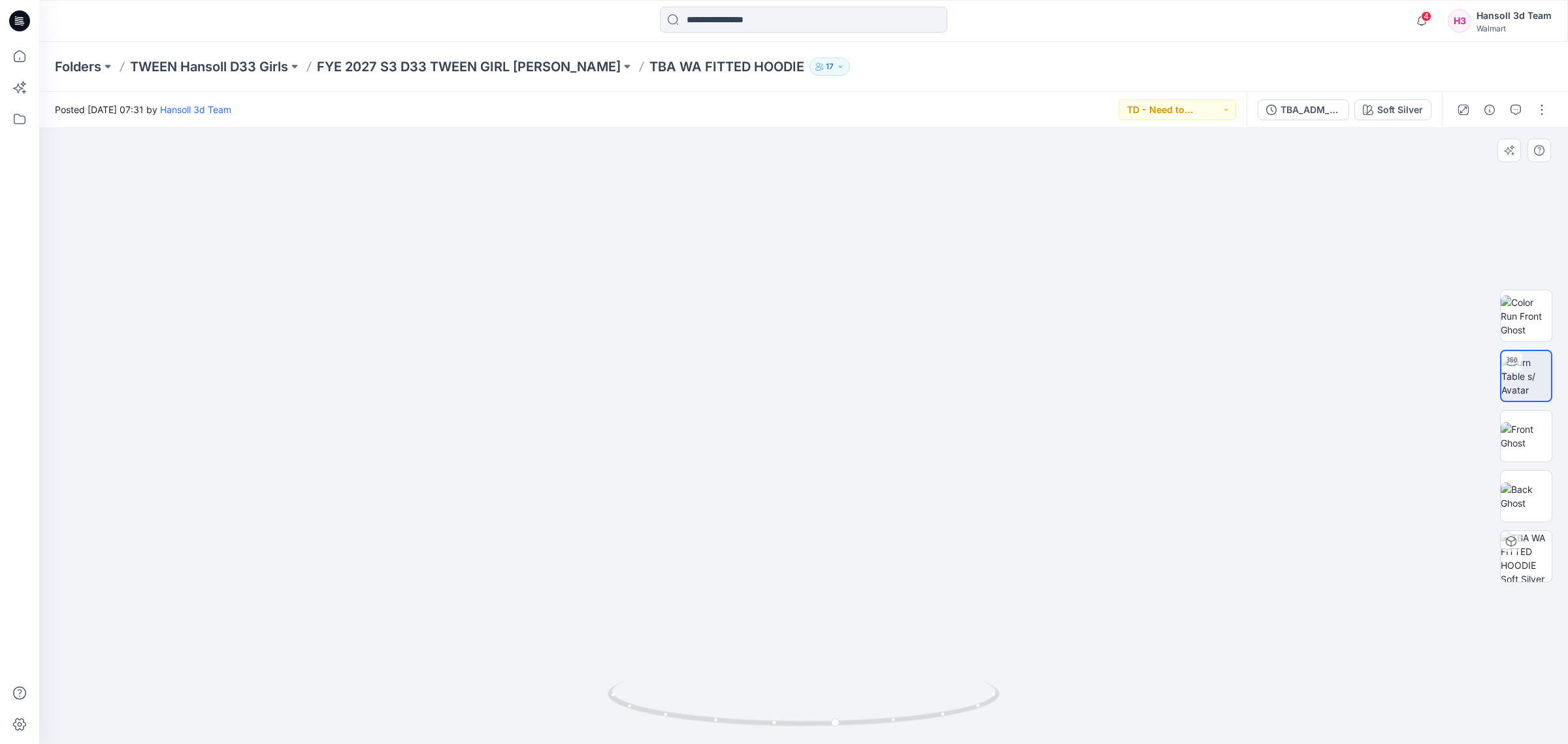
click at [739, 383] on img at bounding box center [615, 85] width 1961 height 1318
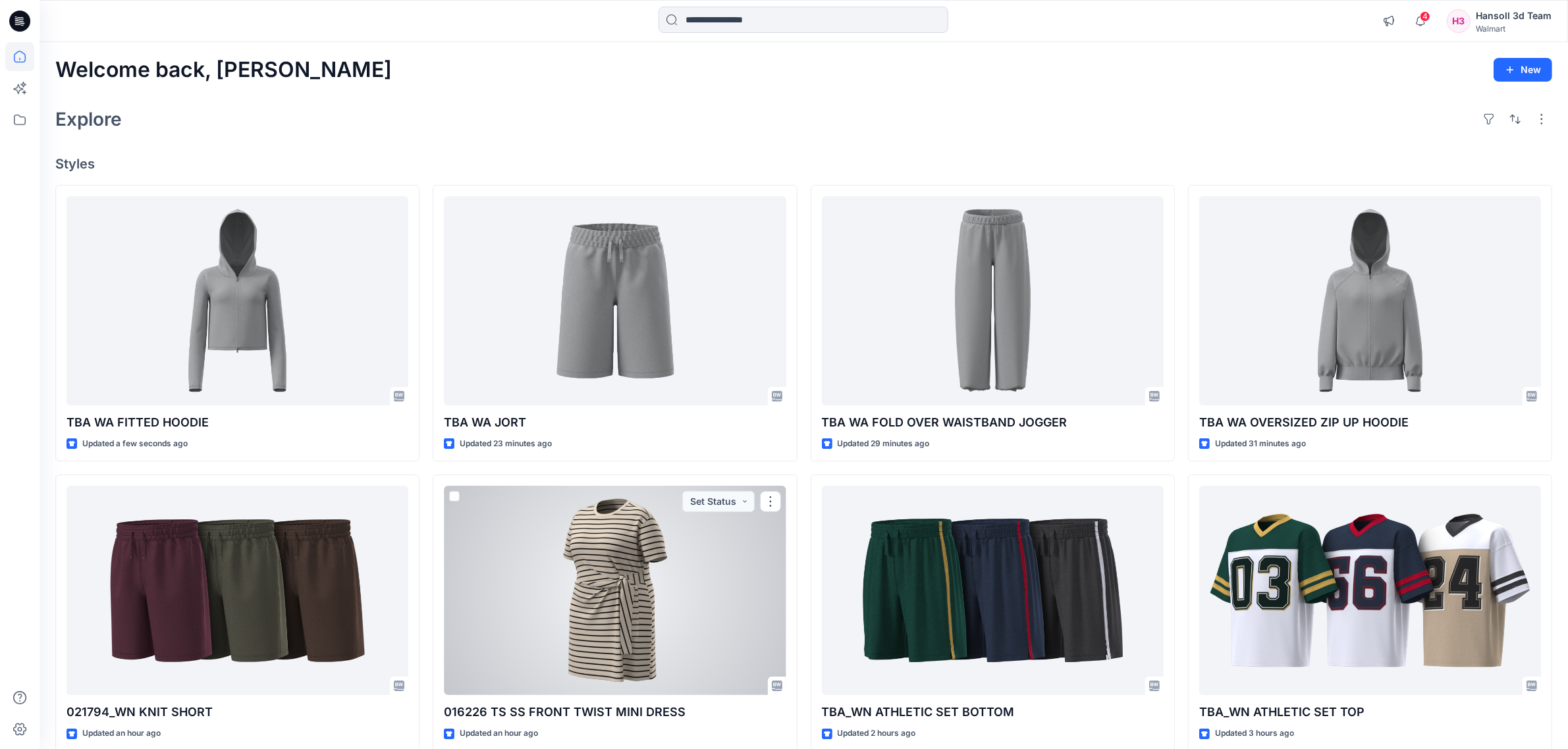
click at [811, 472] on div "TBA WA FOLD OVER WAISTBAND JOGGER Updated 29 minutes ago TBA_WN ATHLETIC SET BO…" at bounding box center [993, 613] width 364 height 857
click at [1202, 136] on div "Welcome back, [PERSON_NAME] New Explore Styles TBA WA FITTED HOODIE Updated a f…" at bounding box center [803, 573] width 1528 height 1062
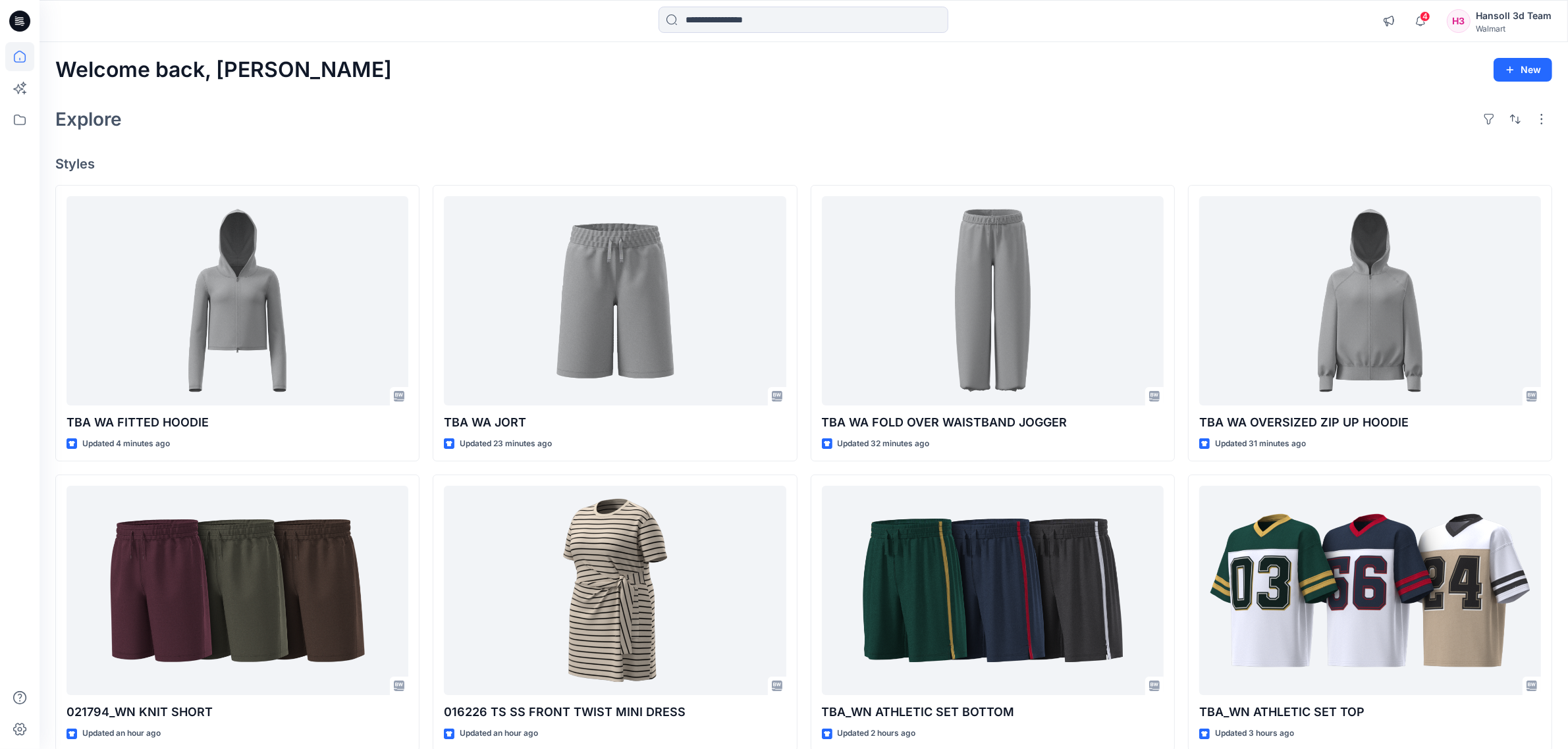
drag, startPoint x: 827, startPoint y: 106, endPoint x: 751, endPoint y: 112, distance: 76.2
click at [827, 106] on div "Explore" at bounding box center [803, 119] width 1497 height 31
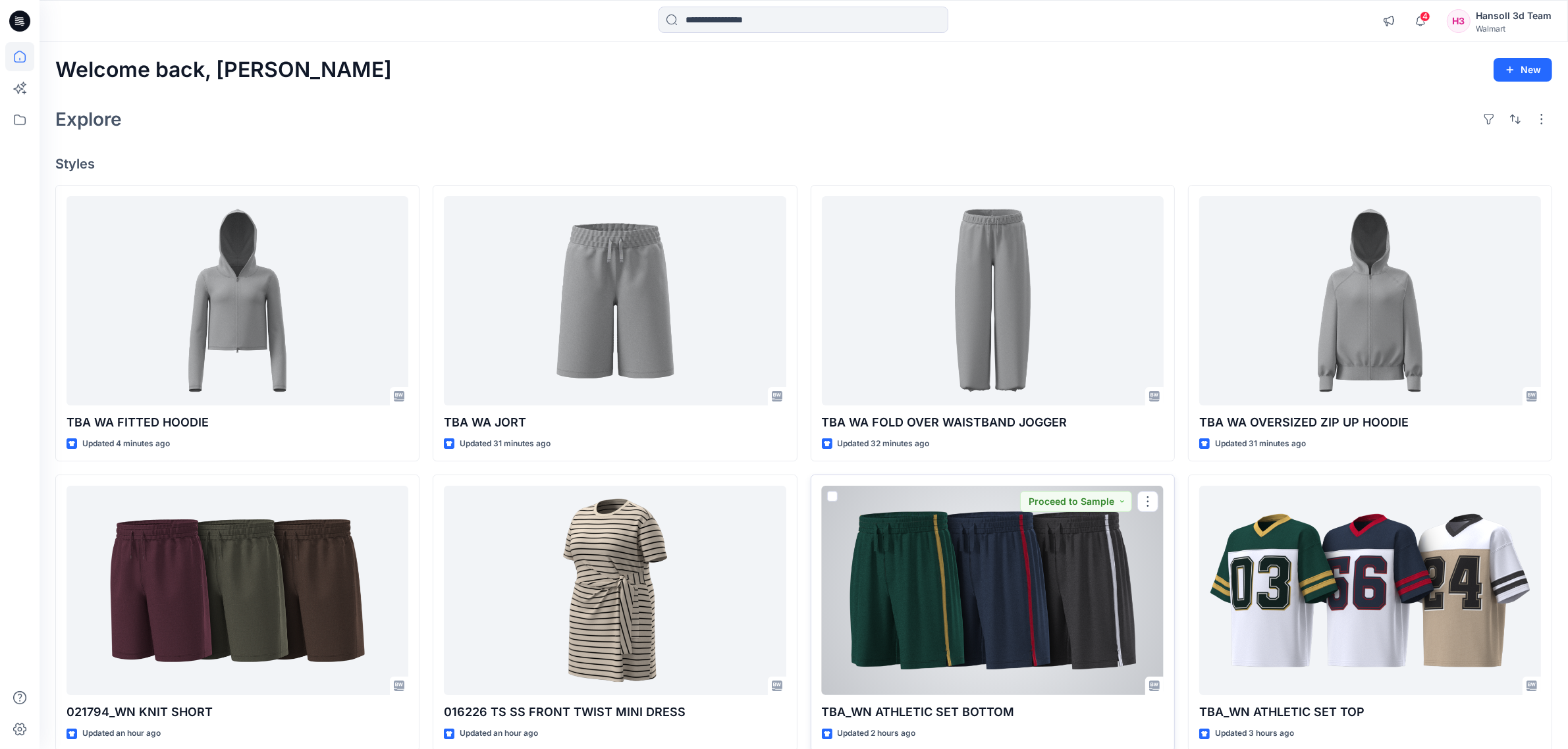
click at [970, 628] on div at bounding box center [992, 590] width 342 height 209
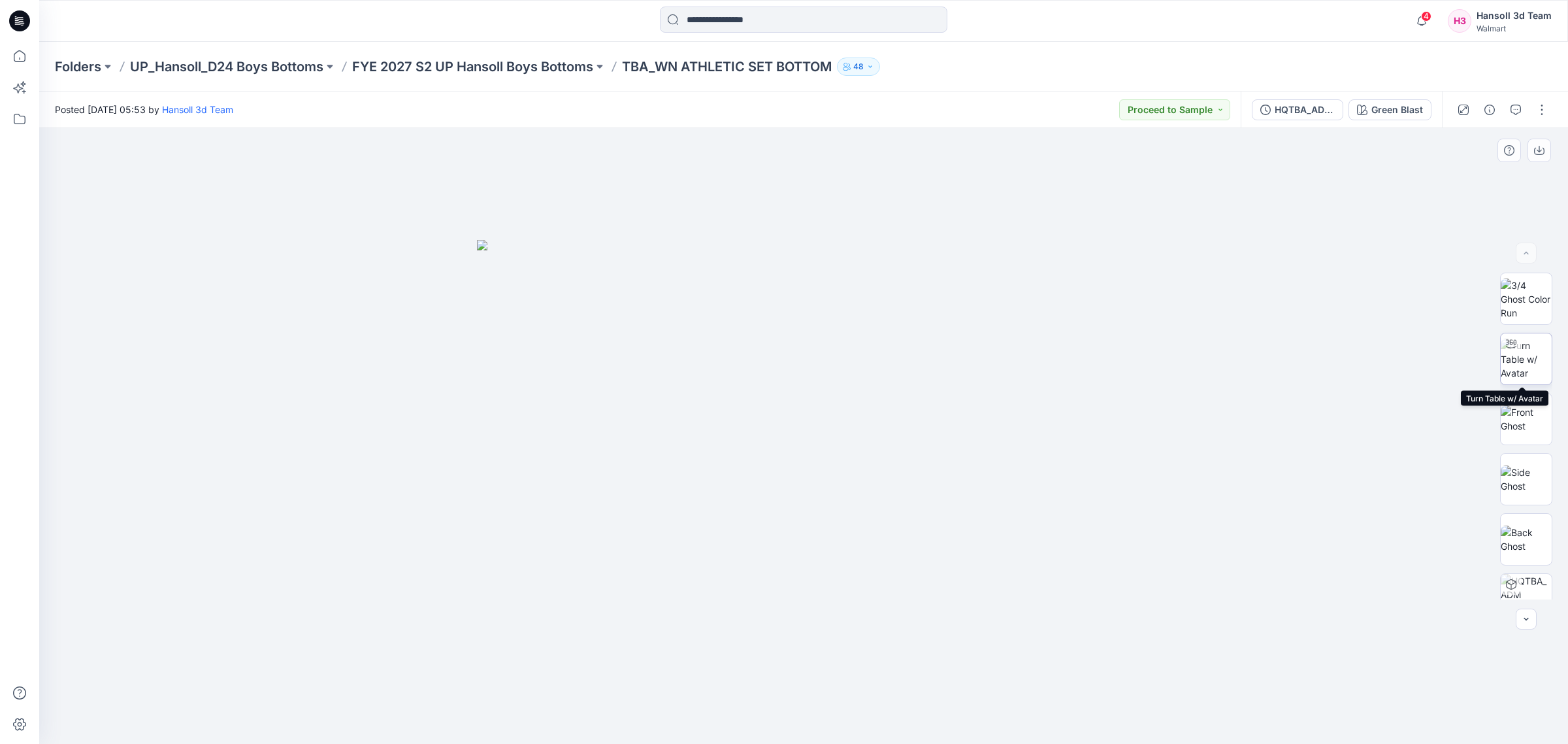
click at [1529, 373] on img at bounding box center [1526, 359] width 51 height 41
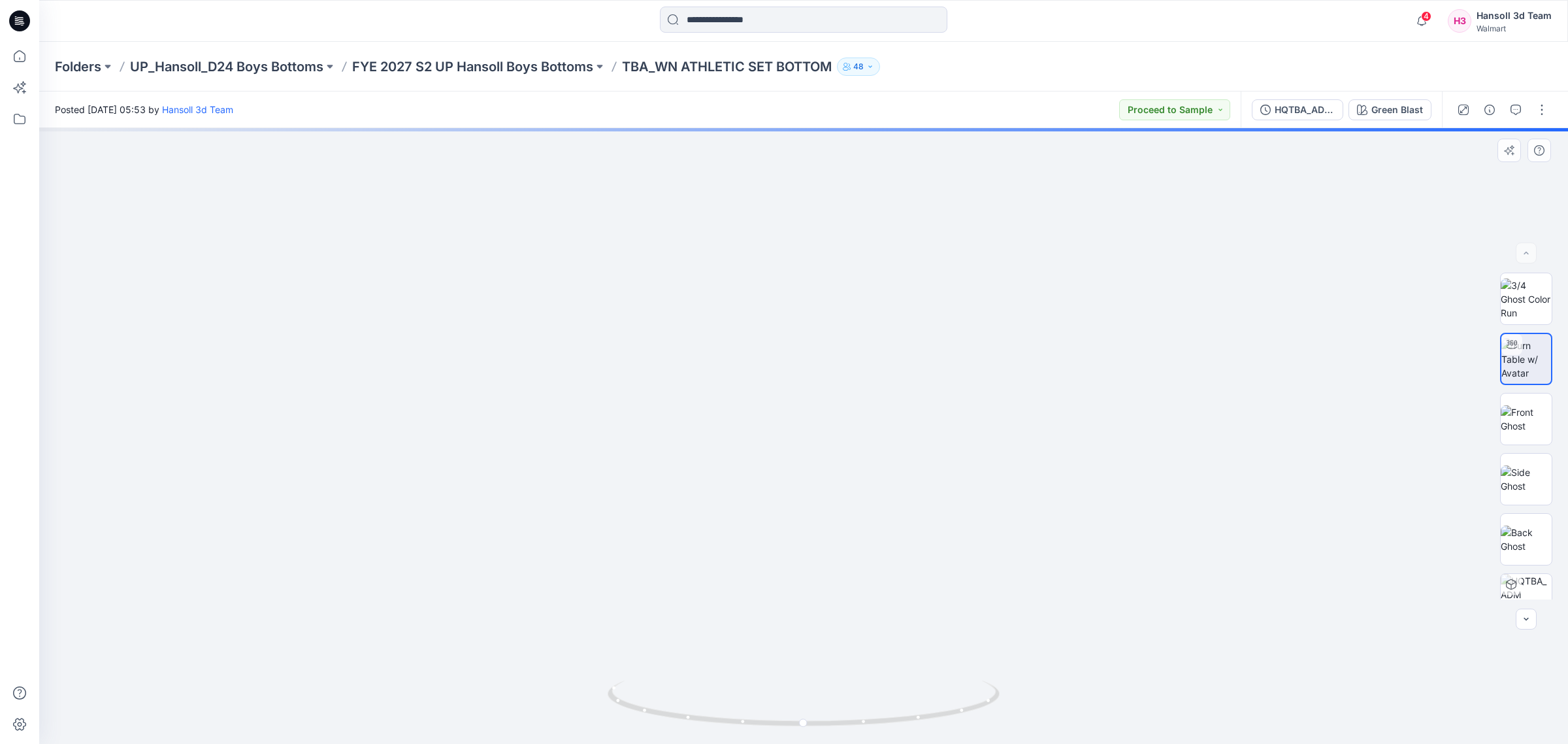
drag, startPoint x: 1155, startPoint y: 639, endPoint x: 1080, endPoint y: 646, distance: 75.3
drag, startPoint x: 982, startPoint y: 730, endPoint x: 892, endPoint y: 738, distance: 90.4
click at [892, 738] on div at bounding box center [804, 711] width 392 height 65
click at [1533, 308] on img at bounding box center [1526, 299] width 51 height 41
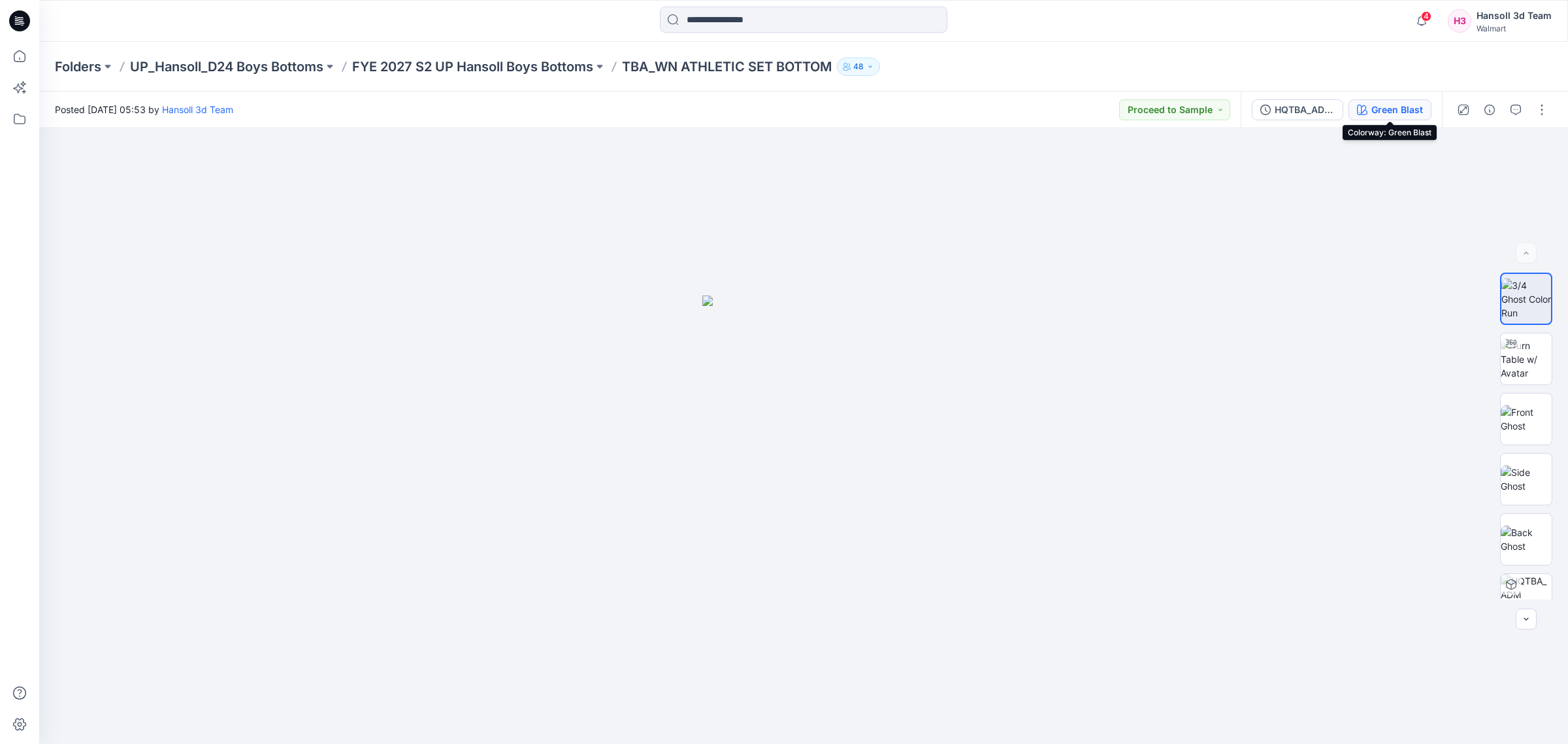
click at [1379, 106] on div "Green Blast" at bounding box center [1397, 110] width 52 height 14
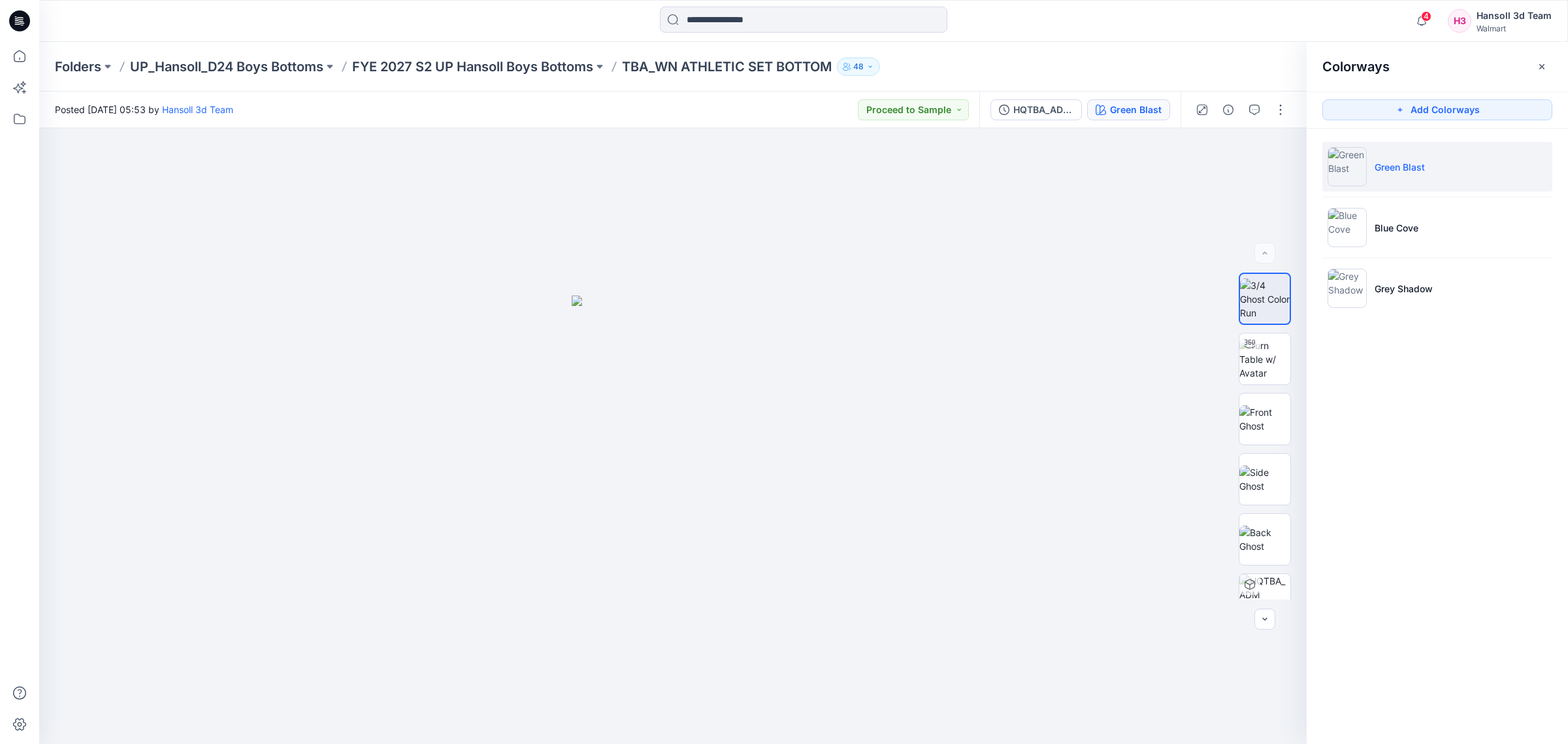
click at [1472, 429] on div "Colorways Add Colorways Green Blast Blue Cove Grey Shadow" at bounding box center [1437, 393] width 261 height 702
click at [1435, 300] on li "Grey Shadow" at bounding box center [1437, 288] width 230 height 50
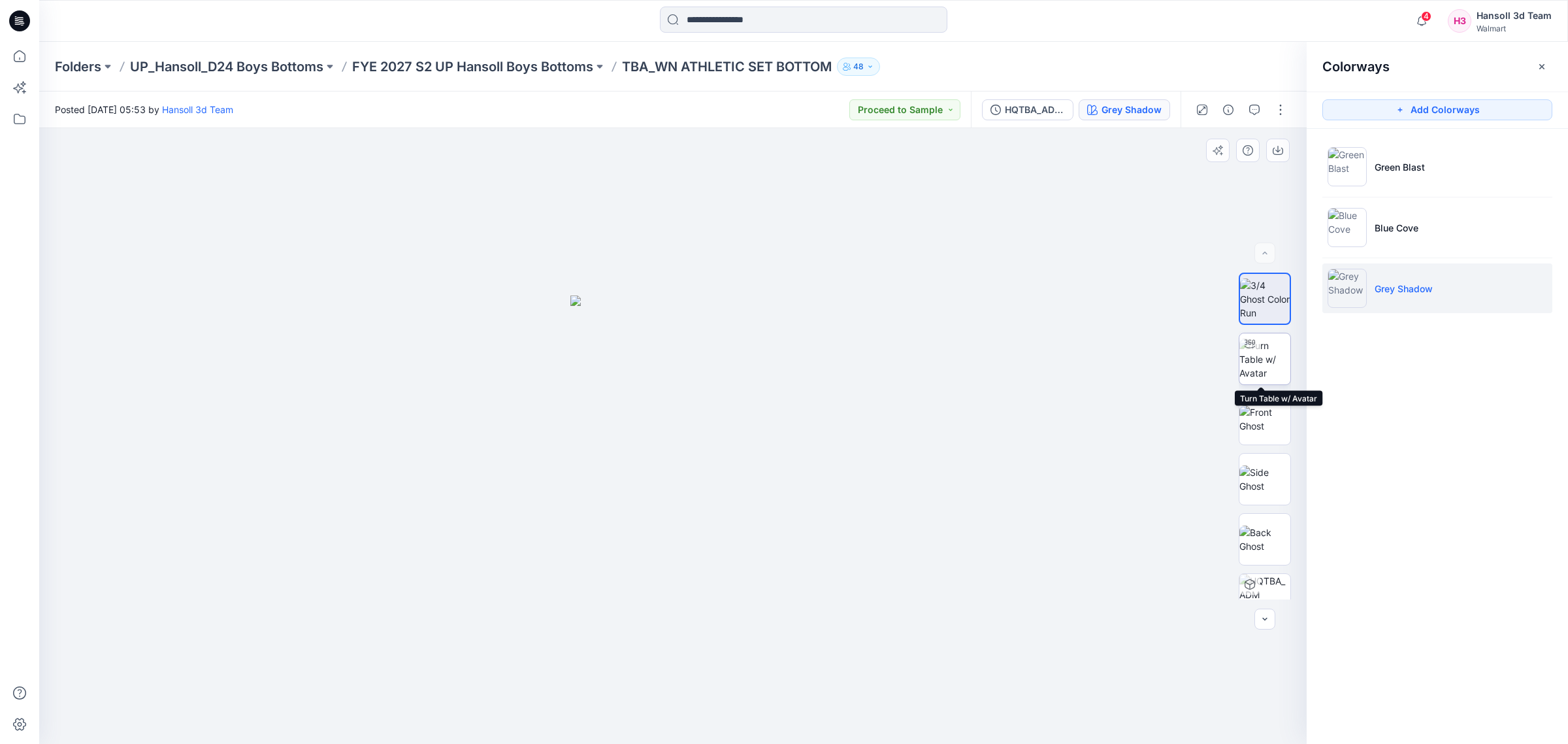
click at [1268, 356] on img at bounding box center [1265, 359] width 51 height 41
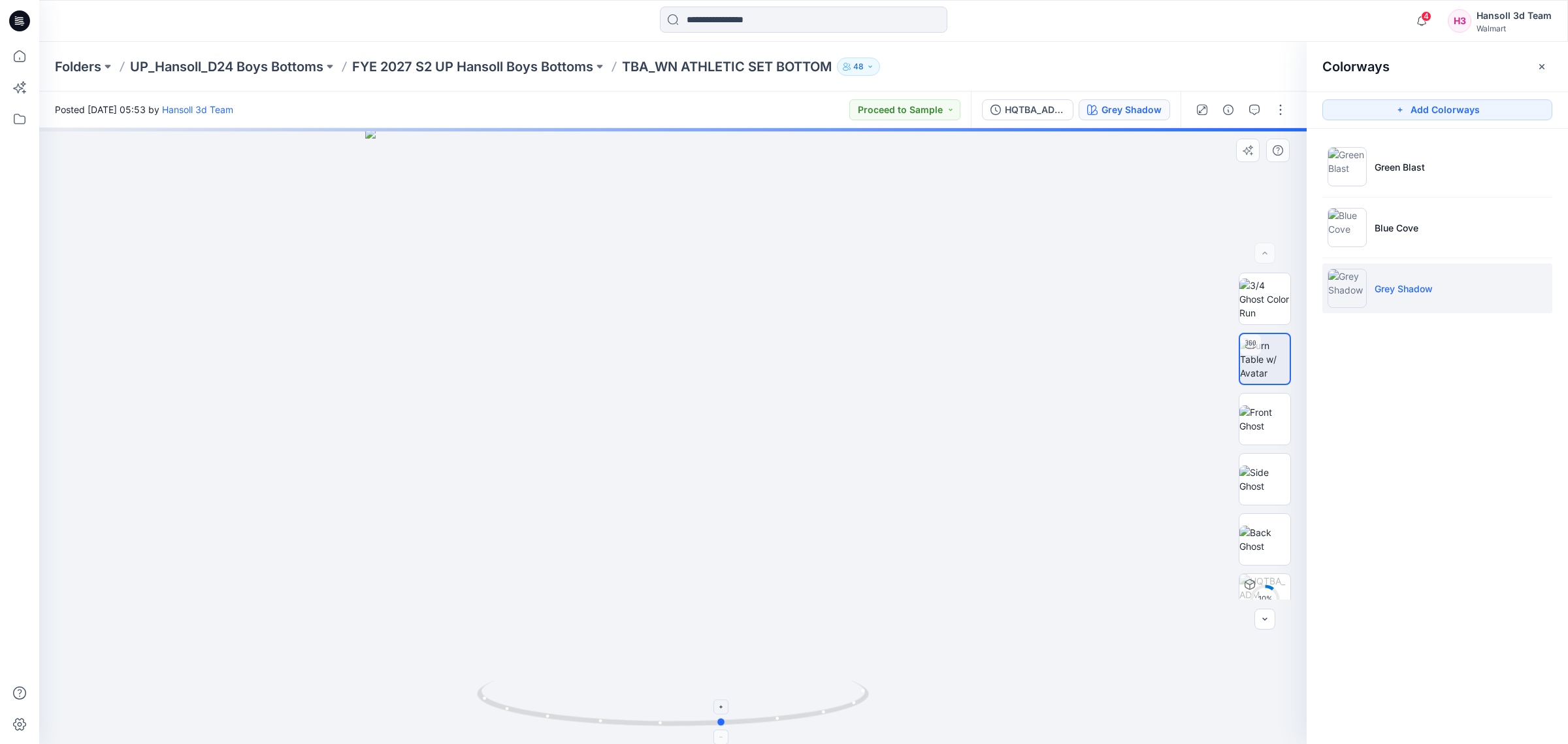
drag, startPoint x: 804, startPoint y: 716, endPoint x: 854, endPoint y: 704, distance: 51.4
click at [854, 704] on icon at bounding box center [674, 704] width 395 height 49
click at [1444, 200] on ul "Green Blast Blue Cove Grey Shadow" at bounding box center [1437, 227] width 261 height 198
click at [1444, 173] on li "Green Blast" at bounding box center [1437, 167] width 230 height 50
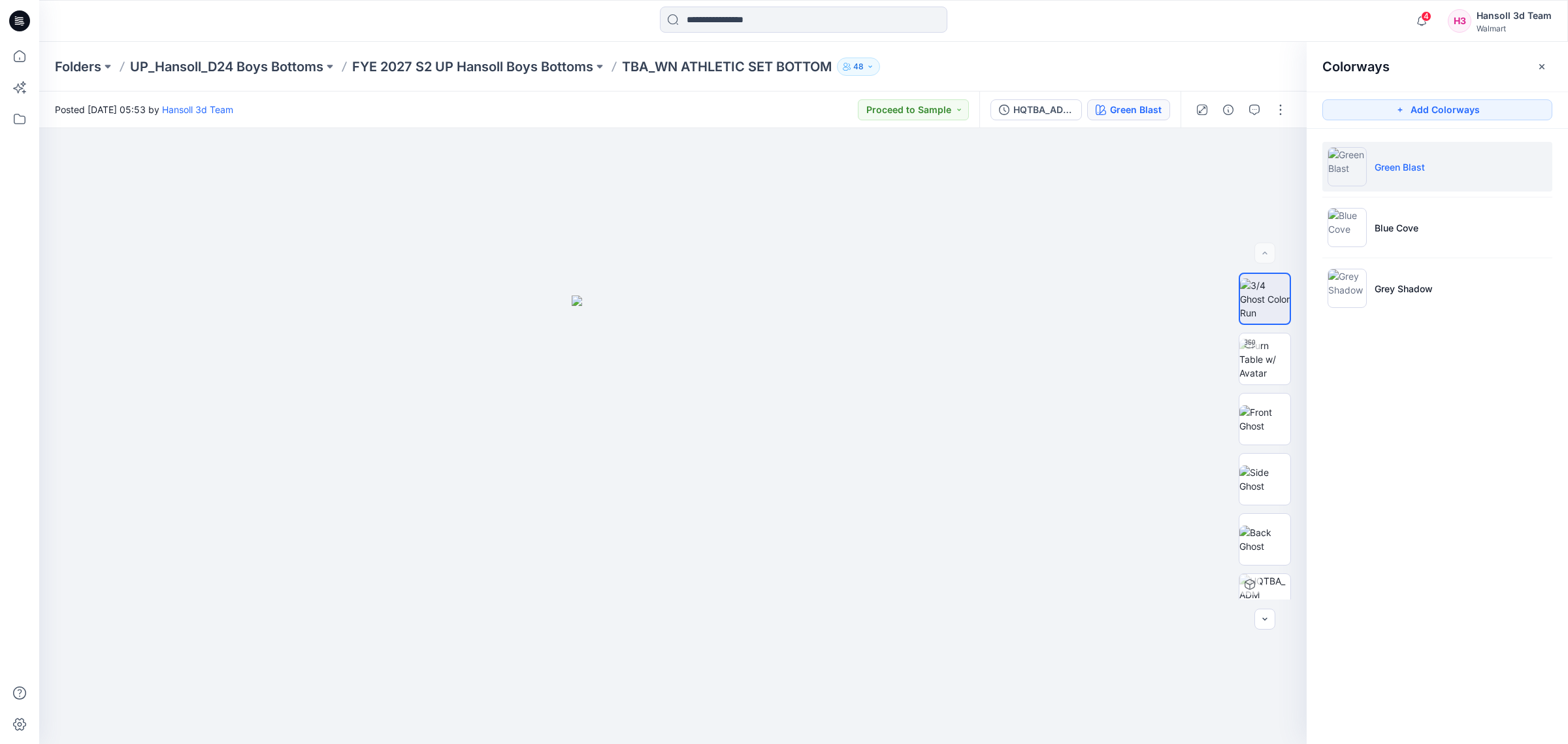
click at [1451, 518] on div "Colorways Add Colorways Green Blast Blue Cove Grey Shadow" at bounding box center [1437, 393] width 261 height 702
